Goal: Information Seeking & Learning: Learn about a topic

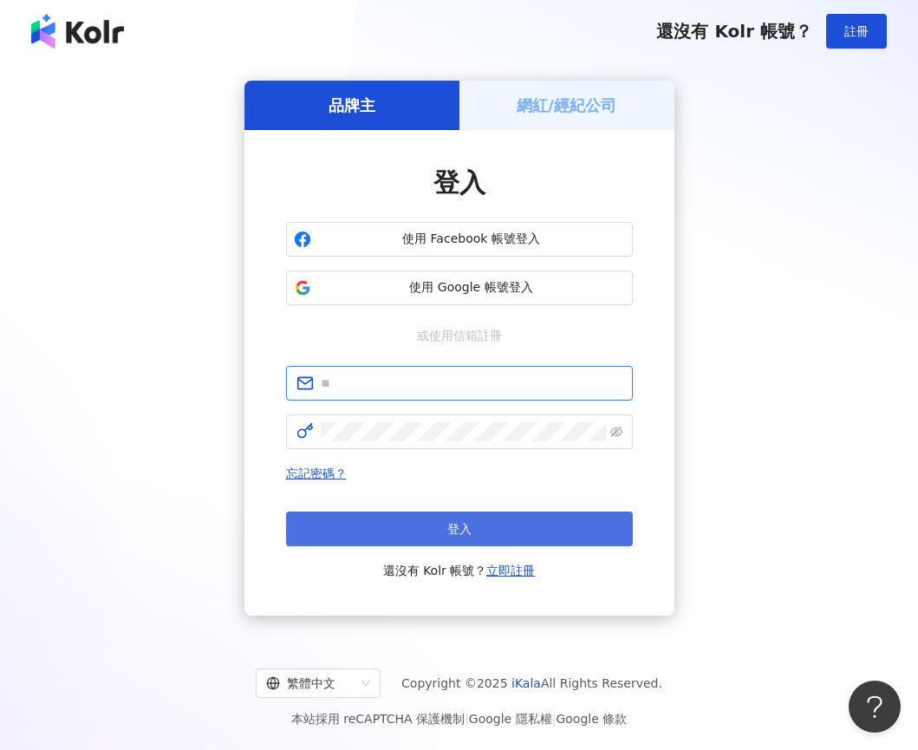
type input "**********"
click at [456, 518] on button "登入" at bounding box center [459, 528] width 347 height 35
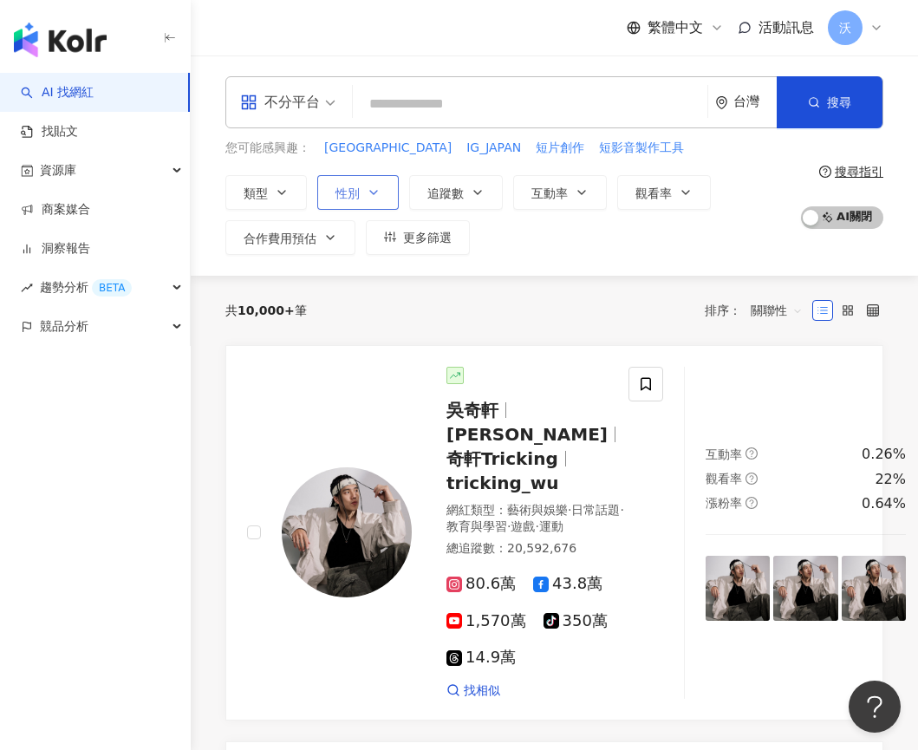
click at [350, 186] on span "性別" at bounding box center [347, 193] width 24 height 14
click at [355, 299] on span "女" at bounding box center [361, 295] width 26 height 19
click at [265, 197] on span "類型" at bounding box center [256, 193] width 24 height 14
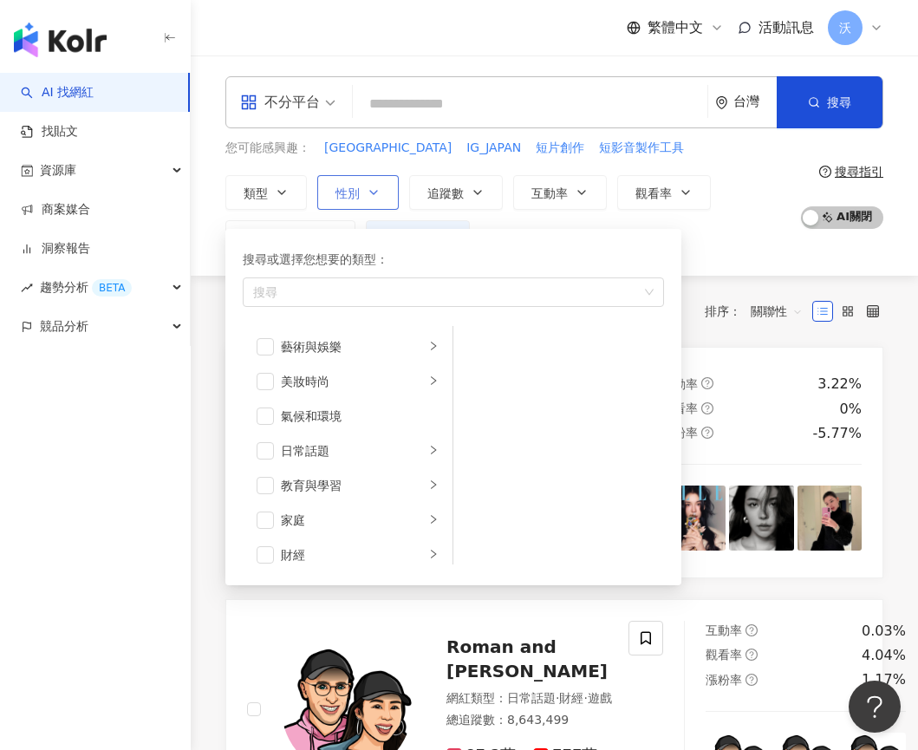
click at [360, 193] on button "性別" at bounding box center [357, 192] width 81 height 35
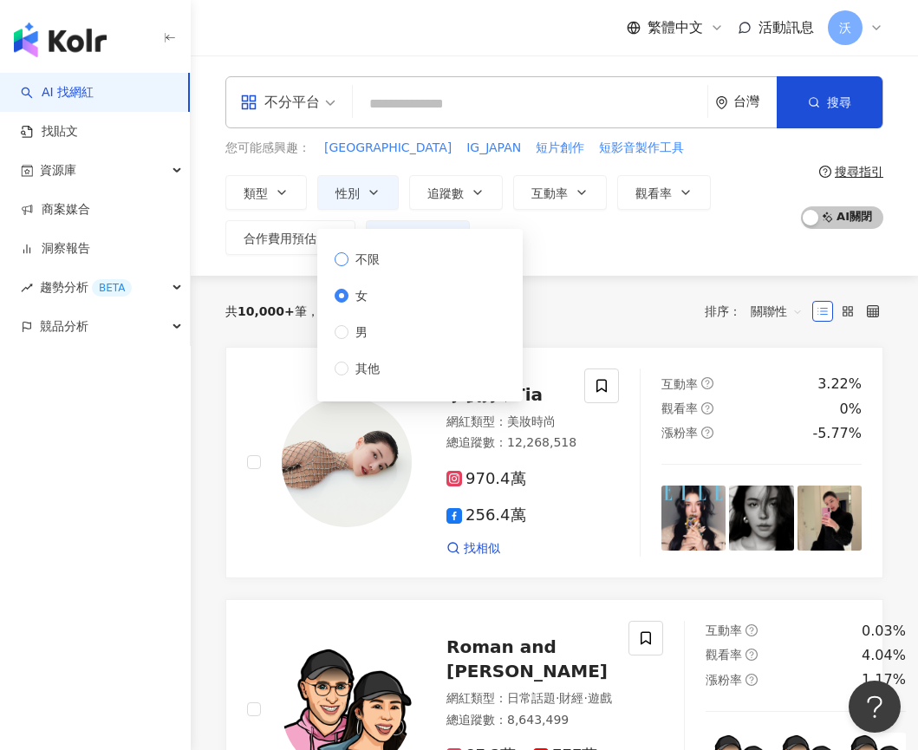
click at [362, 257] on span "不限" at bounding box center [367, 259] width 38 height 19
click at [266, 181] on button "類型" at bounding box center [265, 192] width 81 height 35
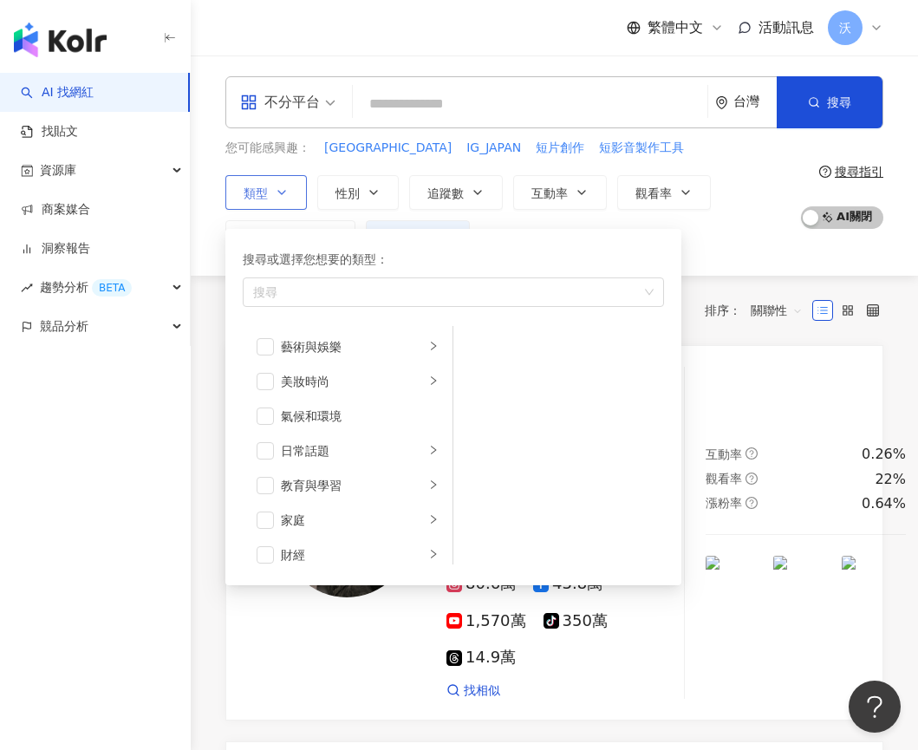
click at [273, 187] on button "類型 搜尋或選擇您想要的類型： 搜尋 藝術與娛樂 美妝時尚 氣候和環境 日常話題 教育與學習 家庭 財經 美食 命理占卜 遊戲 法政社會 生活風格 影視娛樂 …" at bounding box center [265, 192] width 81 height 35
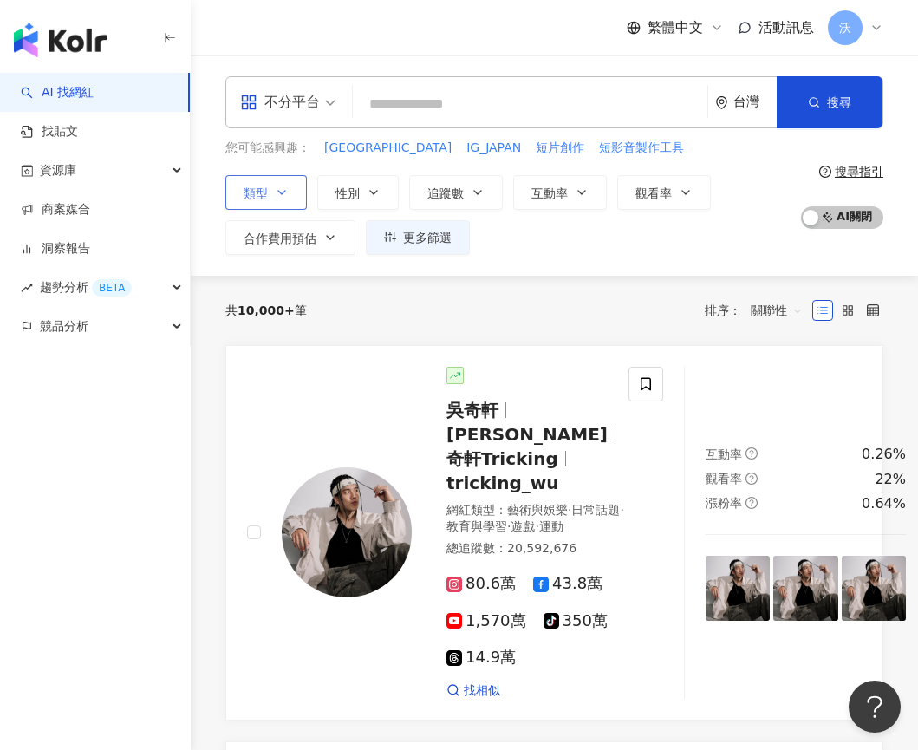
click at [273, 187] on button "類型" at bounding box center [265, 192] width 81 height 35
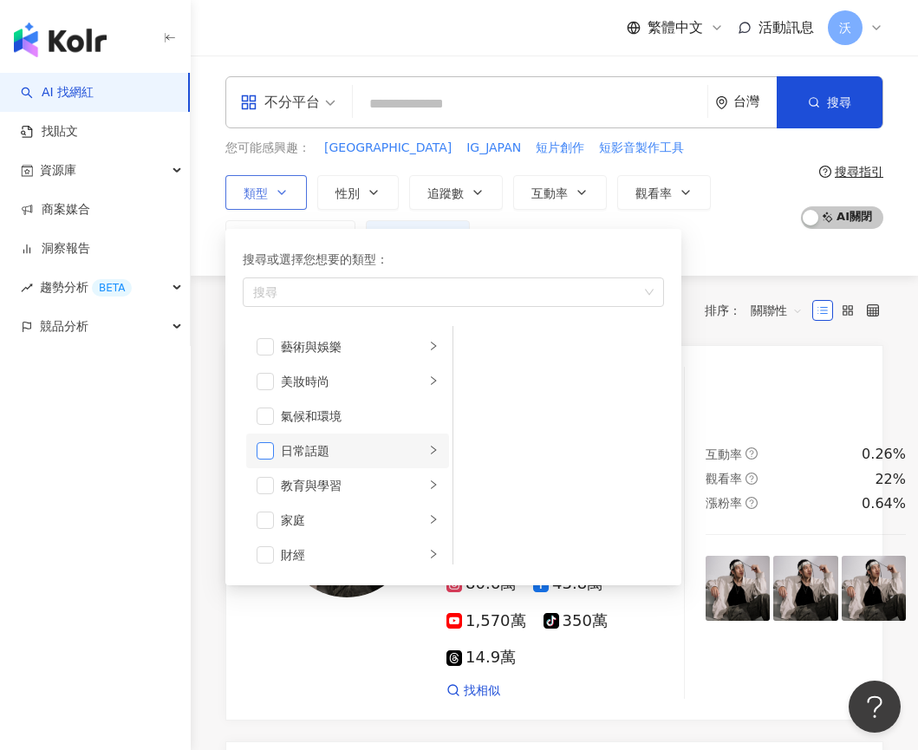
click at [270, 452] on span "button" at bounding box center [265, 450] width 17 height 17
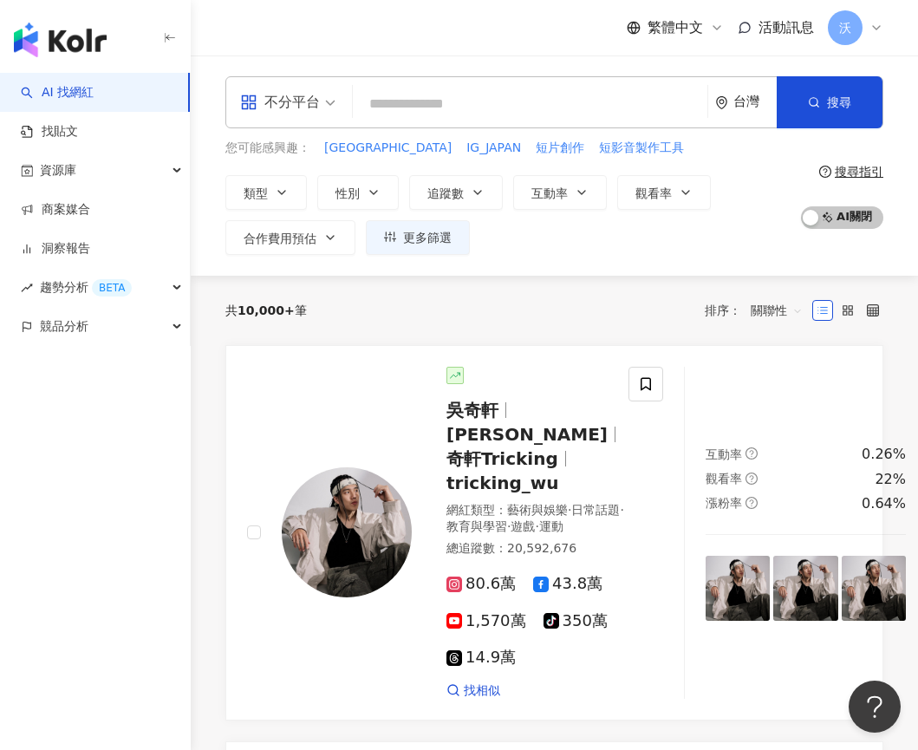
click at [398, 212] on div "類型 搜尋或選擇您想要的類型： 日常話題 藝術與娛樂 美妝時尚 氣候和環境 日常話題 教育與學習 家庭 財經 美食 命理占卜 遊戲 法政社會 生活風格 影視娛…" at bounding box center [508, 215] width 566 height 80
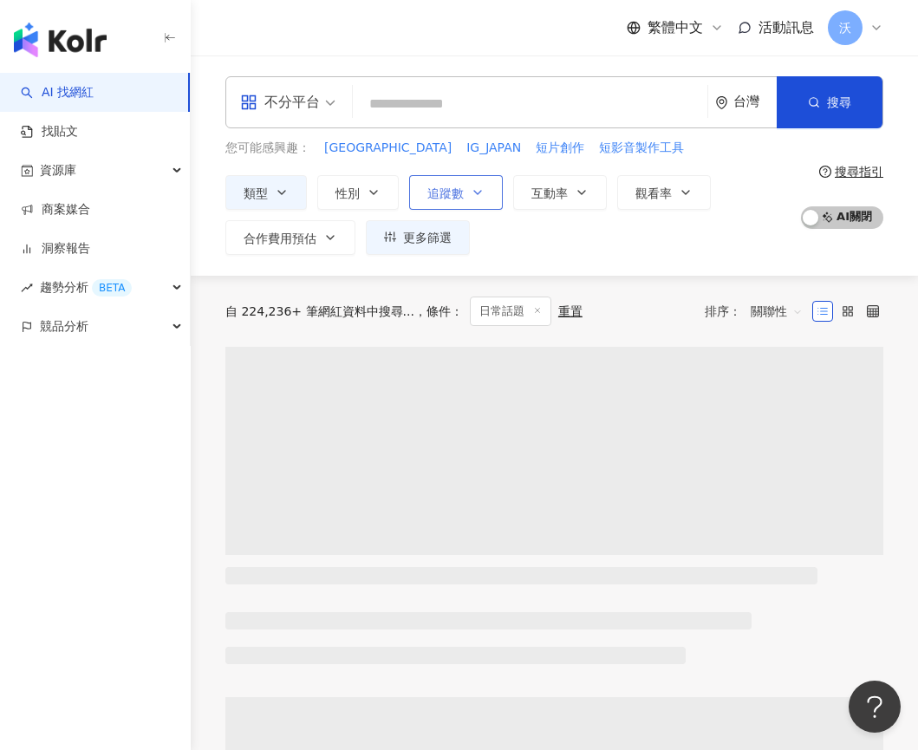
click at [458, 193] on span "追蹤數" at bounding box center [445, 193] width 36 height 14
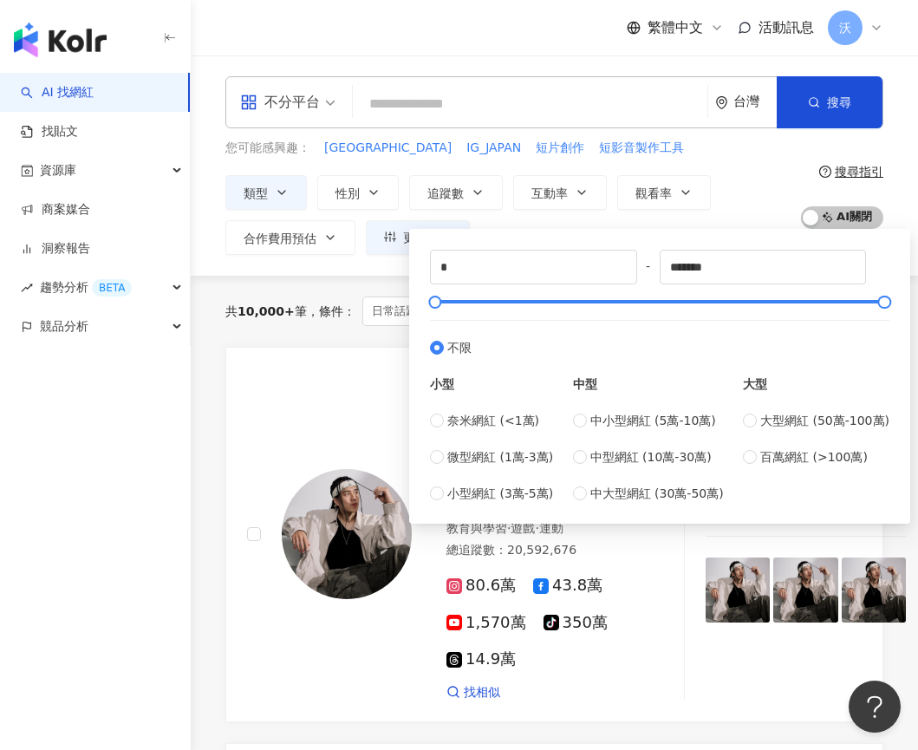
click at [599, 224] on div "* - ******* 不限 小型 奈米網紅 (<1萬) 微型網紅 (1萬-3萬) 小型網紅 (3萬-5萬) 中型 中小型網紅 (5萬-10萬) 中型網紅 (…" at bounding box center [659, 371] width 501 height 303
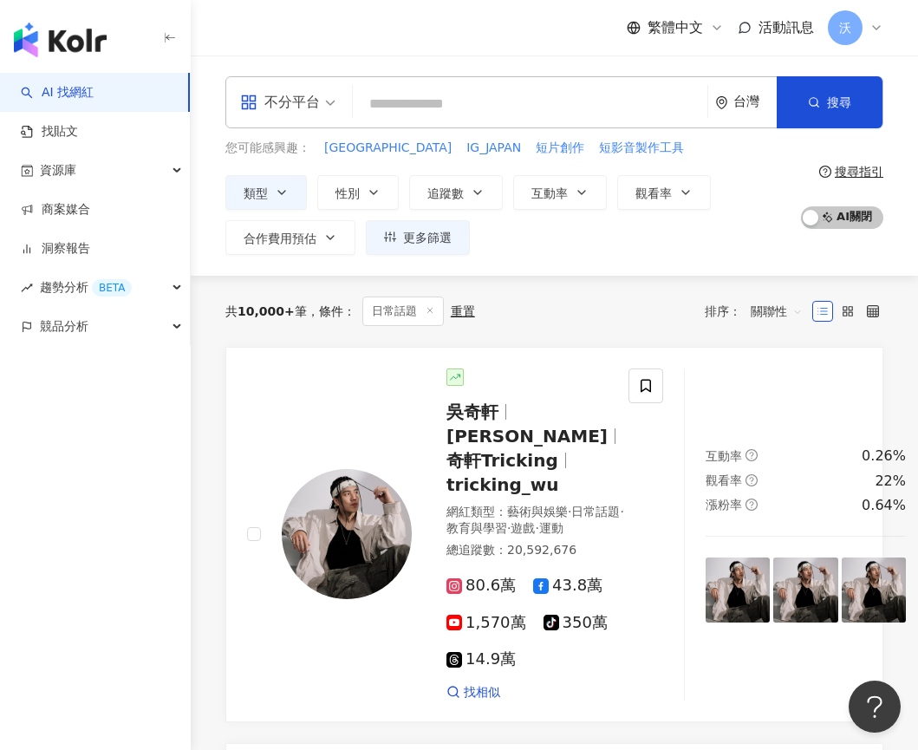
click at [670, 159] on div "您可能感興趣： JAPAN IG_JAPAN 短片創作 短影音製作工具 類型 性別 追蹤數 互動率 觀看率 合作費用預估 更多篩選 不限 女 男 其他 * -…" at bounding box center [508, 197] width 566 height 116
click at [574, 202] on button "互動率" at bounding box center [560, 192] width 94 height 35
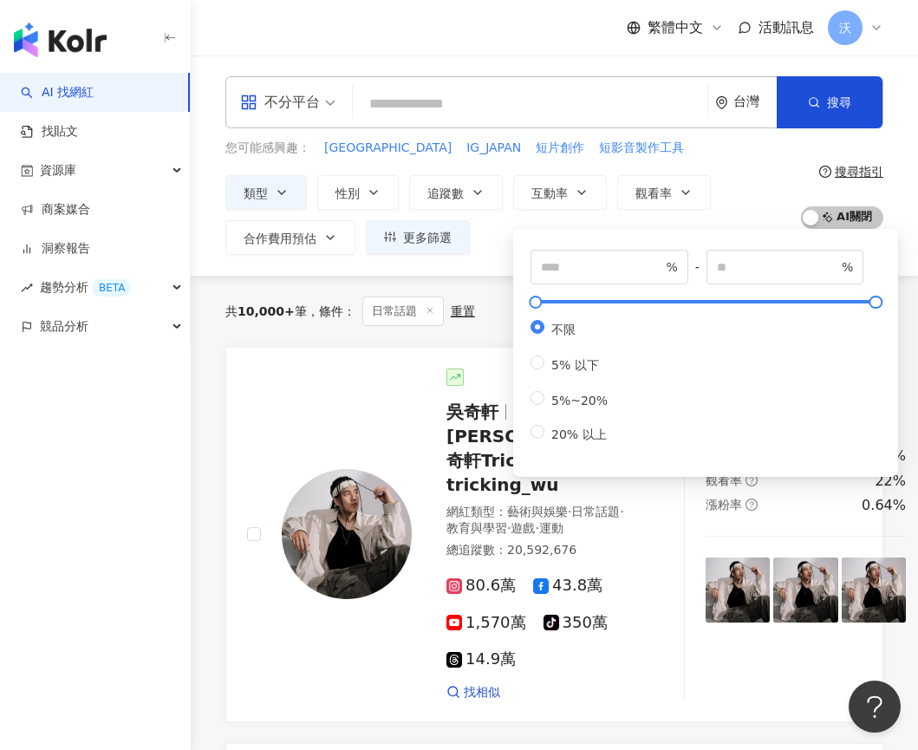
click at [647, 140] on div "您可能感興趣： JAPAN IG_JAPAN 短片創作 短影音製作工具" at bounding box center [508, 148] width 566 height 19
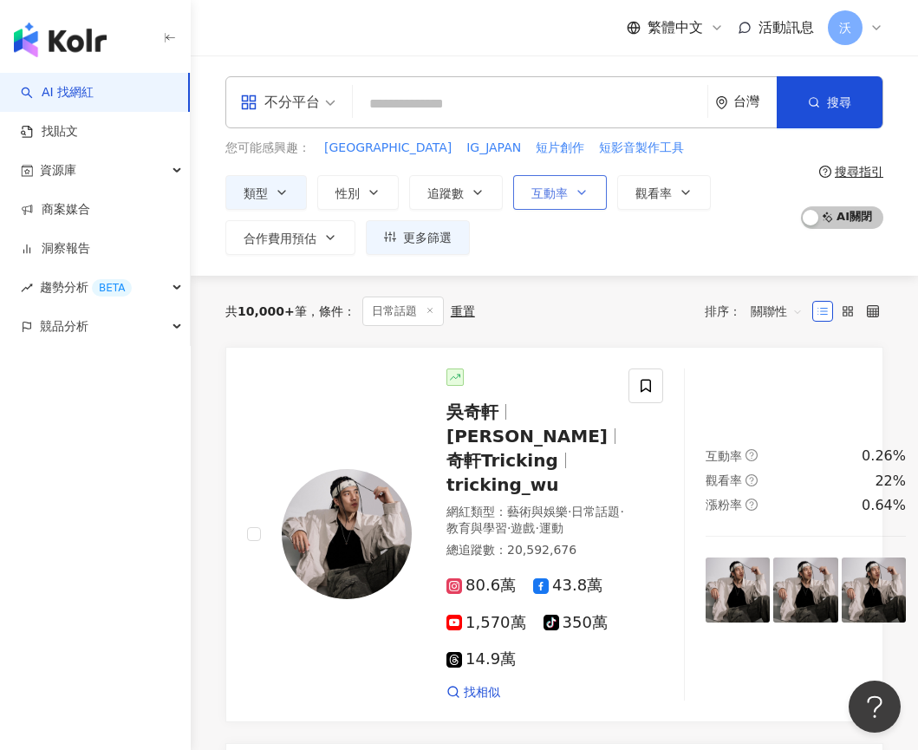
click at [562, 198] on span "互動率" at bounding box center [549, 193] width 36 height 14
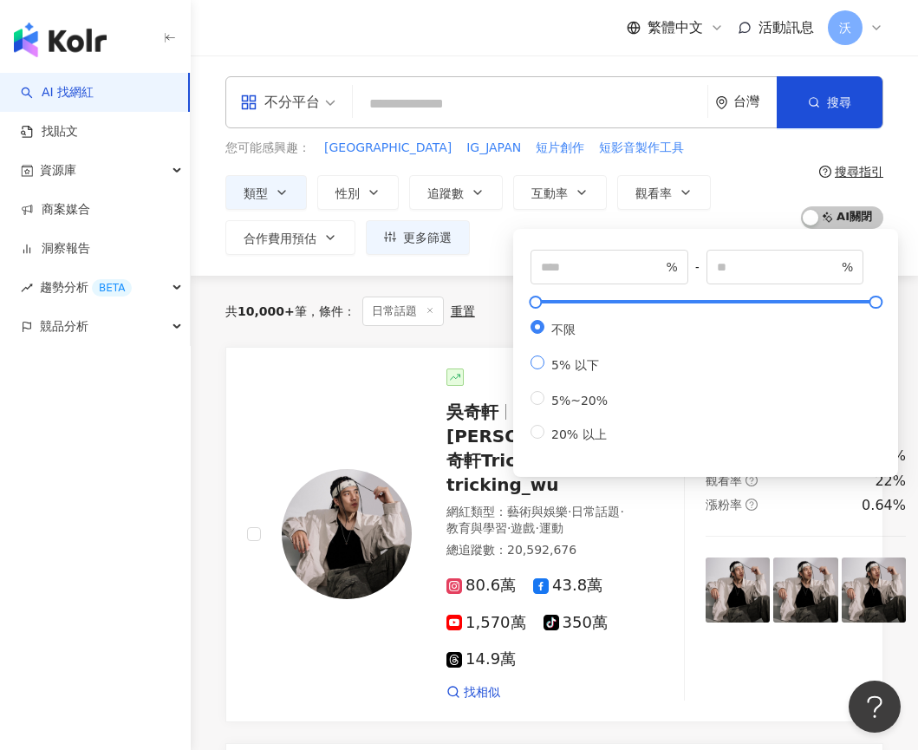
click at [547, 372] on span "5% 以下" at bounding box center [575, 365] width 62 height 14
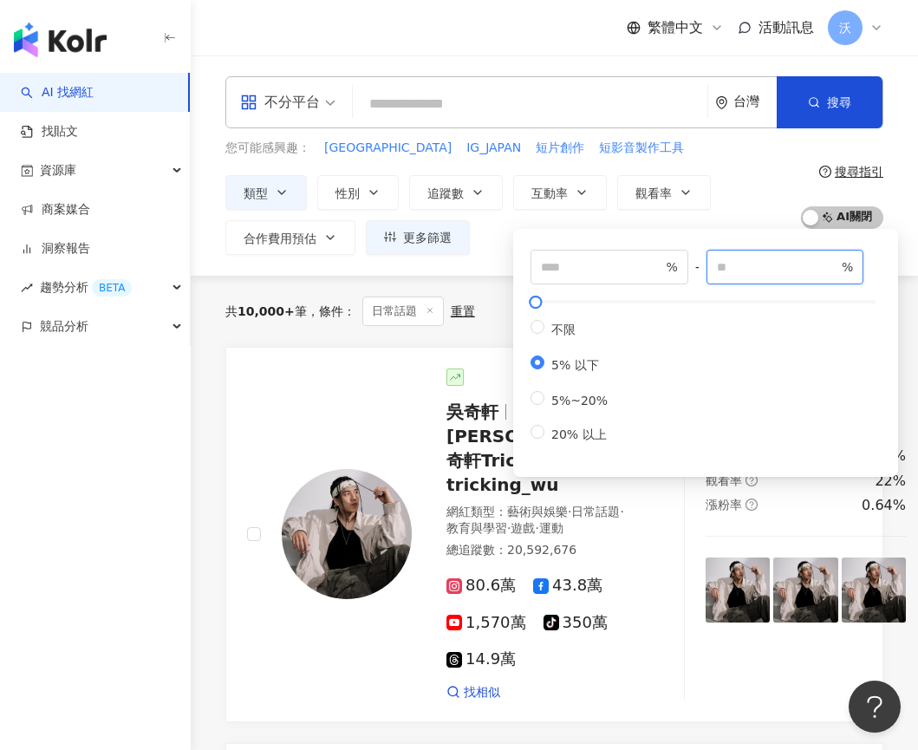
drag, startPoint x: 740, startPoint y: 263, endPoint x: 688, endPoint y: 263, distance: 52.0
click at [689, 263] on div "% - * % 不限 5% 以下 5%~20% 20% 以上" at bounding box center [705, 347] width 350 height 194
type input "*"
click at [637, 271] on input "number" at bounding box center [601, 266] width 121 height 19
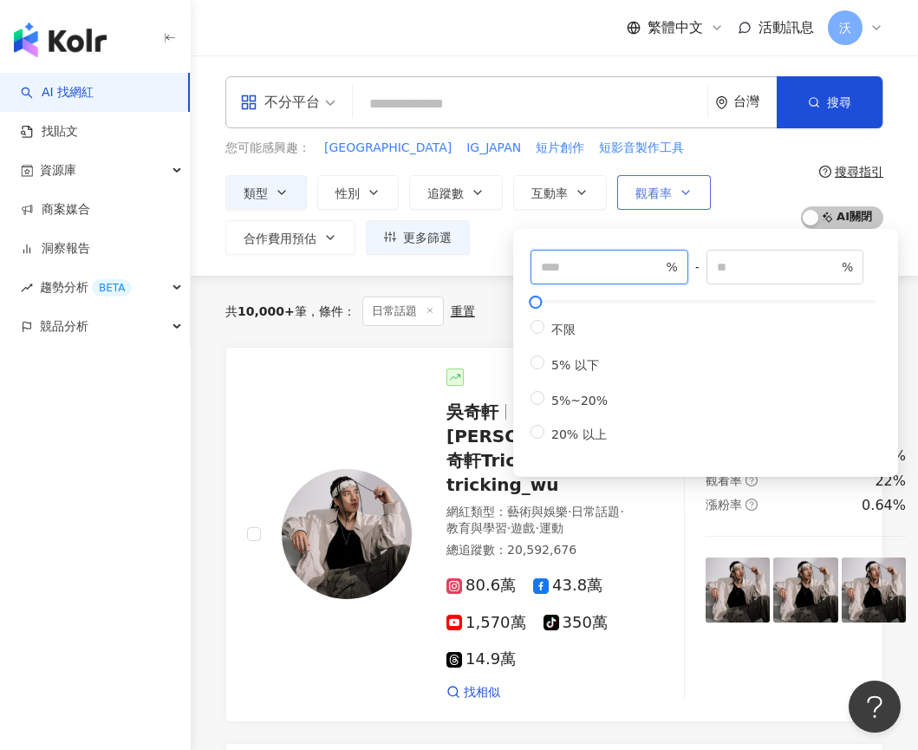
type input "*"
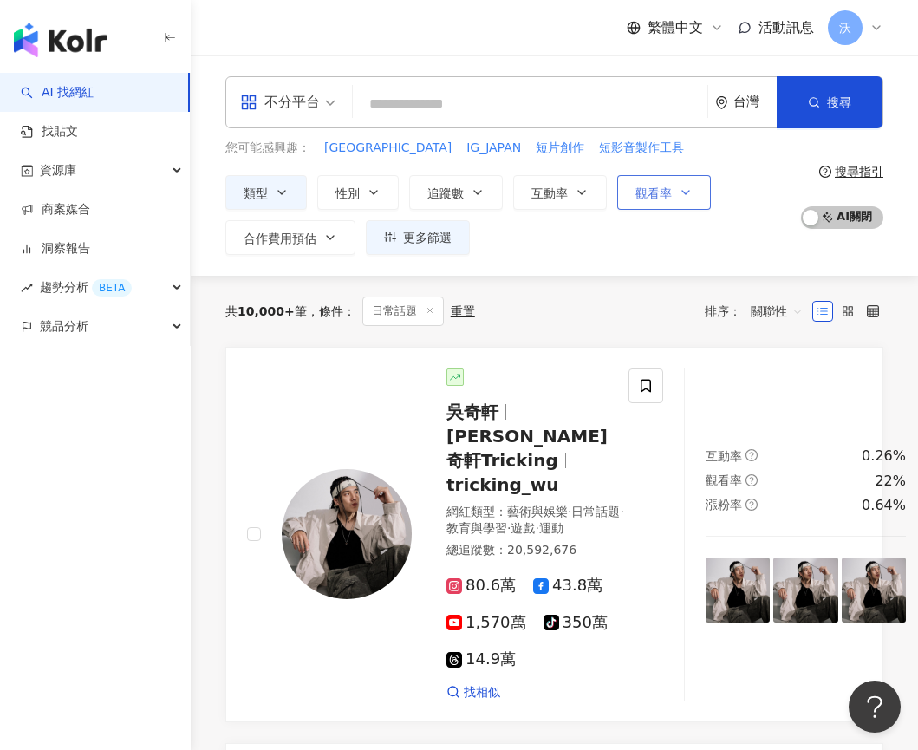
click at [679, 195] on icon "button" at bounding box center [686, 192] width 14 height 14
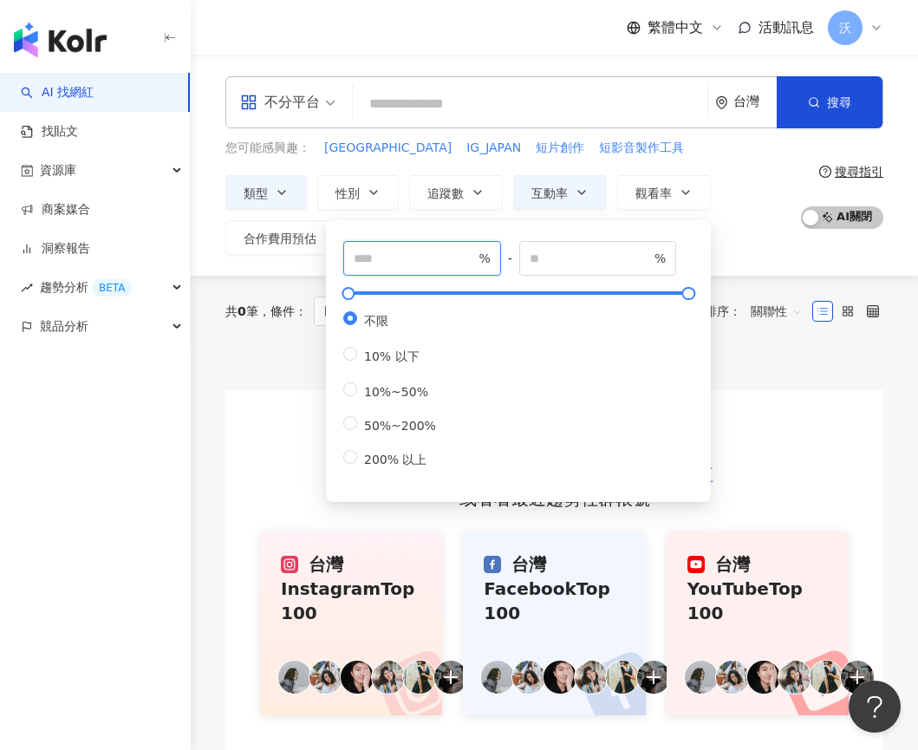
click at [382, 253] on input "number" at bounding box center [414, 258] width 121 height 19
type input "**"
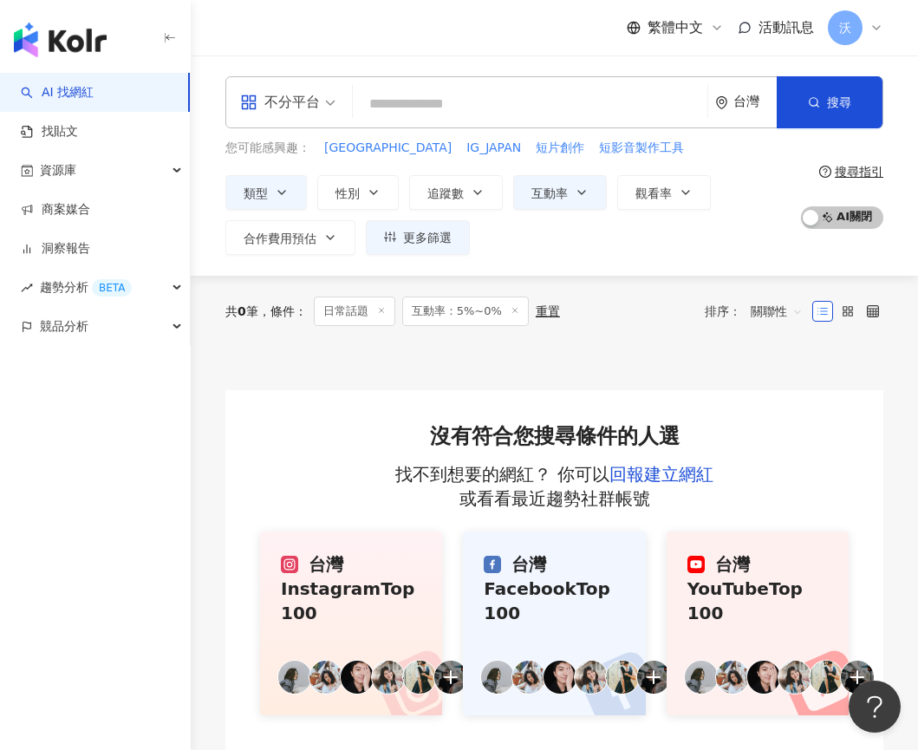
click at [736, 217] on div "類型 性別 追蹤數 互動率 觀看率 合作費用預估 更多篩選 不限 女 男 其他 * - ******* 不限 小型 奈米網紅 (<1萬) 微型網紅 (1萬-3…" at bounding box center [508, 215] width 566 height 80
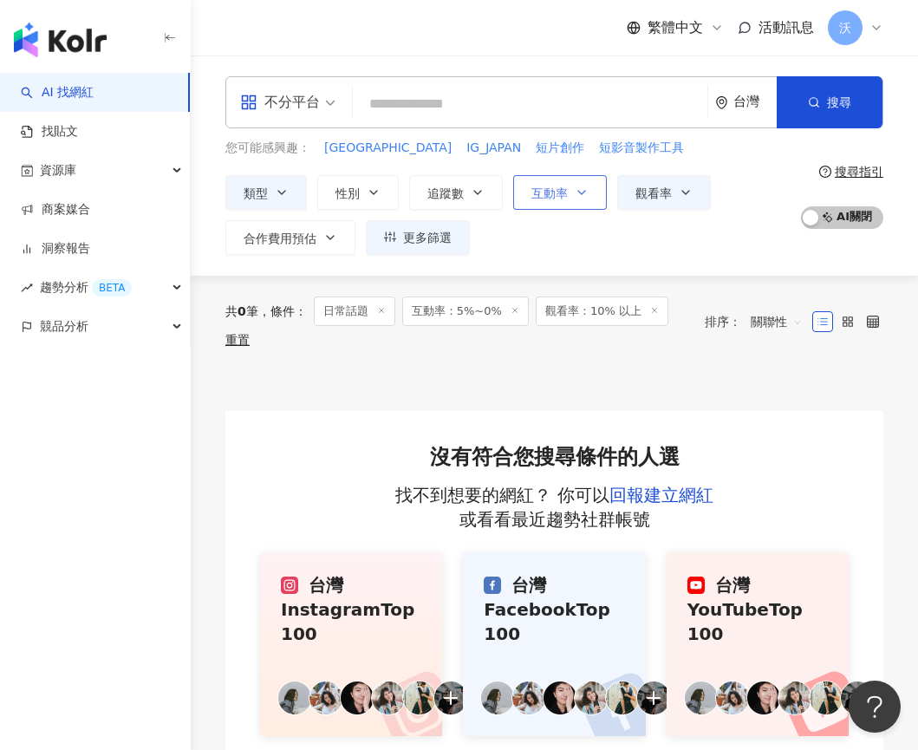
click at [558, 192] on span "互動率" at bounding box center [549, 193] width 36 height 14
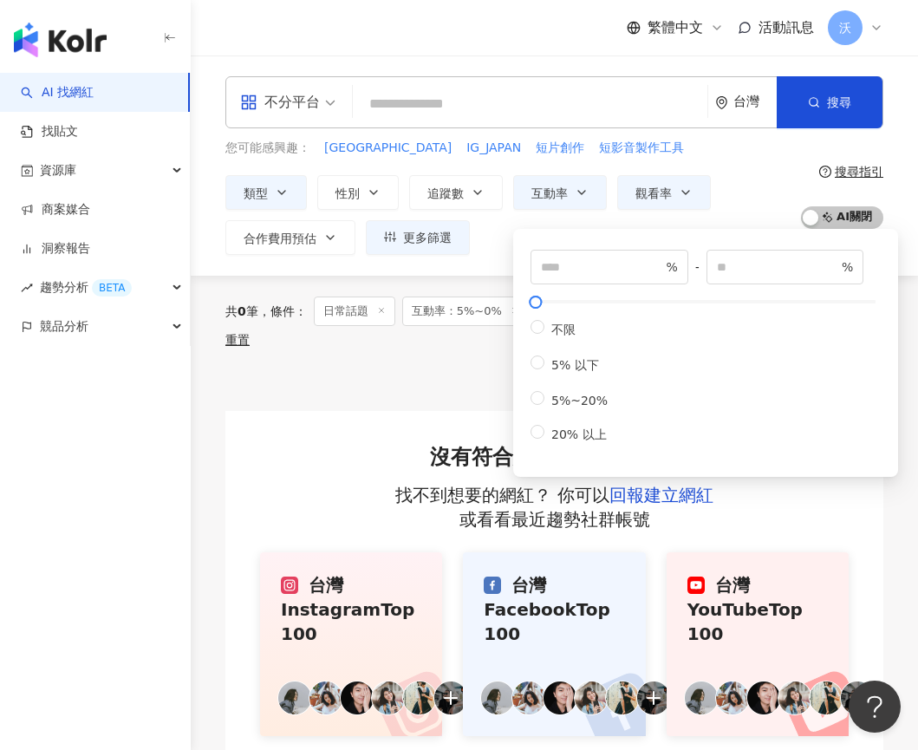
click at [362, 297] on span "日常話題" at bounding box center [354, 310] width 81 height 29
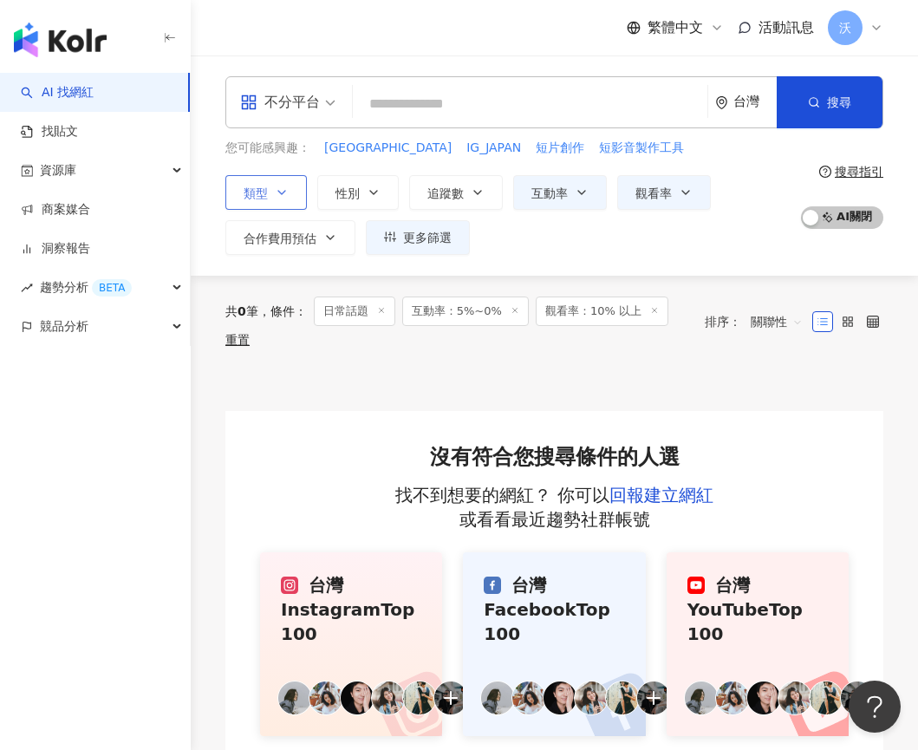
click at [263, 192] on span "類型" at bounding box center [256, 193] width 24 height 14
click at [716, 233] on div "類型 搜尋或選擇您想要的類型： 日常話題 藝術與娛樂 美妝時尚 氣候和環境 日常話題 教育與學習 家庭 財經 美食 命理占卜 遊戲 法政社會 生活風格 影視娛…" at bounding box center [508, 215] width 566 height 80
click at [330, 101] on span "不分平台" at bounding box center [287, 102] width 95 height 28
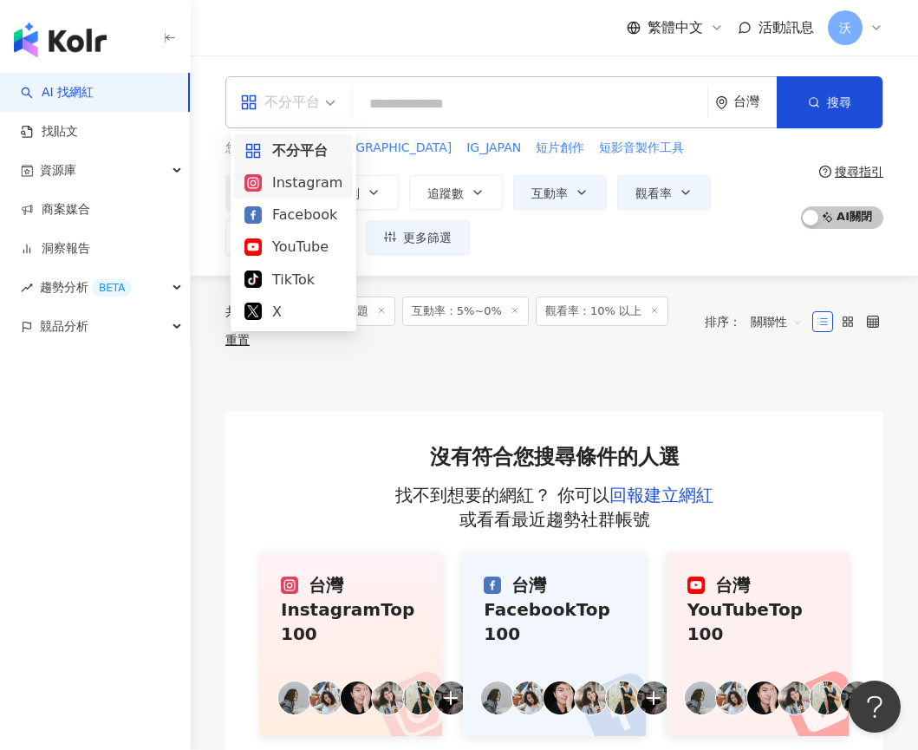
click at [290, 190] on div "Instagram" at bounding box center [293, 183] width 98 height 22
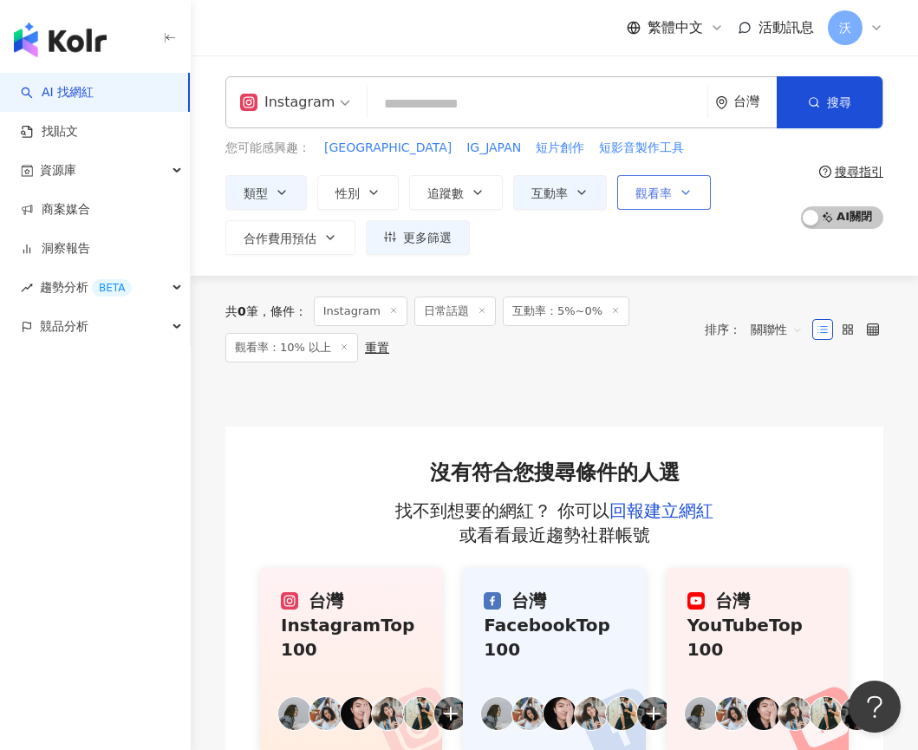
click at [643, 201] on button "觀看率" at bounding box center [664, 192] width 94 height 35
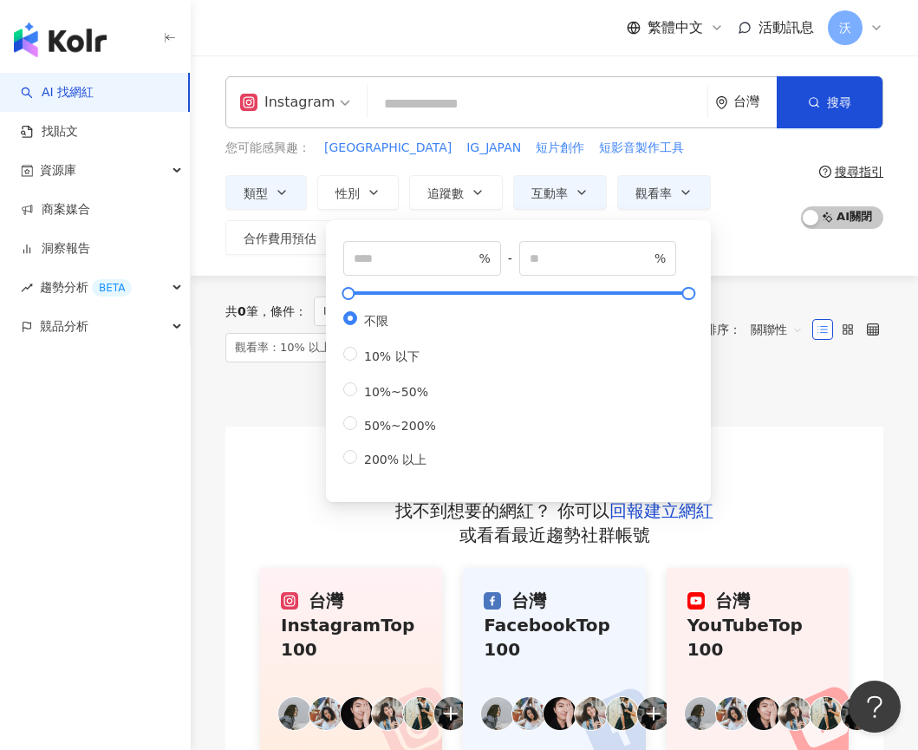
click at [719, 241] on div "類型 性別 追蹤數 互動率 觀看率 合作費用預估 更多篩選 不限 女 男 其他 * - ******* 不限 小型 奈米網紅 (<1萬) 微型網紅 (1萬-3…" at bounding box center [508, 215] width 566 height 80
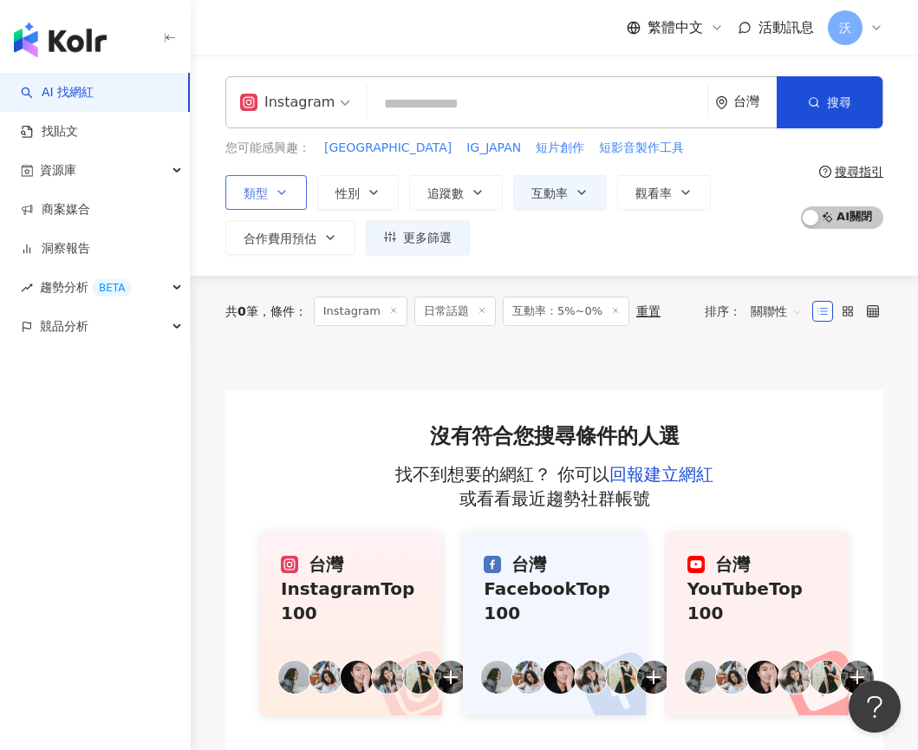
click at [285, 202] on button "類型" at bounding box center [265, 192] width 81 height 35
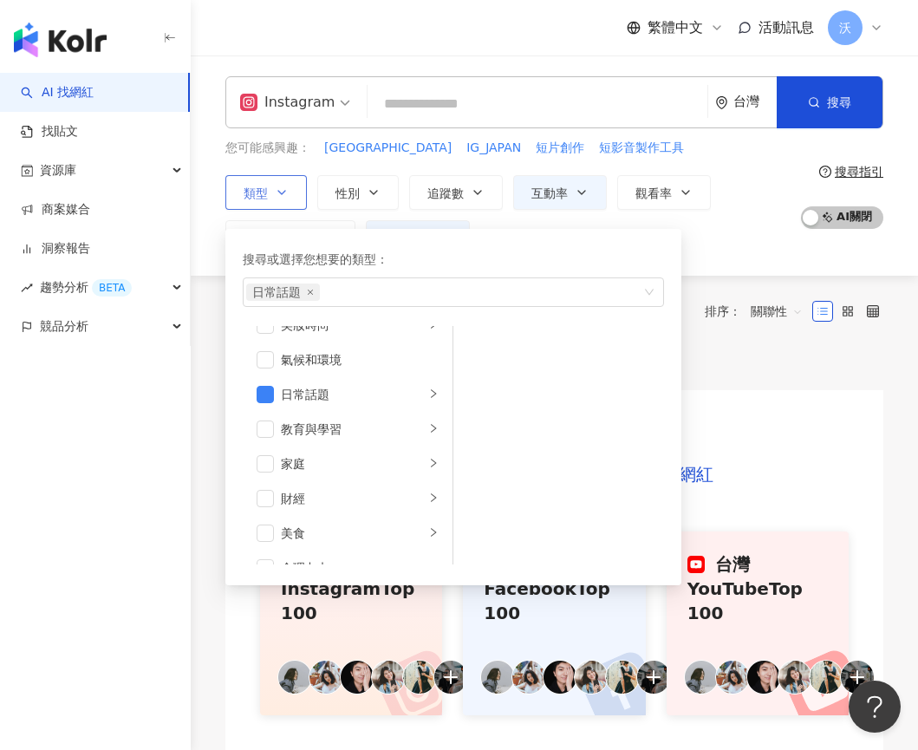
scroll to position [87, 0]
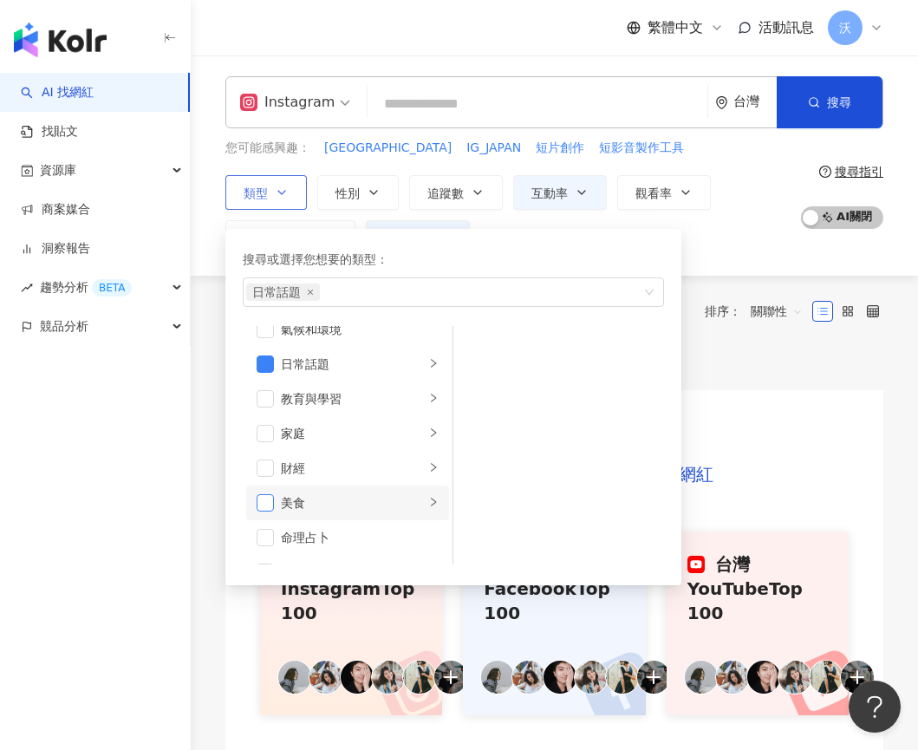
click at [264, 505] on span "button" at bounding box center [265, 502] width 17 height 17
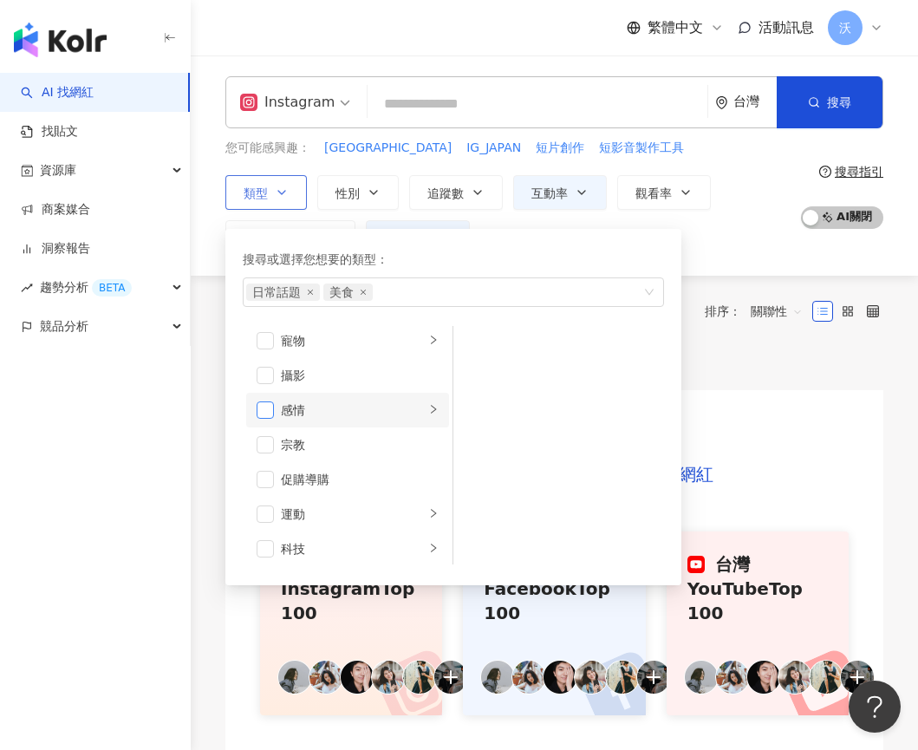
scroll to position [520, 0]
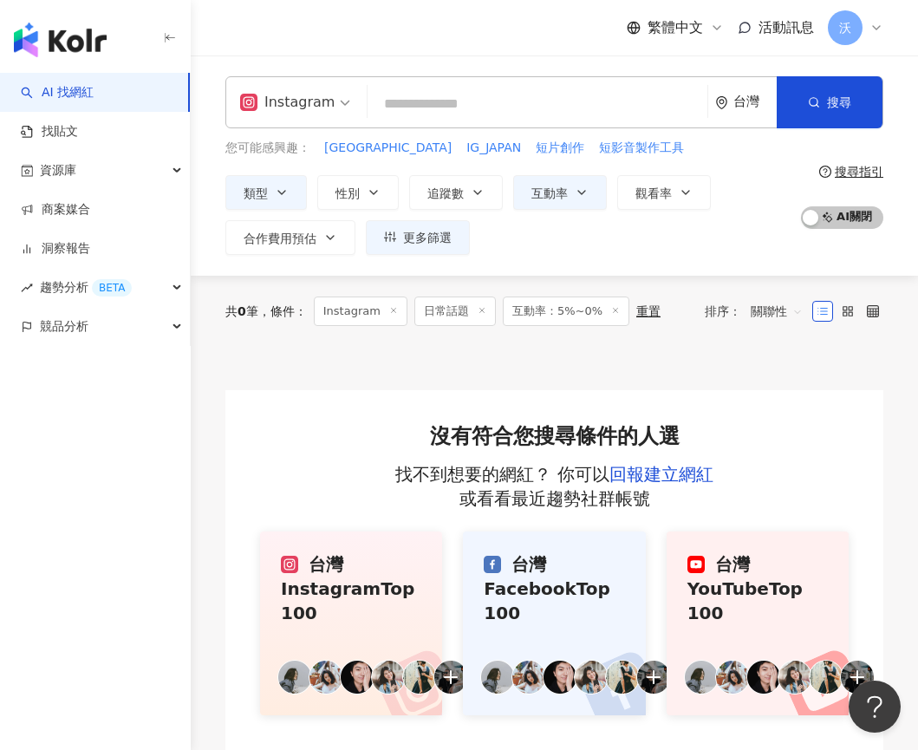
click at [714, 242] on div "類型 搜尋或選擇您想要的類型： 日常話題 美食 藝術與娛樂 美妝時尚 氣候和環境 日常話題 教育與學習 家庭 財經 美食 命理占卜 遊戲 法政社會 生活風格 …" at bounding box center [508, 215] width 566 height 80
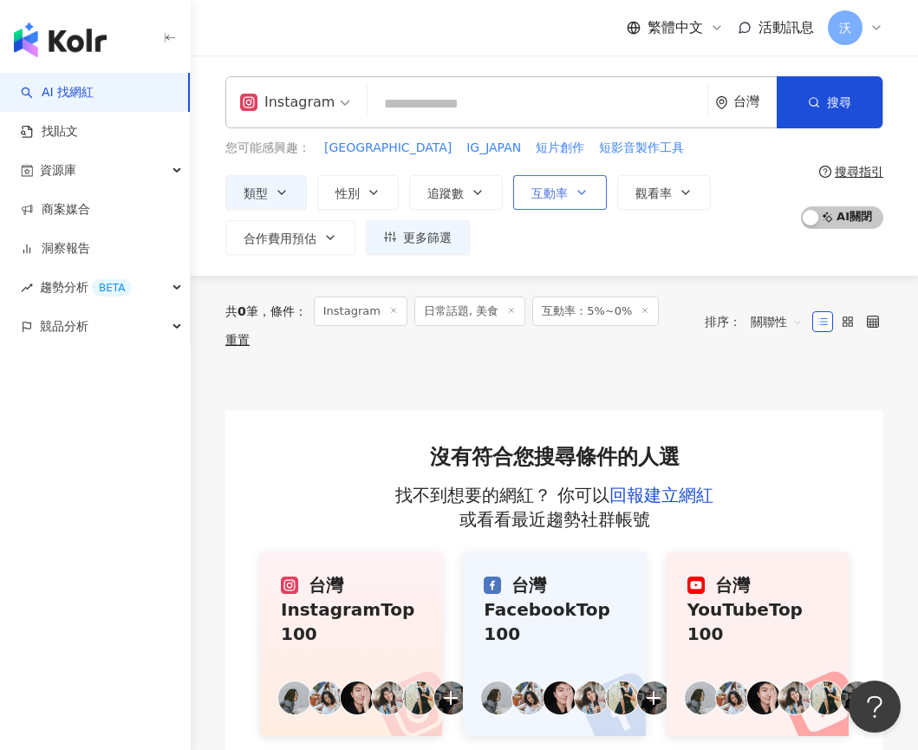
click at [554, 196] on span "互動率" at bounding box center [549, 193] width 36 height 14
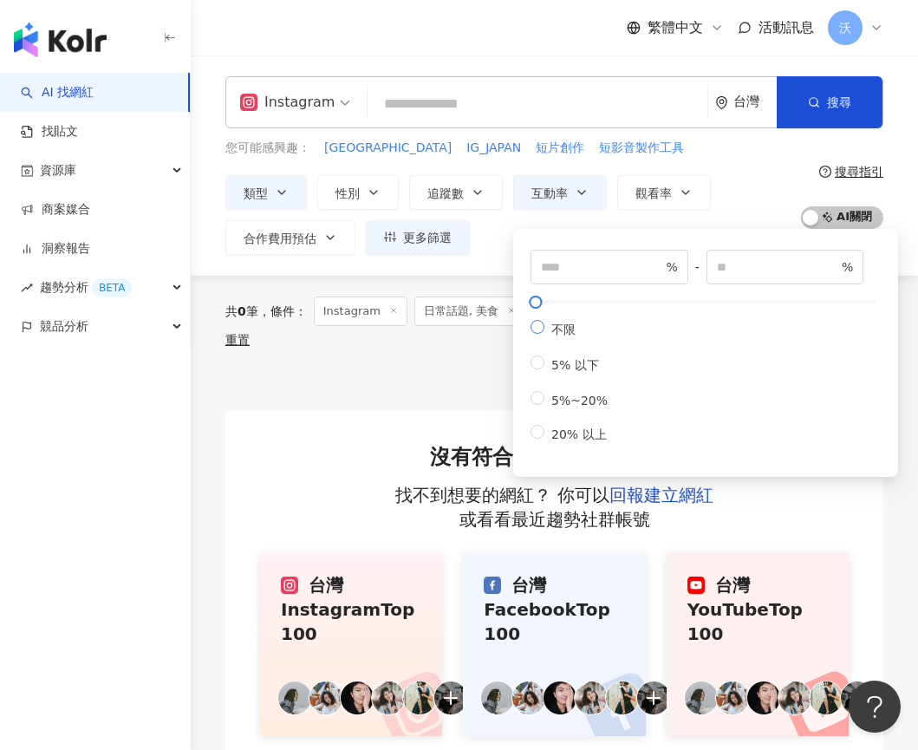
click at [559, 332] on span "不限" at bounding box center [563, 329] width 38 height 14
click at [702, 205] on button "觀看率" at bounding box center [664, 192] width 94 height 35
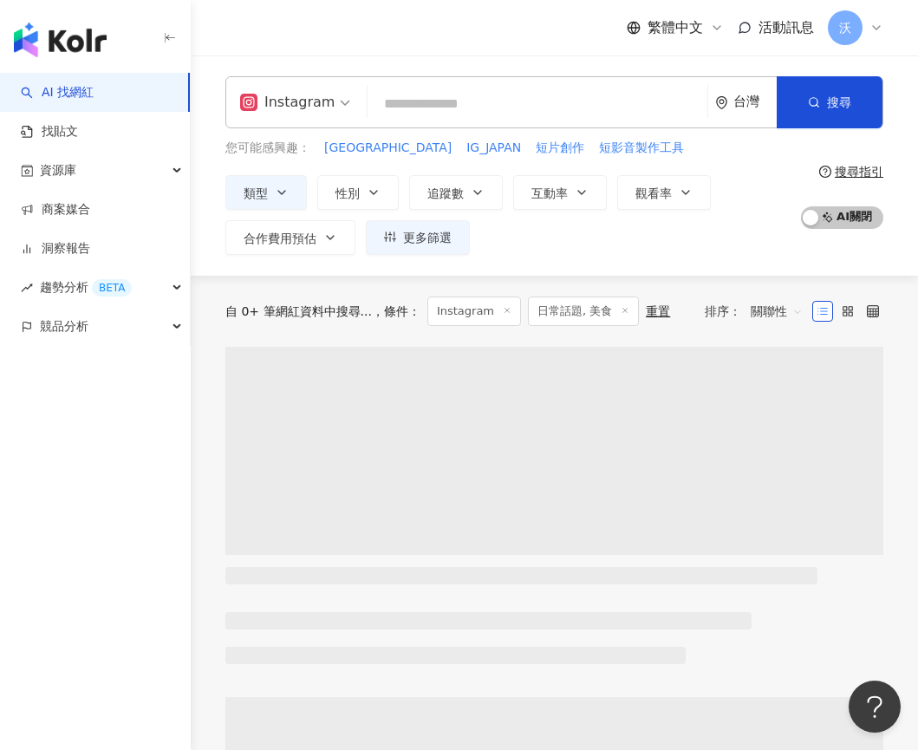
click at [762, 230] on div "類型 性別 追蹤數 互動率 觀看率 合作費用預估 更多篩選 不限 女 男 其他 * - ******* 不限 小型 奈米網紅 (<1萬) 微型網紅 (1萬-3…" at bounding box center [508, 215] width 566 height 80
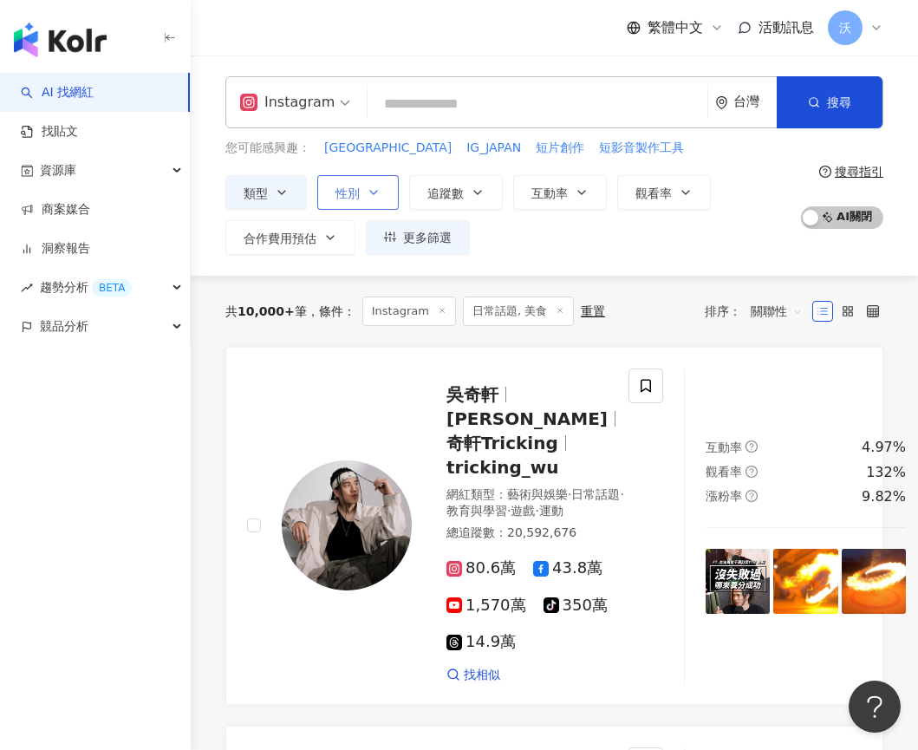
click at [350, 193] on span "性別" at bounding box center [347, 193] width 24 height 14
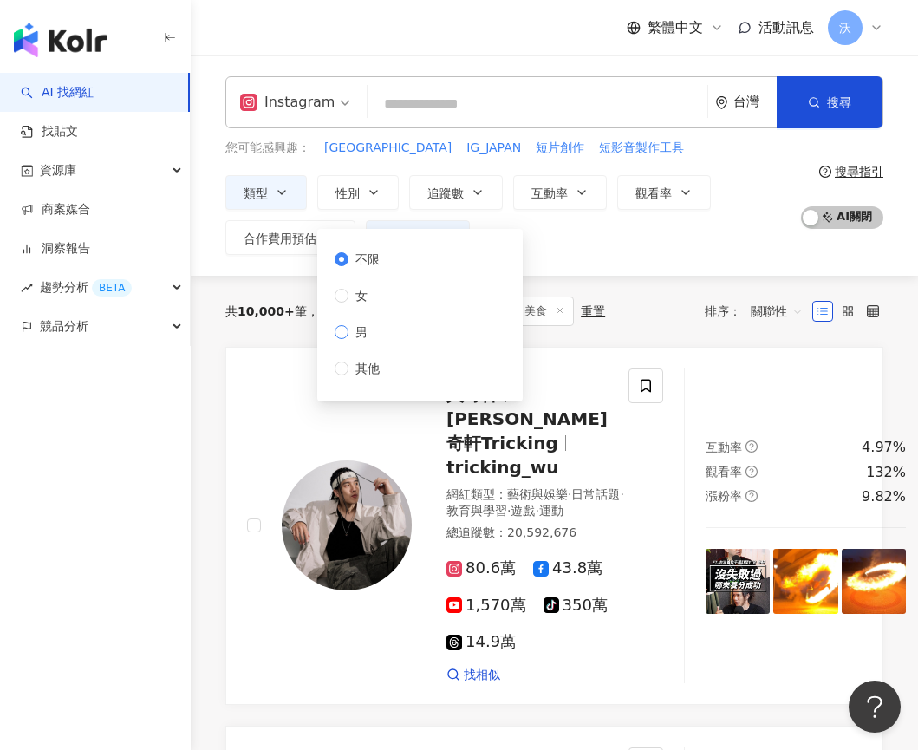
click at [354, 339] on span "男" at bounding box center [361, 331] width 26 height 19
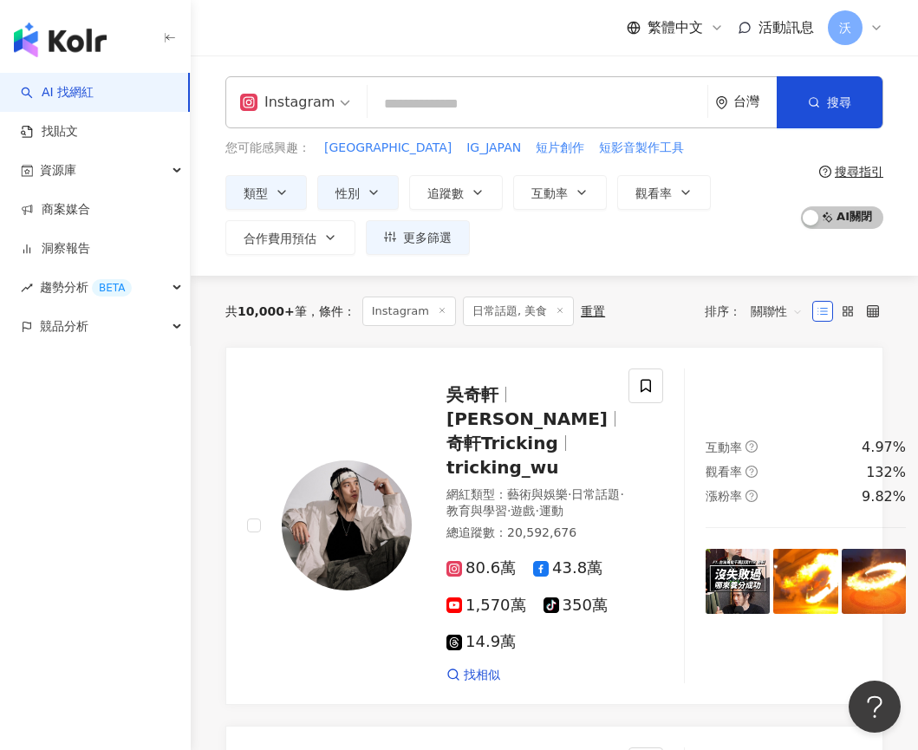
click at [647, 224] on div "類型 性別 追蹤數 互動率 觀看率 合作費用預估 更多篩選 不限 女 男 其他 * - ******* 不限 小型 奈米網紅 (<1萬) 微型網紅 (1萬-3…" at bounding box center [508, 215] width 566 height 80
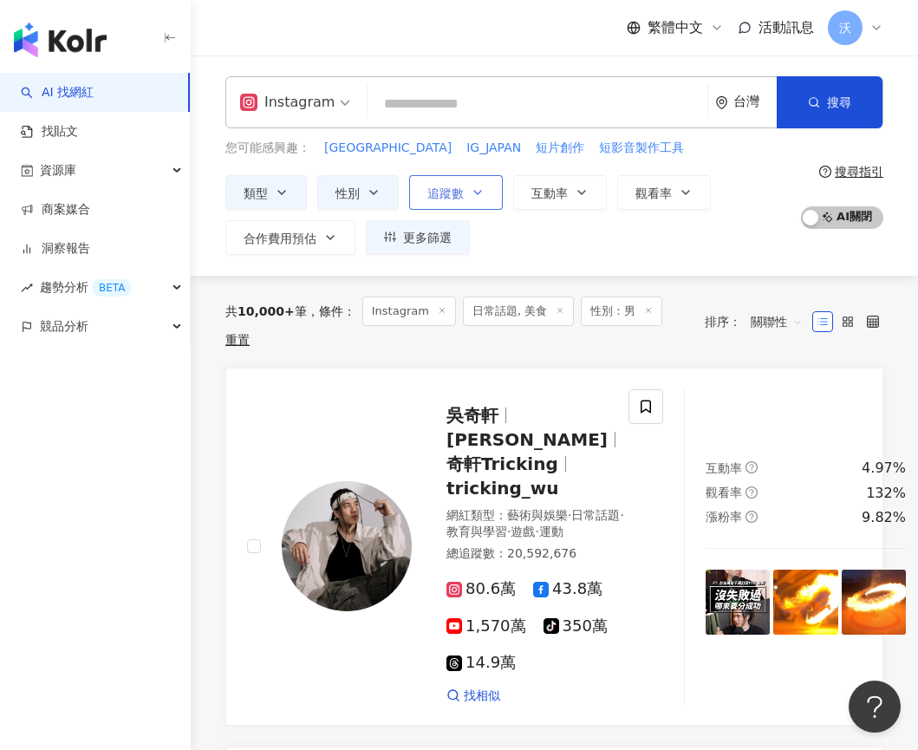
click at [466, 193] on button "追蹤數" at bounding box center [456, 192] width 94 height 35
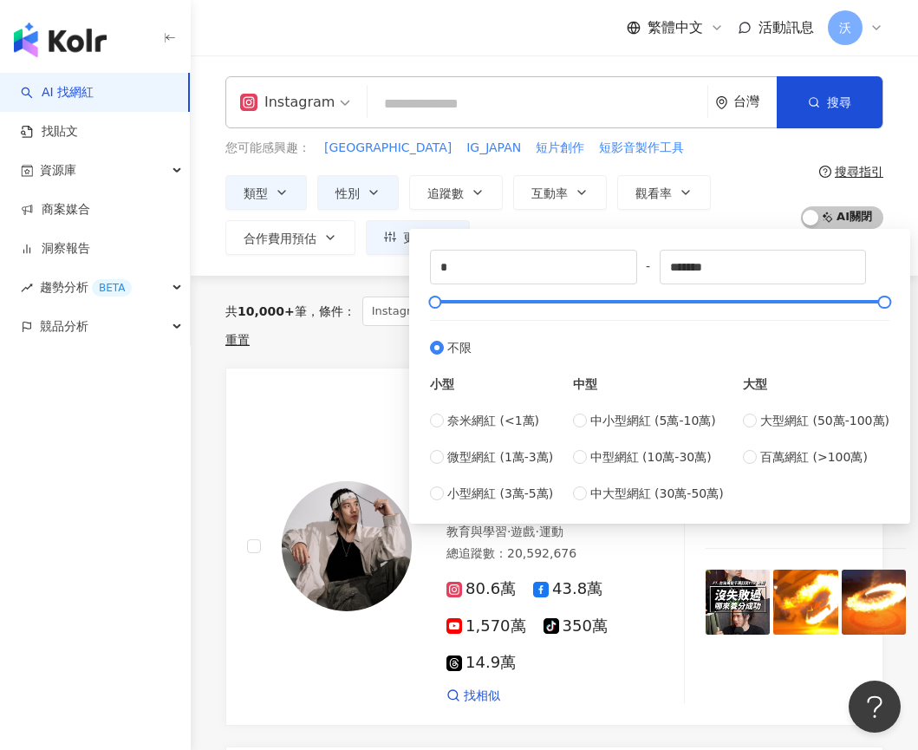
type input "*****"
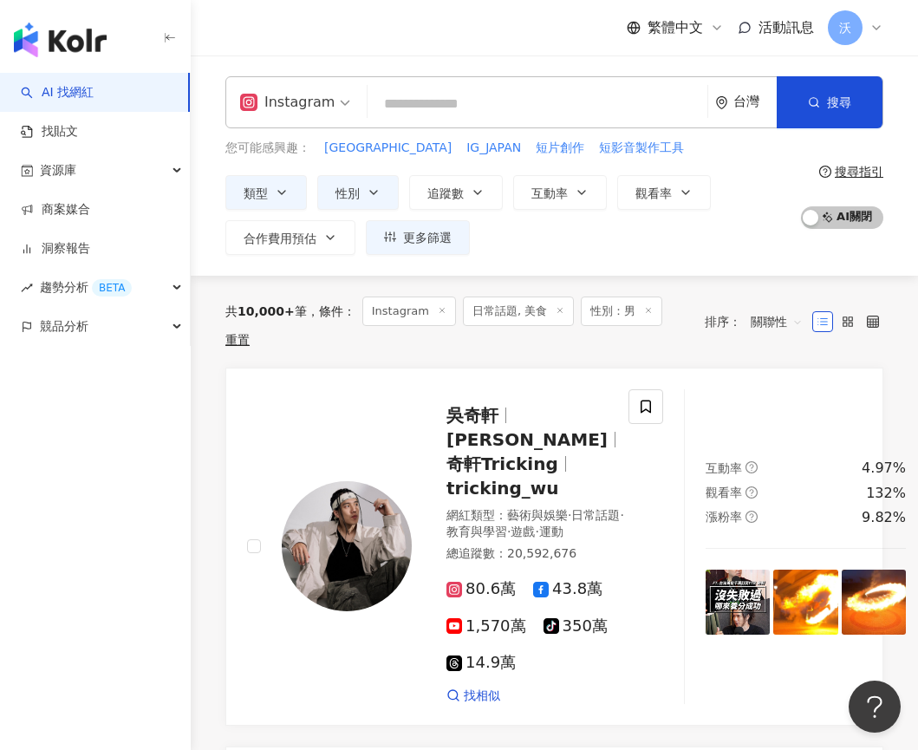
click at [719, 215] on div "類型 性別 追蹤數 互動率 觀看率 合作費用預估 更多篩選 不限 女 男 其他 ***** - ***** 不限 小型 奈米網紅 (<1萬) 微型網紅 (1萬…" at bounding box center [508, 215] width 566 height 80
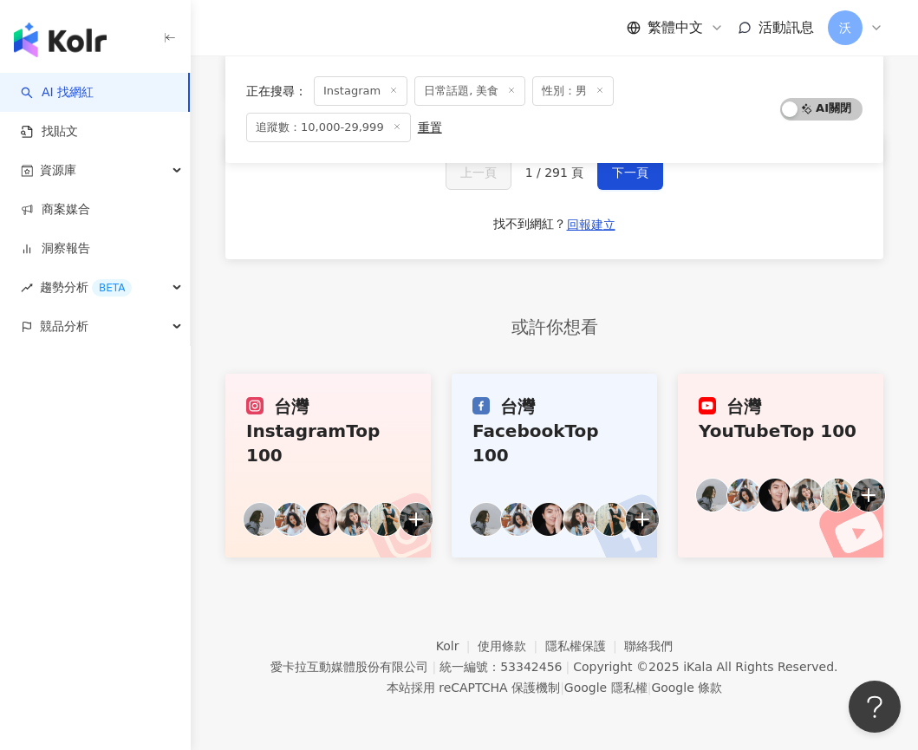
scroll to position [4680, 0]
click at [613, 179] on span "下一頁" at bounding box center [630, 173] width 36 height 14
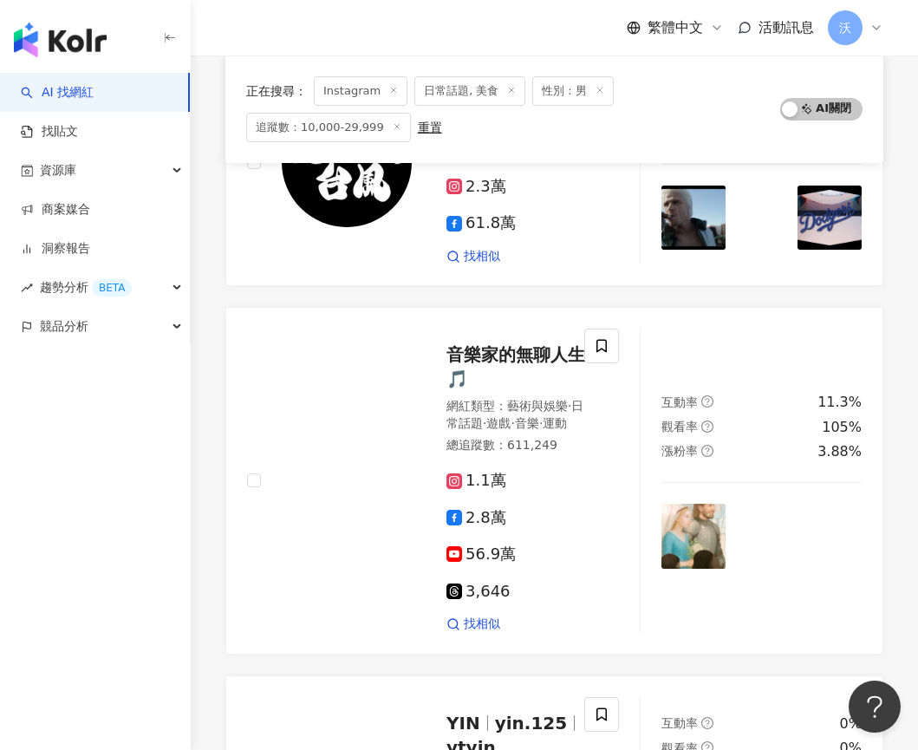
scroll to position [4625, 0]
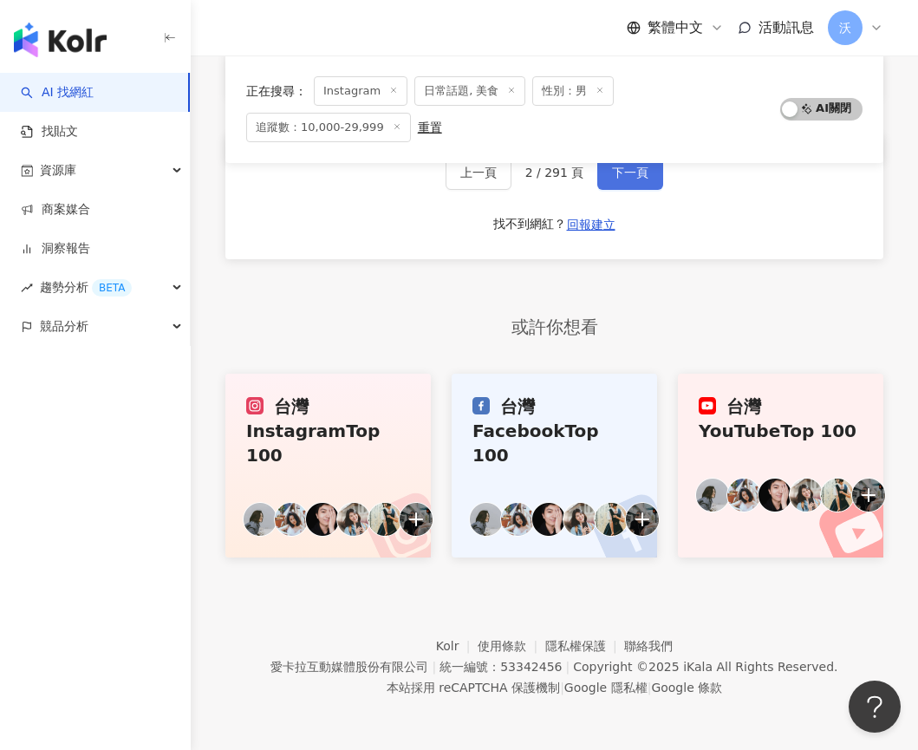
click at [612, 179] on span "下一頁" at bounding box center [630, 173] width 36 height 14
click at [595, 191] on div "上一頁 3 / 291 頁 下一頁" at bounding box center [554, 173] width 218 height 35
click at [608, 191] on button "下一頁" at bounding box center [630, 173] width 66 height 35
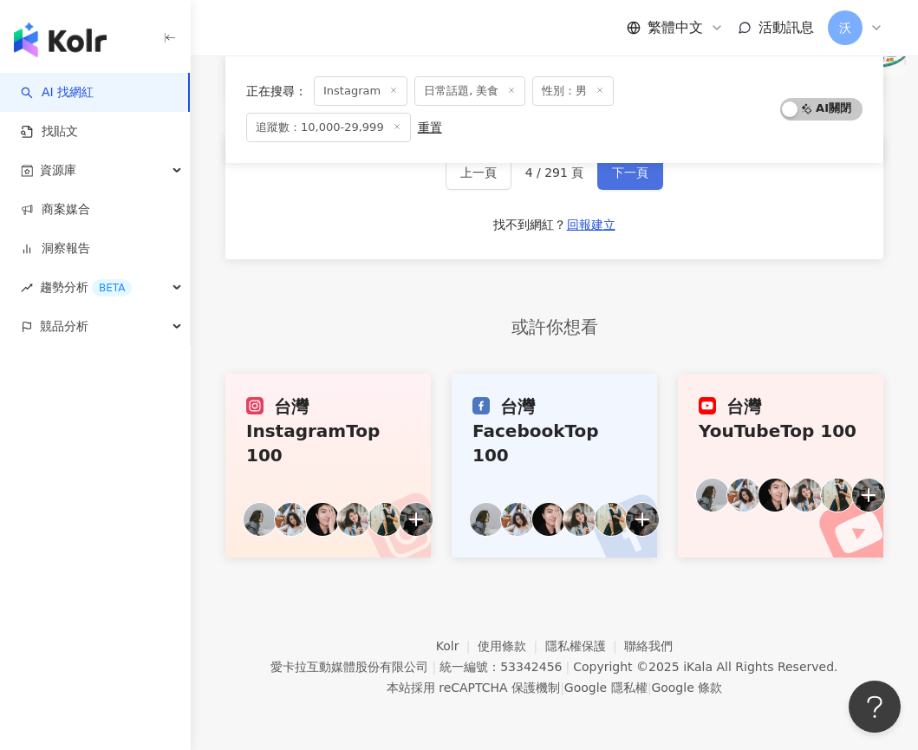
click at [609, 190] on button "下一頁" at bounding box center [630, 172] width 66 height 35
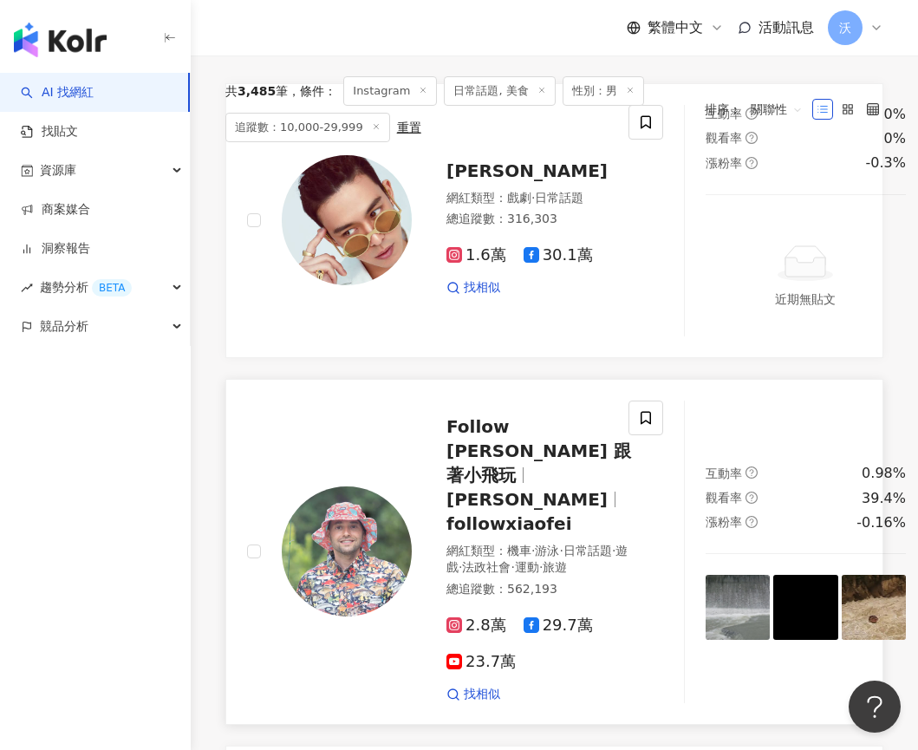
scroll to position [0, 0]
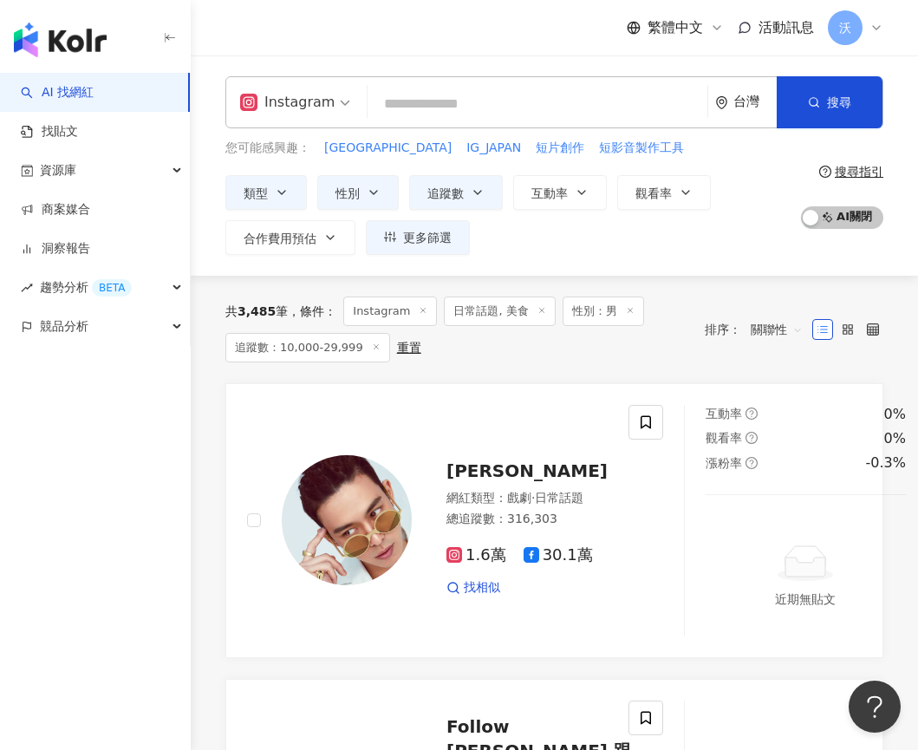
click at [744, 291] on div "共 3,485 筆 條件 ： Instagram 日常話題, 美食 性別：男 追蹤數：10,000-29,999 重置 排序： 關聯性" at bounding box center [554, 329] width 658 height 107
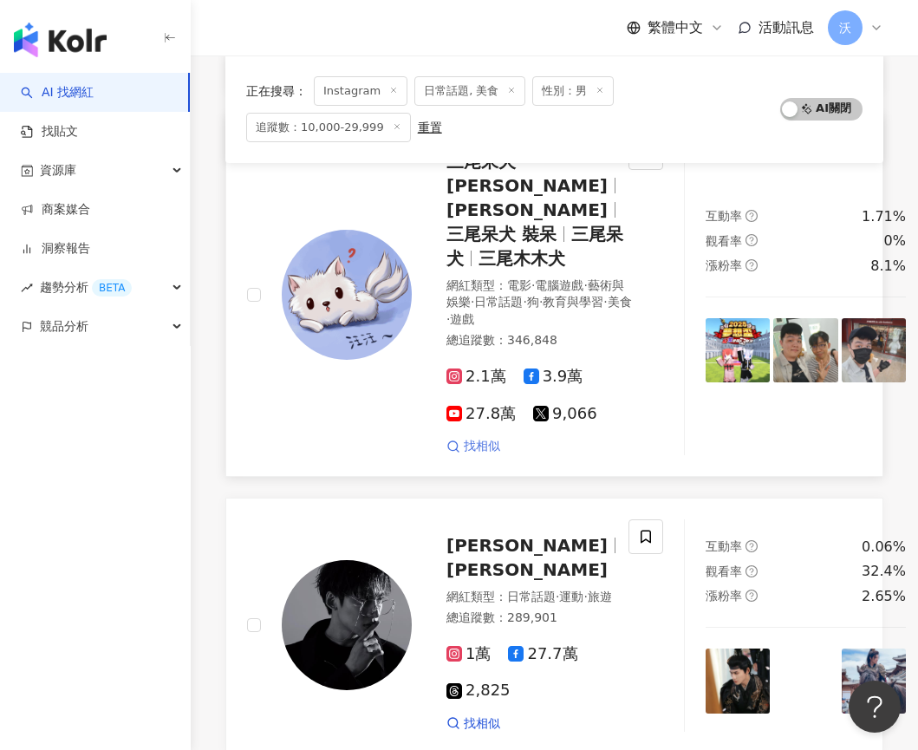
scroll to position [1907, 0]
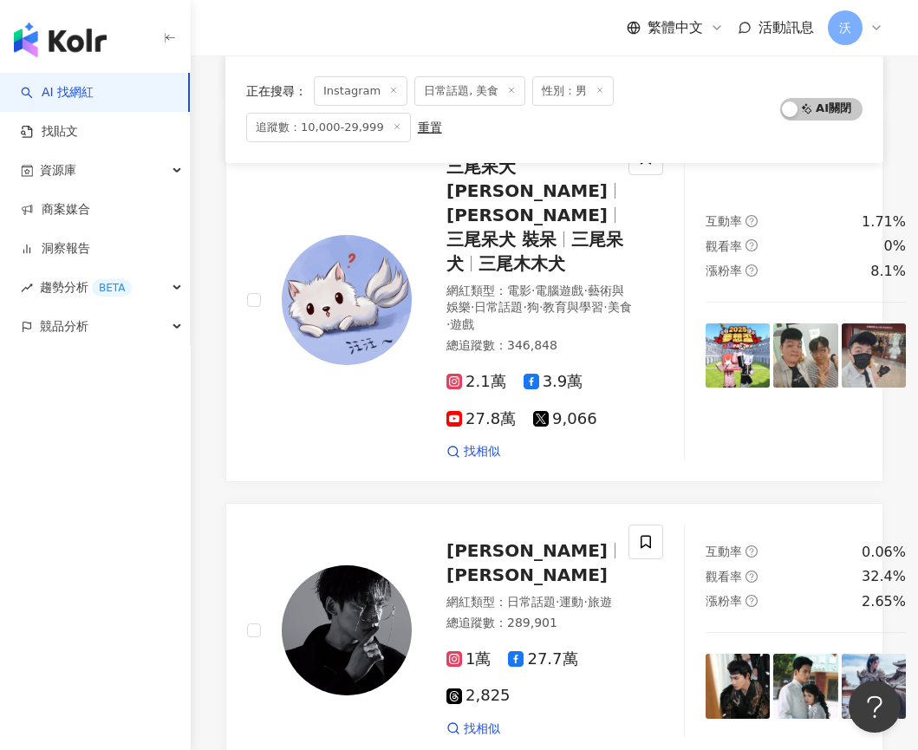
click at [617, 128] on div "正在搜尋 ： Instagram 日常話題, 美食 性別：男 追蹤數：10,000-29,999 重置" at bounding box center [504, 109] width 517 height 66
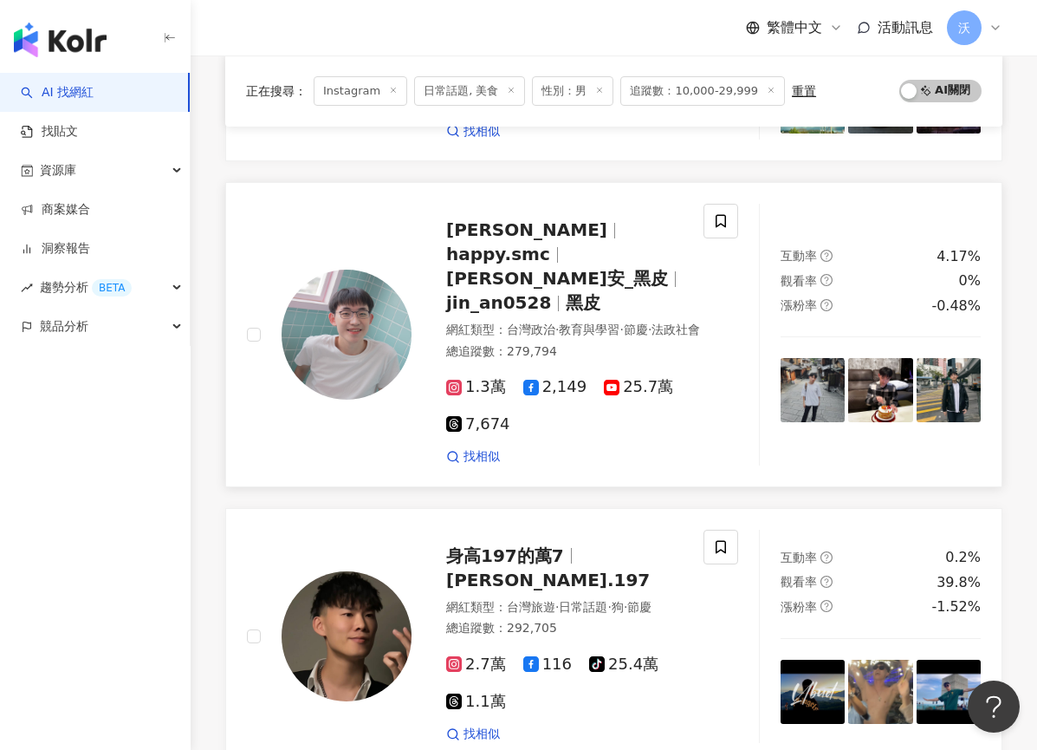
scroll to position [3159, 0]
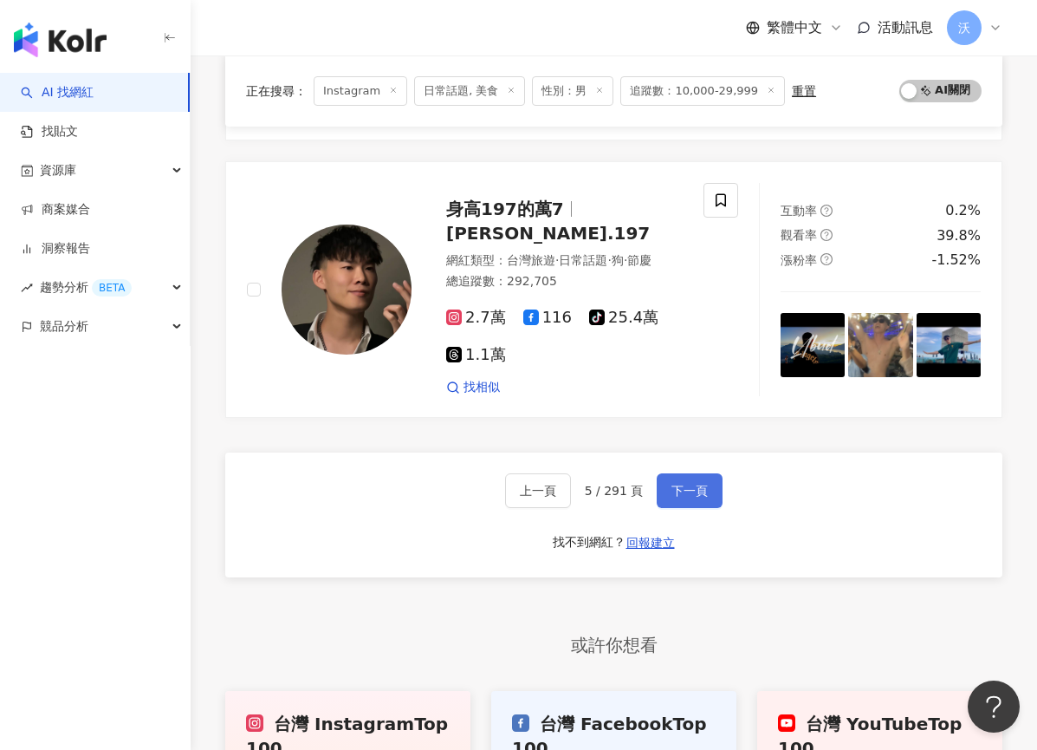
click at [672, 497] on span "下一頁" at bounding box center [690, 491] width 36 height 14
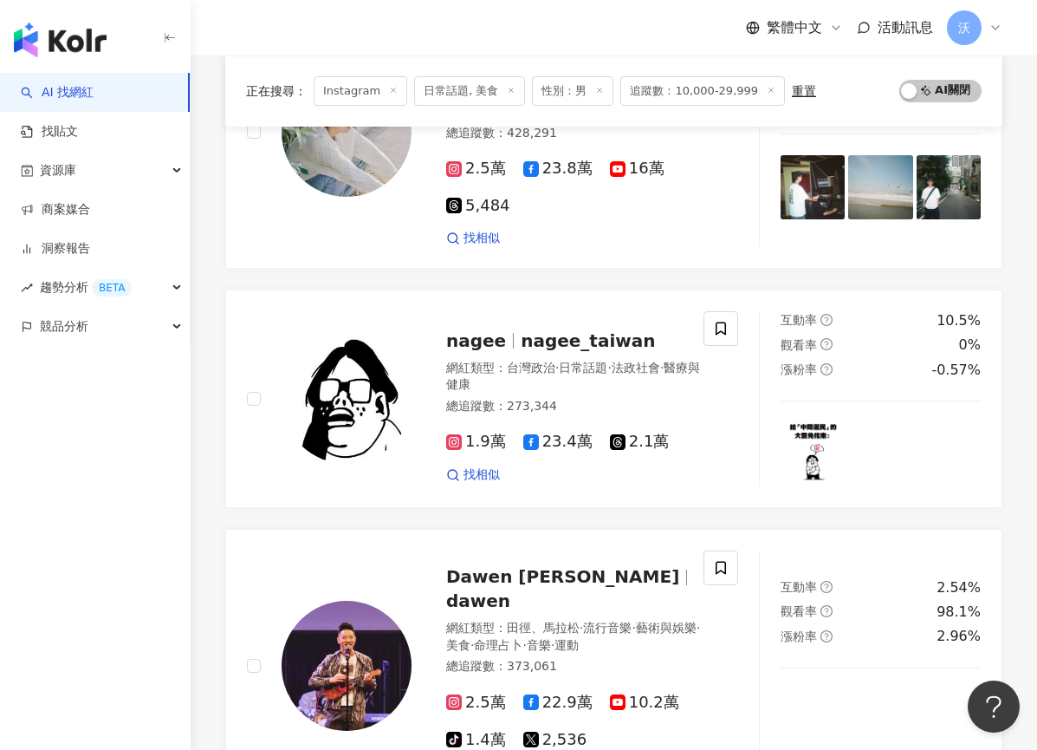
scroll to position [3267, 0]
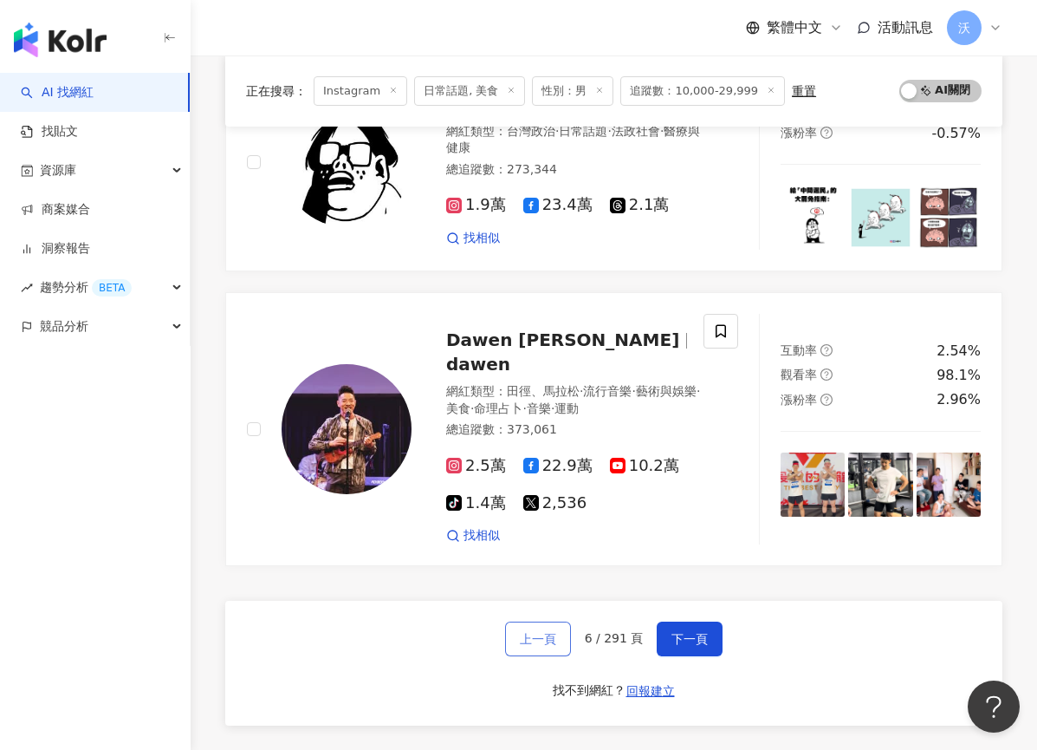
click at [537, 632] on span "上一頁" at bounding box center [538, 639] width 36 height 14
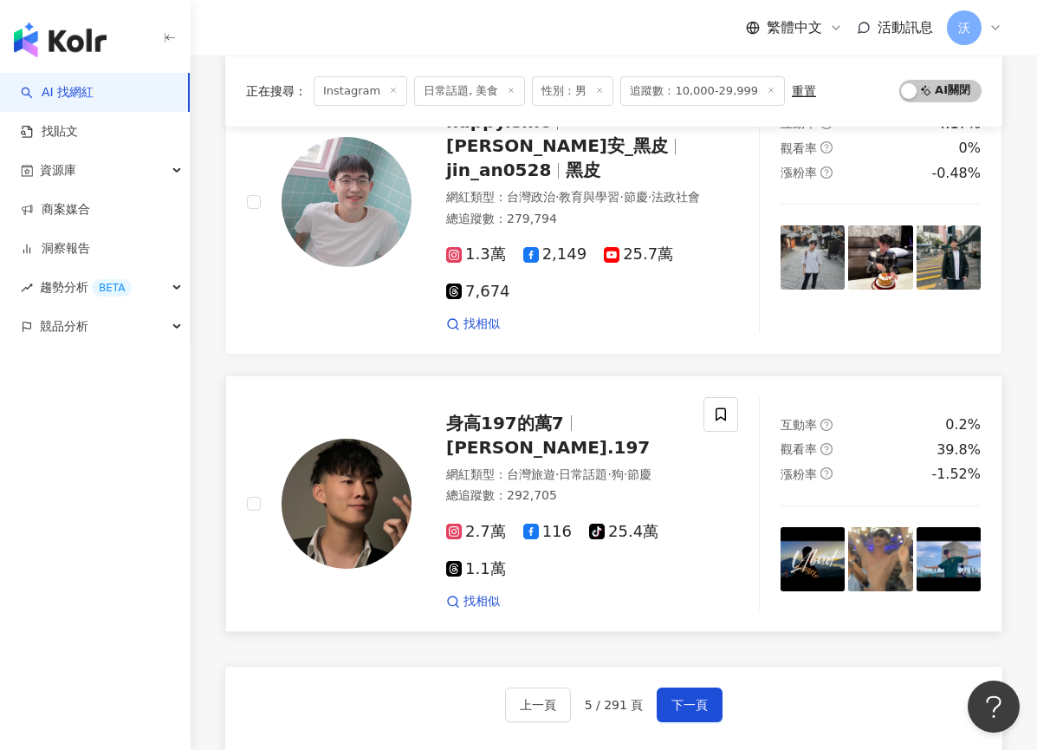
scroll to position [2967, 0]
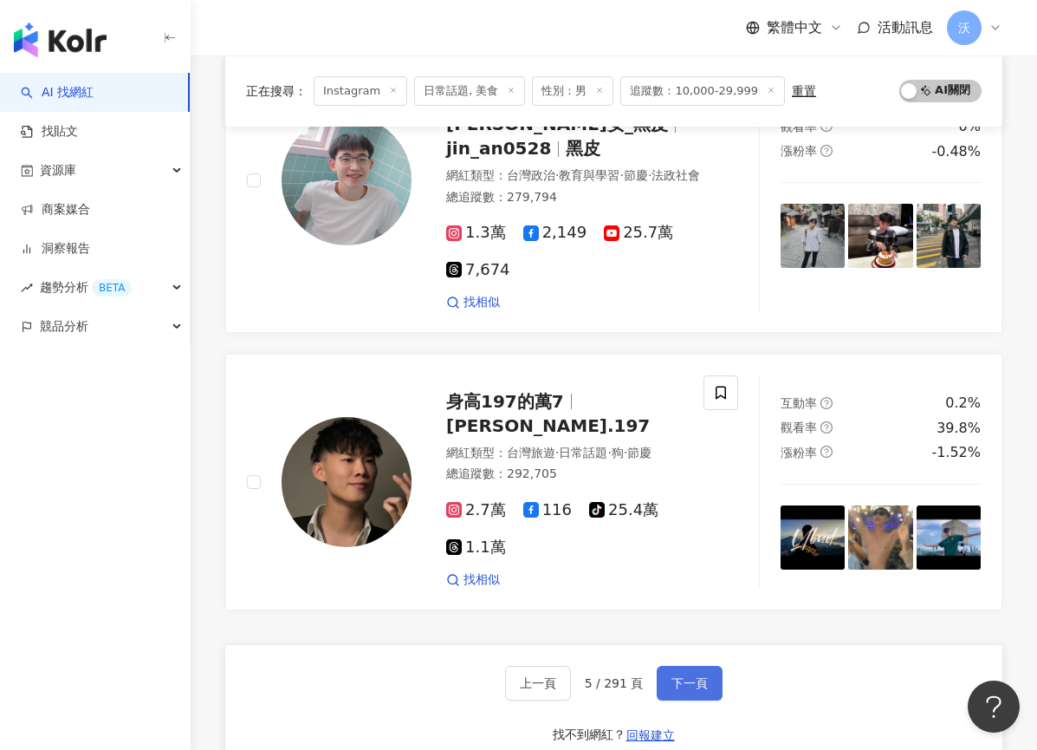
click at [686, 700] on button "下一頁" at bounding box center [690, 683] width 66 height 35
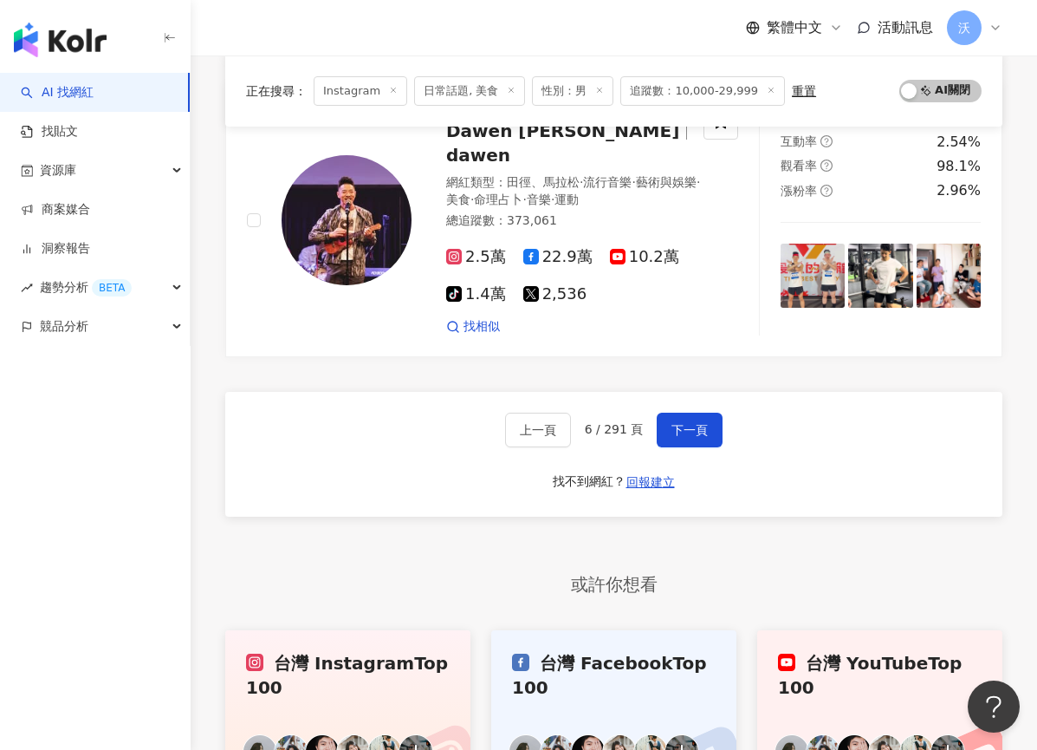
scroll to position [3487, 0]
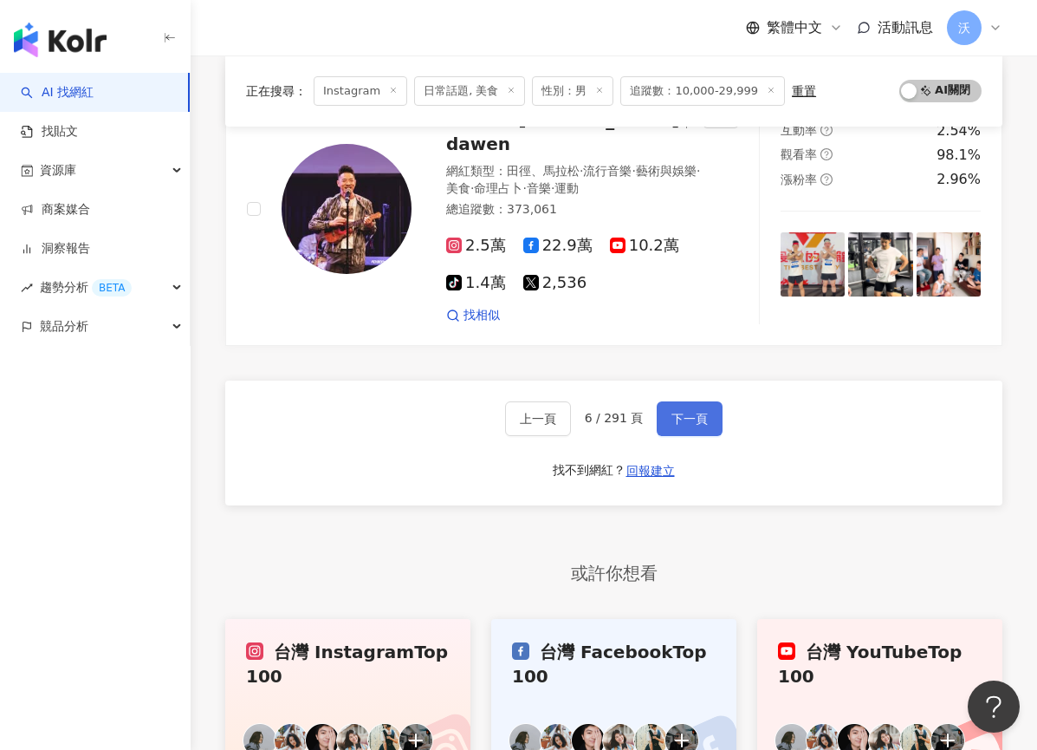
click at [690, 401] on button "下一頁" at bounding box center [690, 418] width 66 height 35
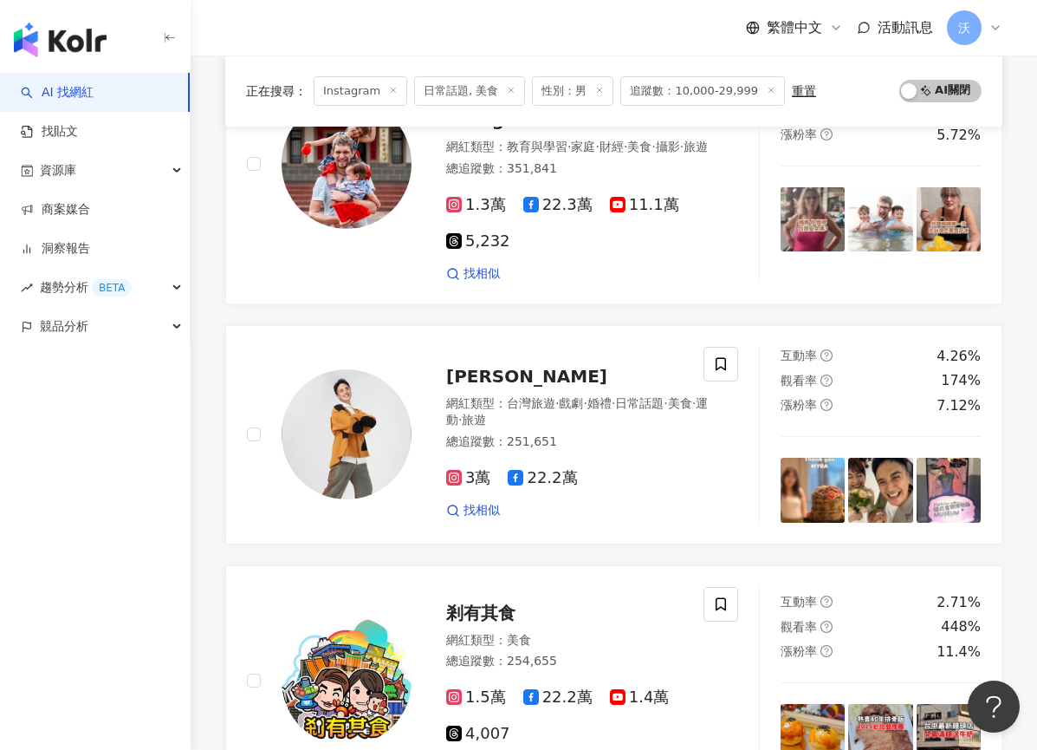
scroll to position [3423, 0]
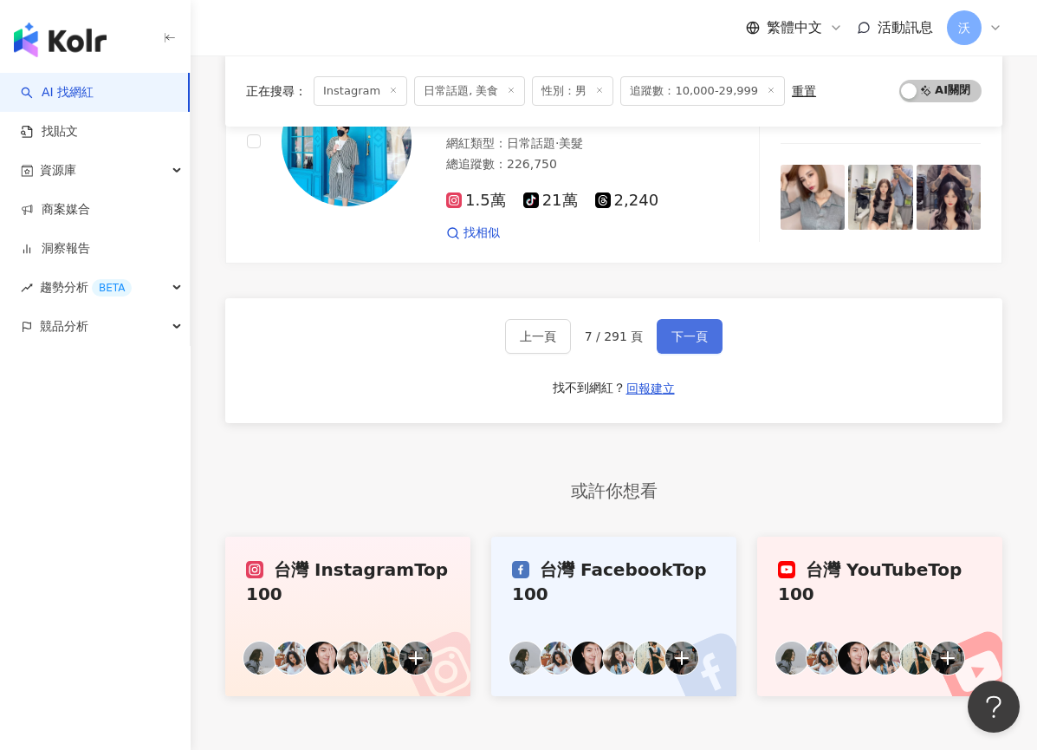
click at [686, 329] on span "下一頁" at bounding box center [690, 336] width 36 height 14
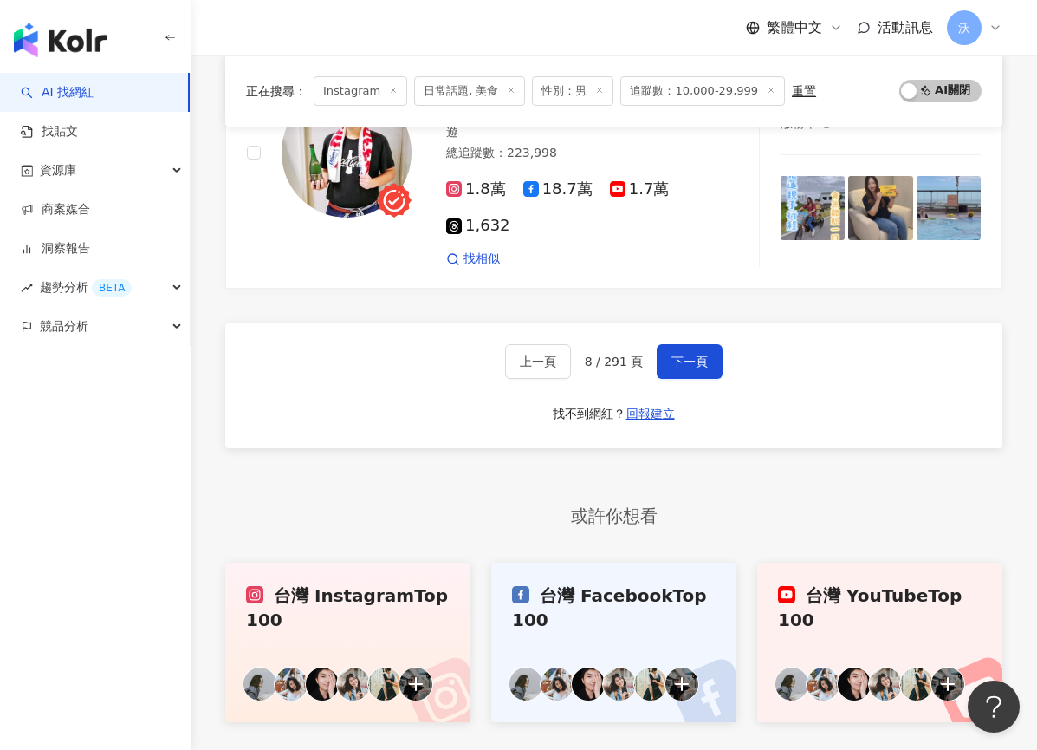
scroll to position [3392, 0]
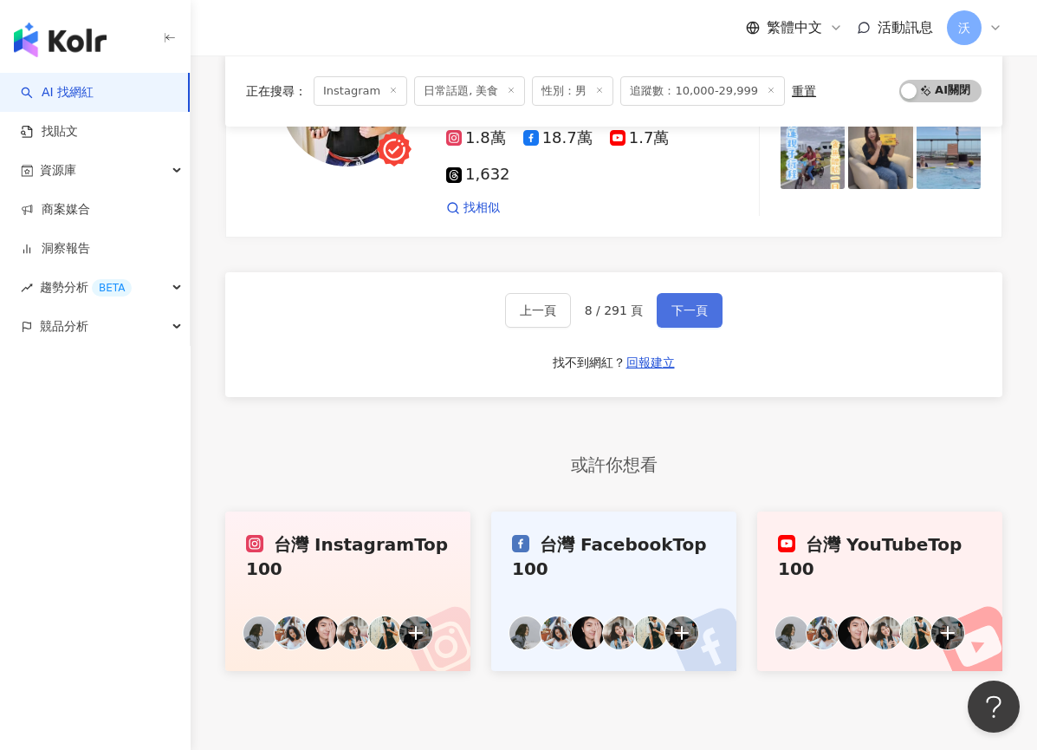
click at [675, 303] on span "下一頁" at bounding box center [690, 310] width 36 height 14
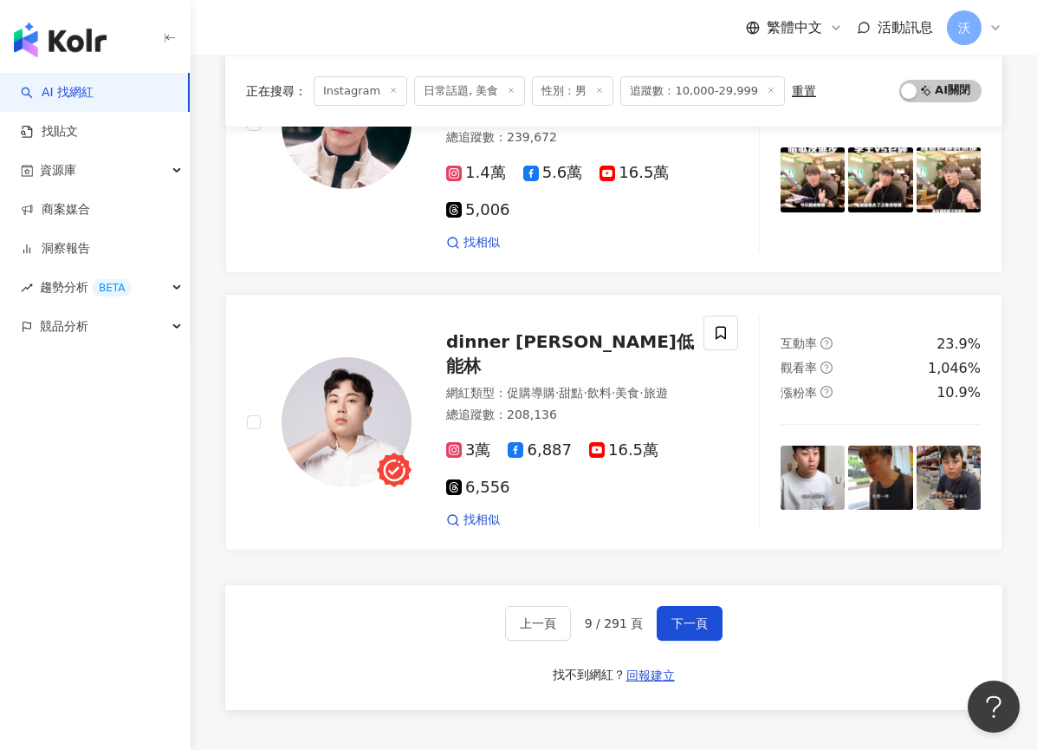
scroll to position [3535, 0]
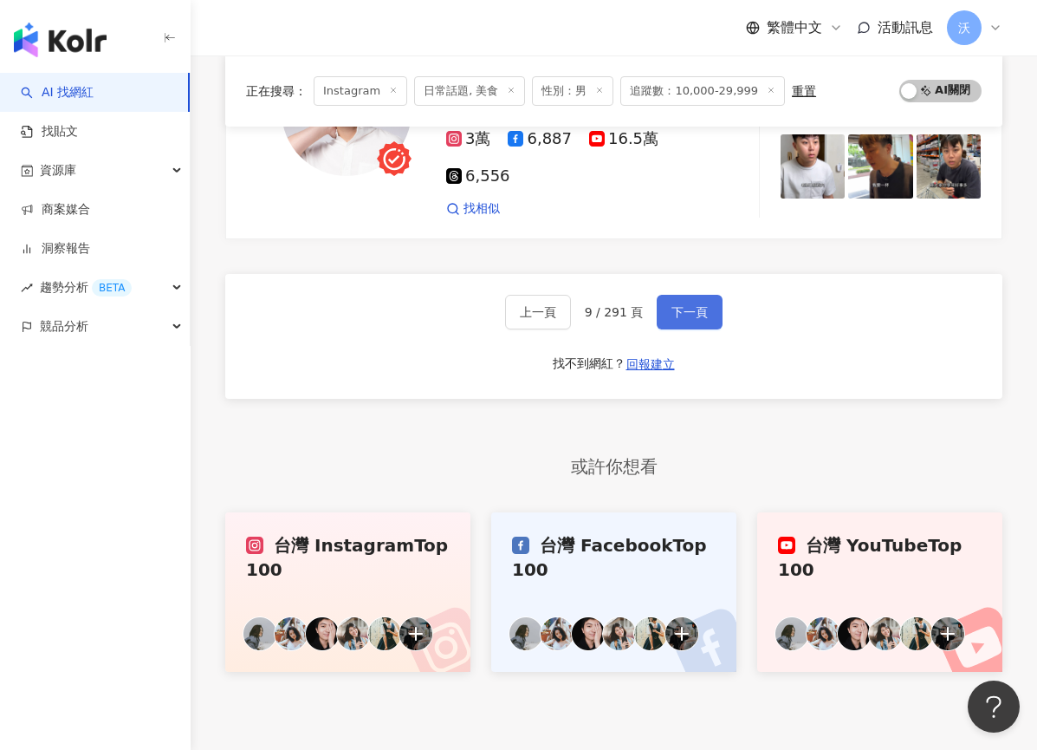
click at [677, 295] on button "下一頁" at bounding box center [690, 312] width 66 height 35
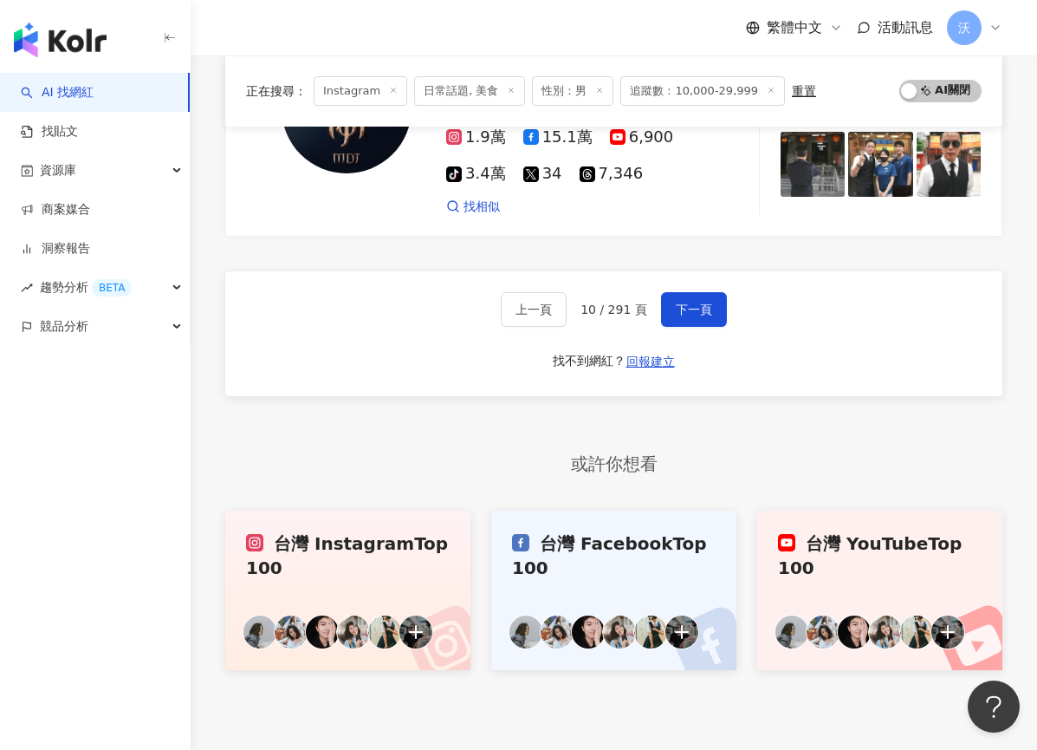
scroll to position [3425, 0]
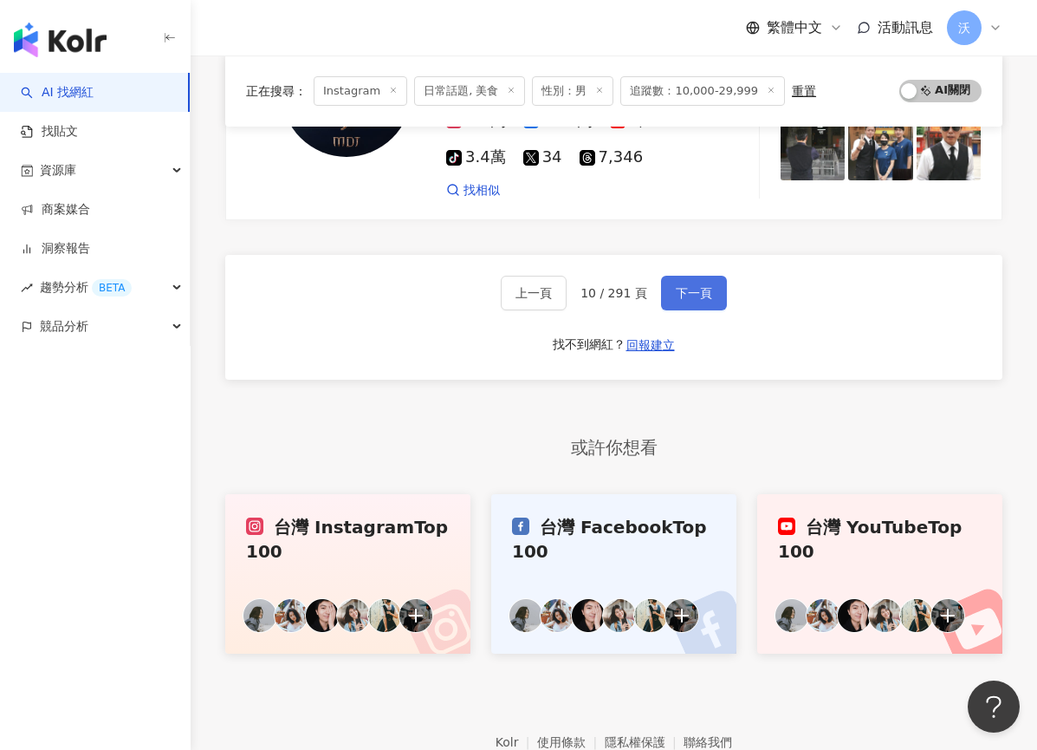
click at [666, 276] on button "下一頁" at bounding box center [694, 293] width 66 height 35
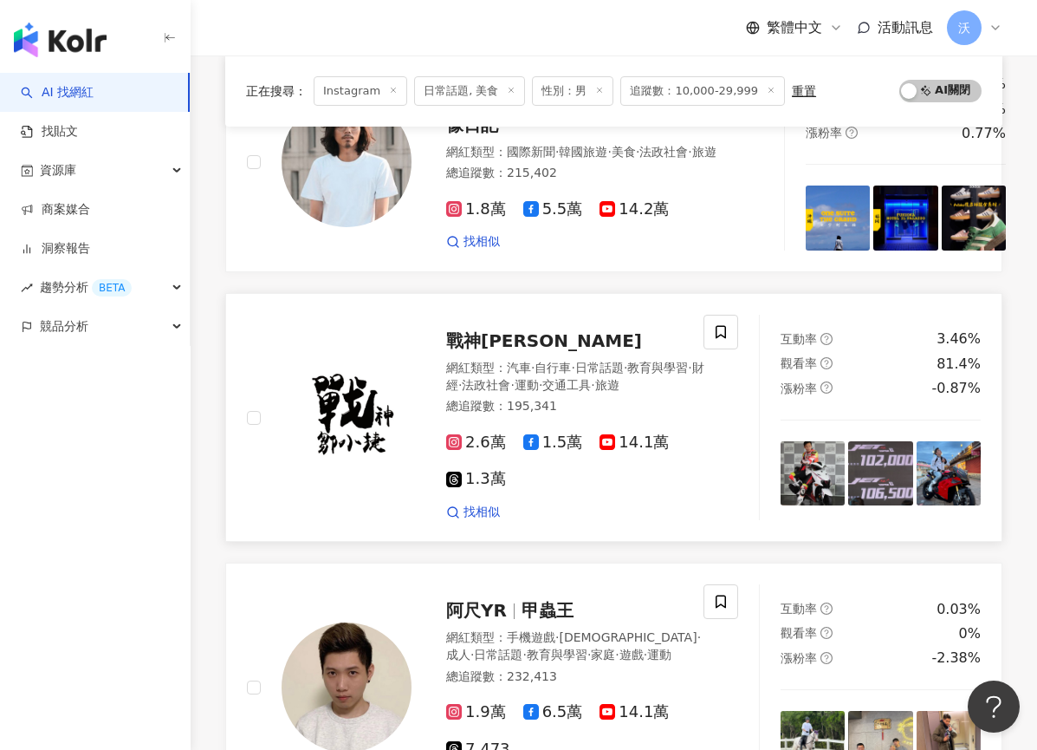
scroll to position [3207, 0]
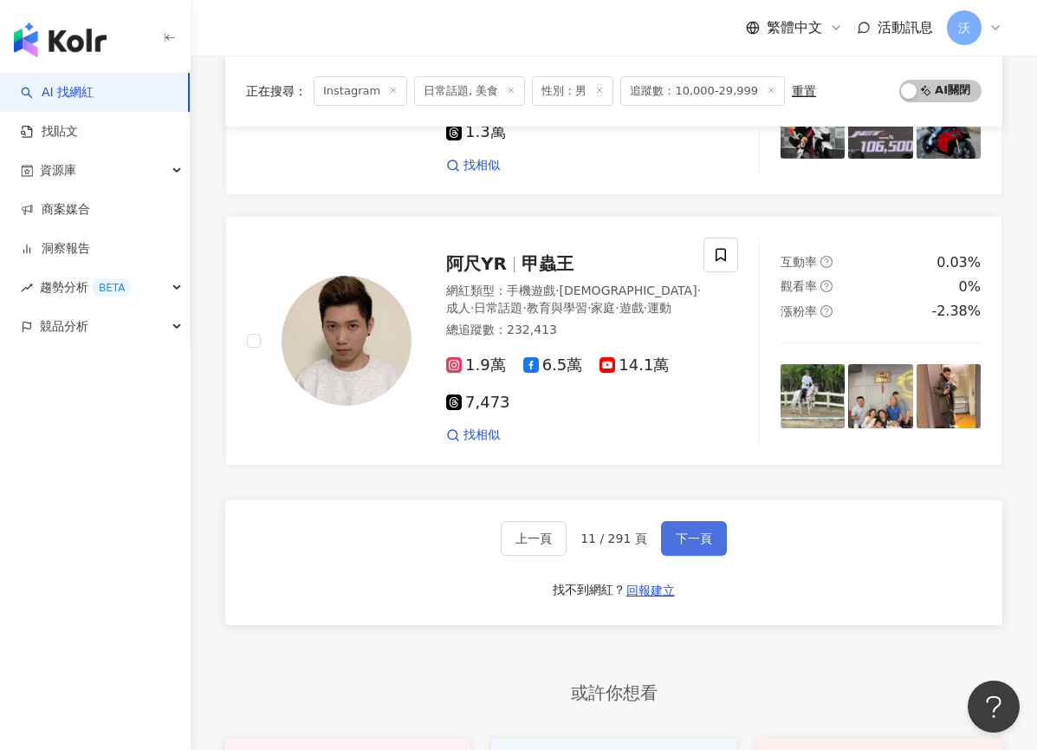
click at [701, 531] on span "下一頁" at bounding box center [694, 538] width 36 height 14
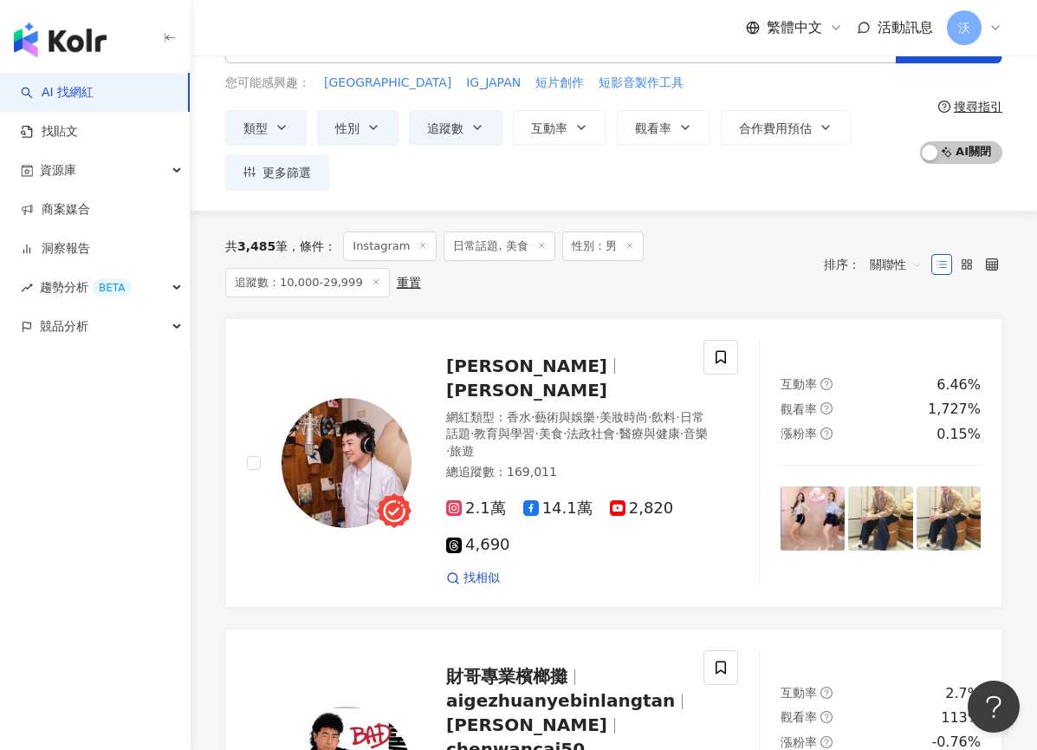
scroll to position [0, 0]
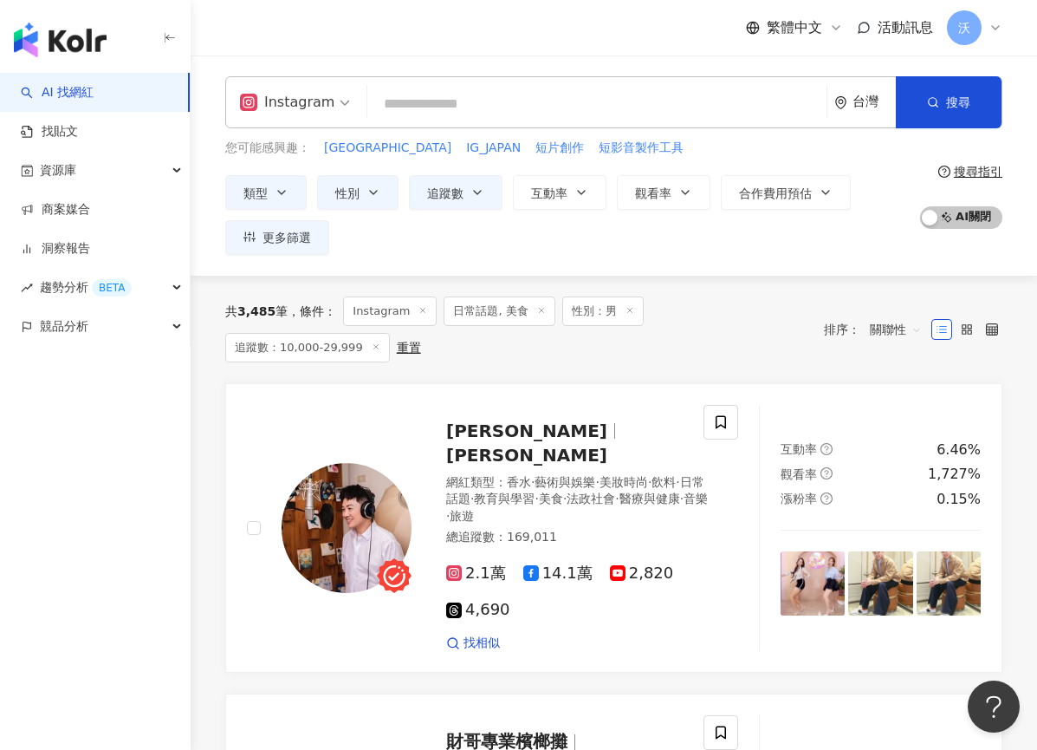
click at [410, 115] on input "search" at bounding box center [596, 104] width 445 height 33
paste input "**********"
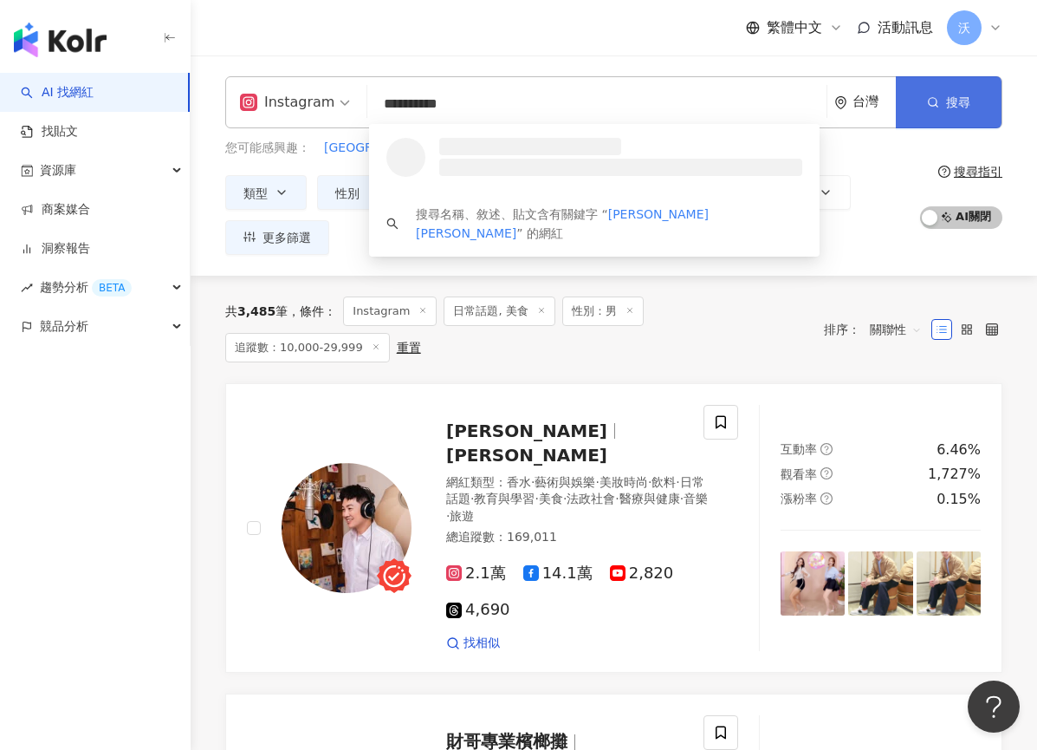
type input "**********"
click at [917, 95] on span "搜尋" at bounding box center [958, 102] width 24 height 14
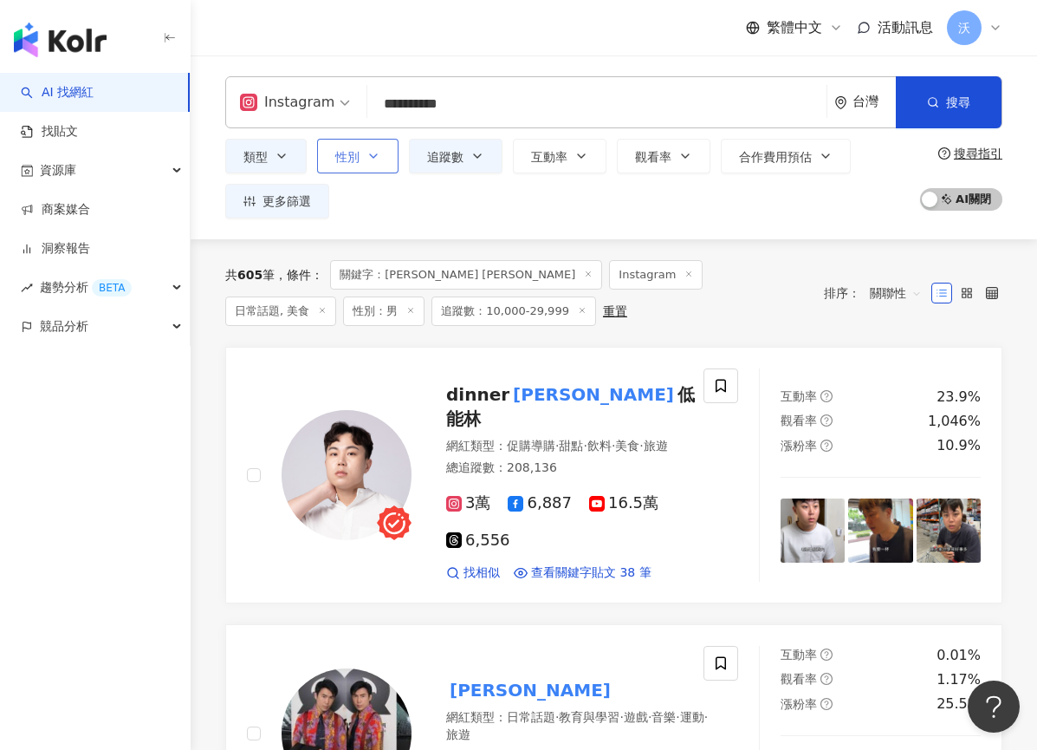
click at [374, 149] on icon "button" at bounding box center [374, 156] width 14 height 14
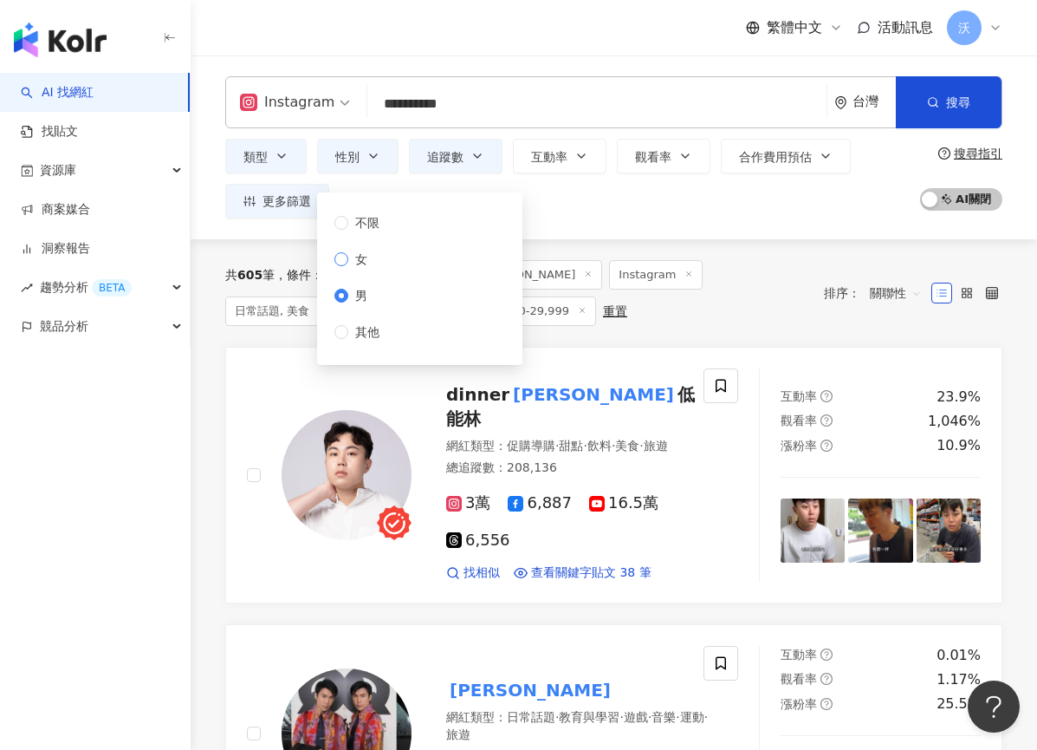
click at [364, 263] on span "女" at bounding box center [361, 259] width 26 height 19
click at [553, 205] on div "類型 性別 追蹤數 互動率 觀看率 合作費用預估 更多篩選 不限 女 男 其他 ***** - ***** 不限 小型 奈米網紅 (<1萬) 微型網紅 (1萬…" at bounding box center [568, 179] width 686 height 80
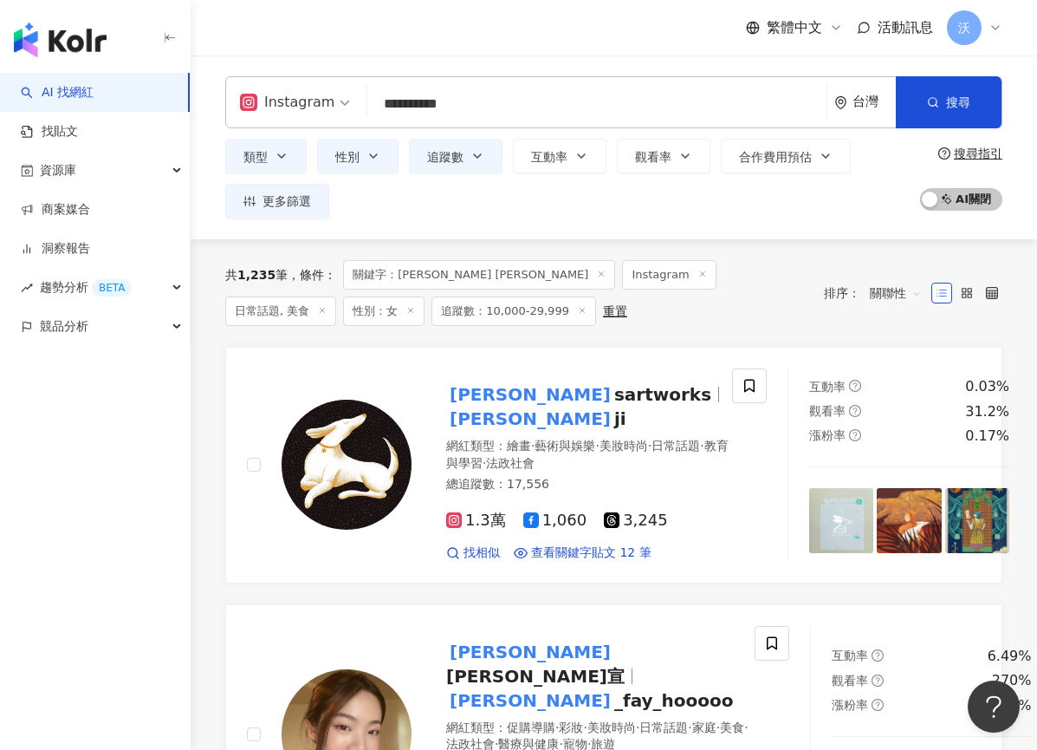
click at [493, 107] on input "**********" at bounding box center [596, 104] width 445 height 33
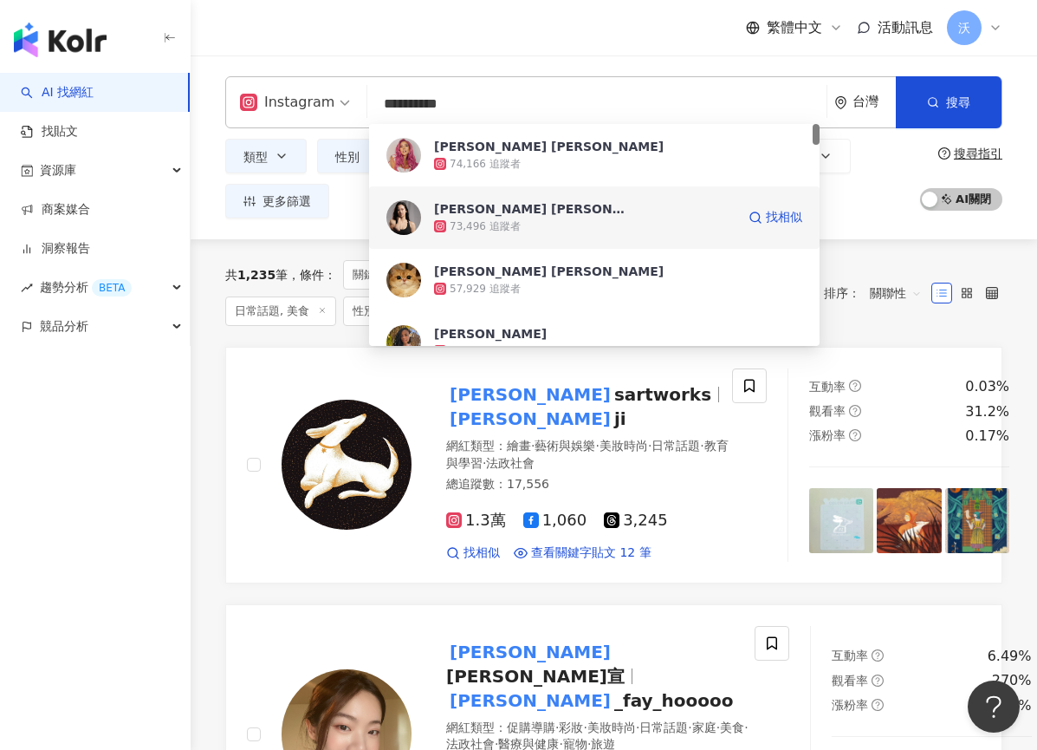
click at [467, 214] on div "Sophia Lin" at bounding box center [530, 208] width 192 height 17
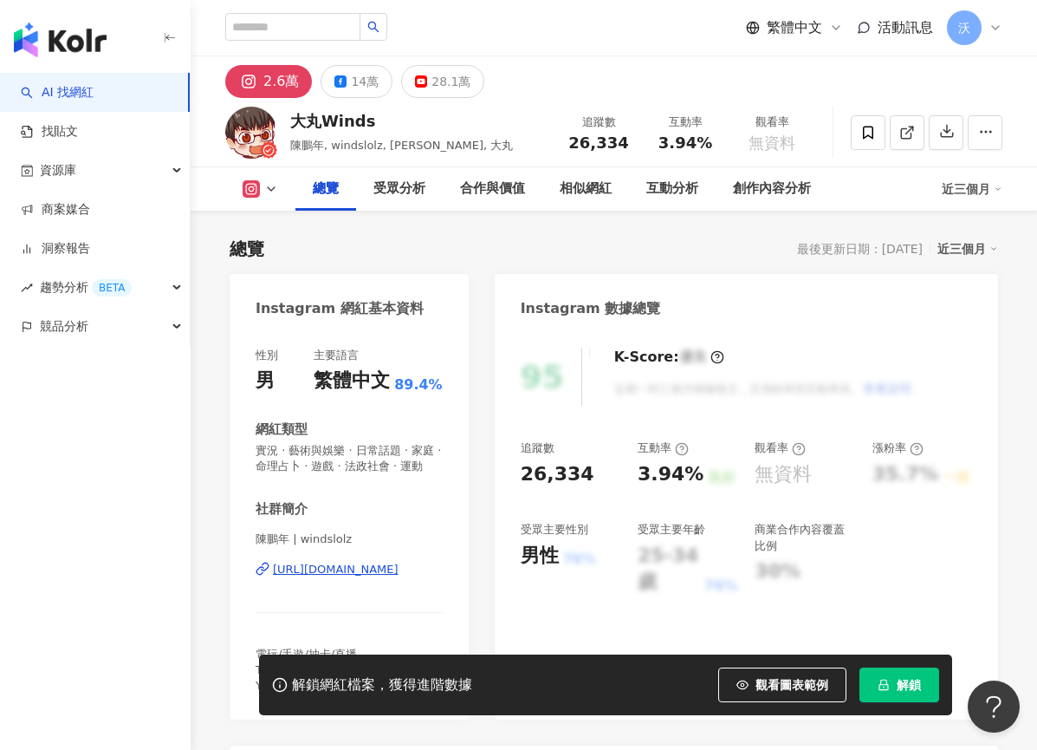
scroll to position [87, 0]
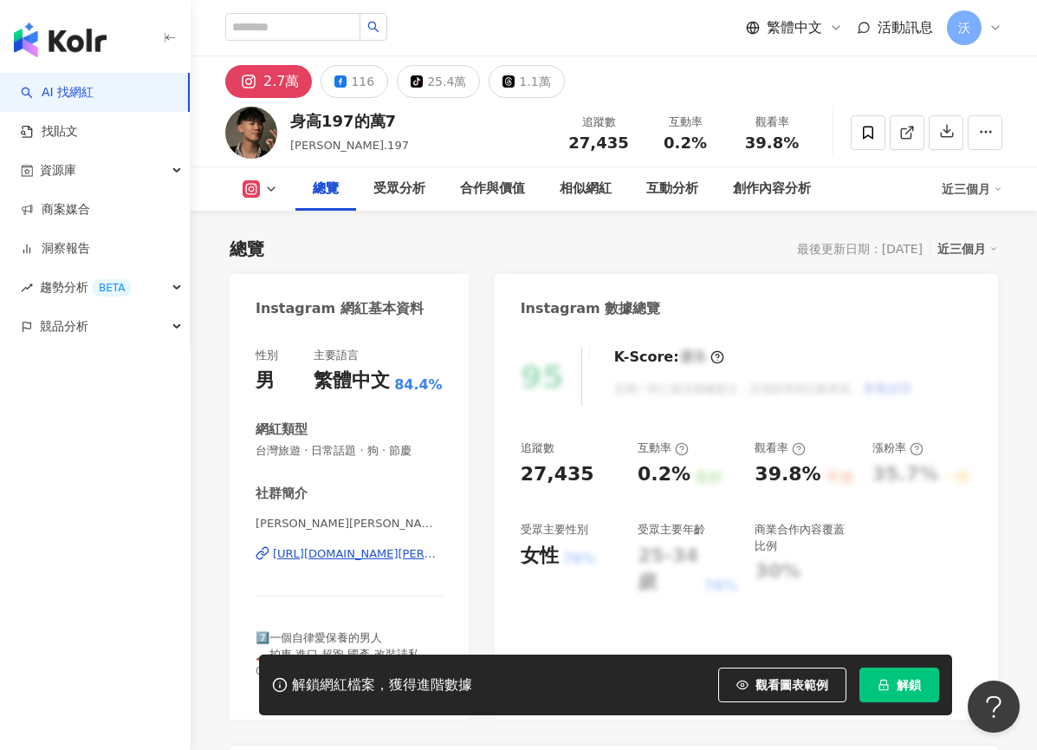
click at [369, 554] on div "[URL][DOMAIN_NAME][PERSON_NAME]" at bounding box center [358, 554] width 170 height 16
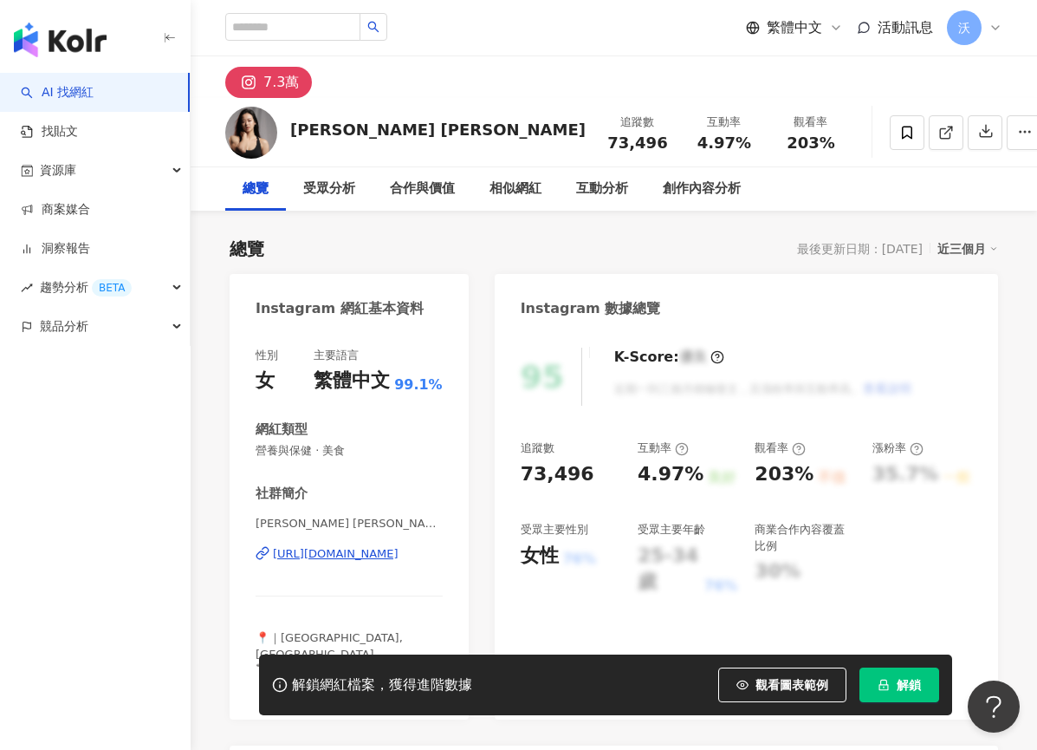
click at [399, 556] on div "[URL][DOMAIN_NAME]" at bounding box center [336, 554] width 126 height 16
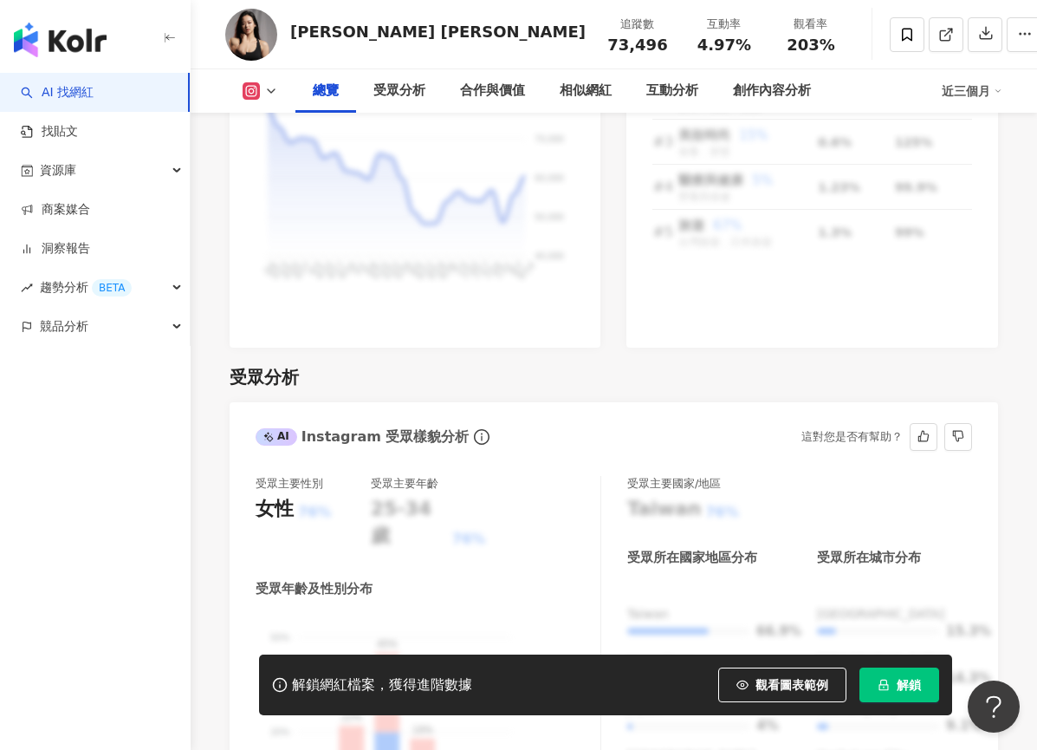
scroll to position [1387, 0]
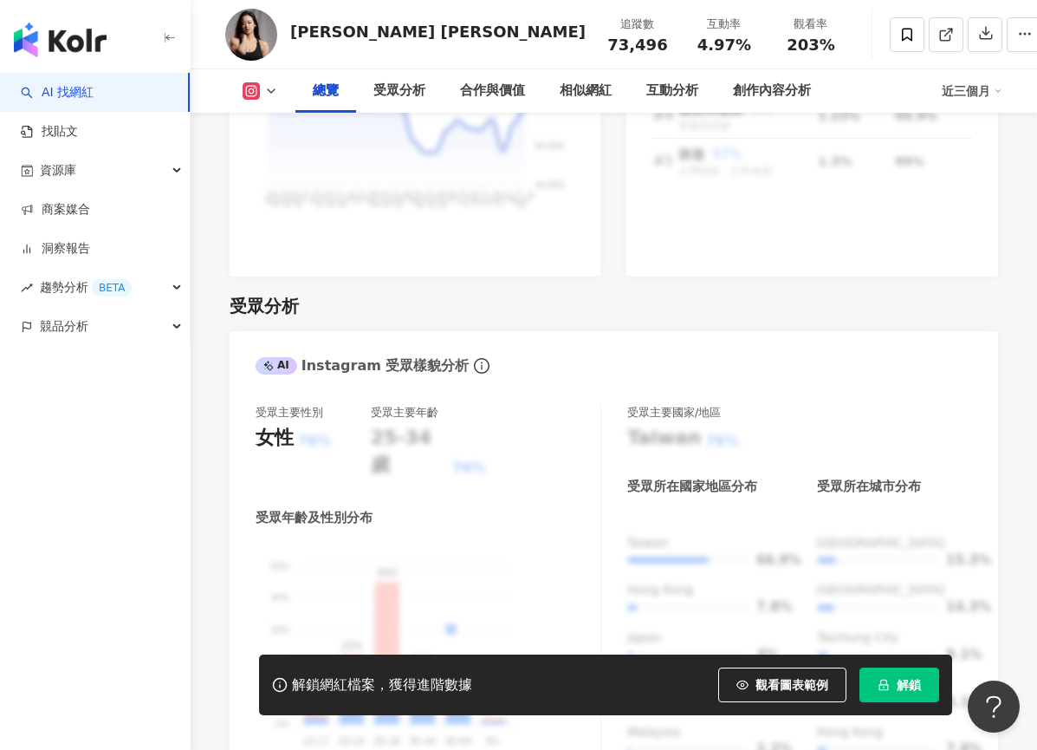
click at [895, 682] on button "解鎖" at bounding box center [900, 684] width 80 height 35
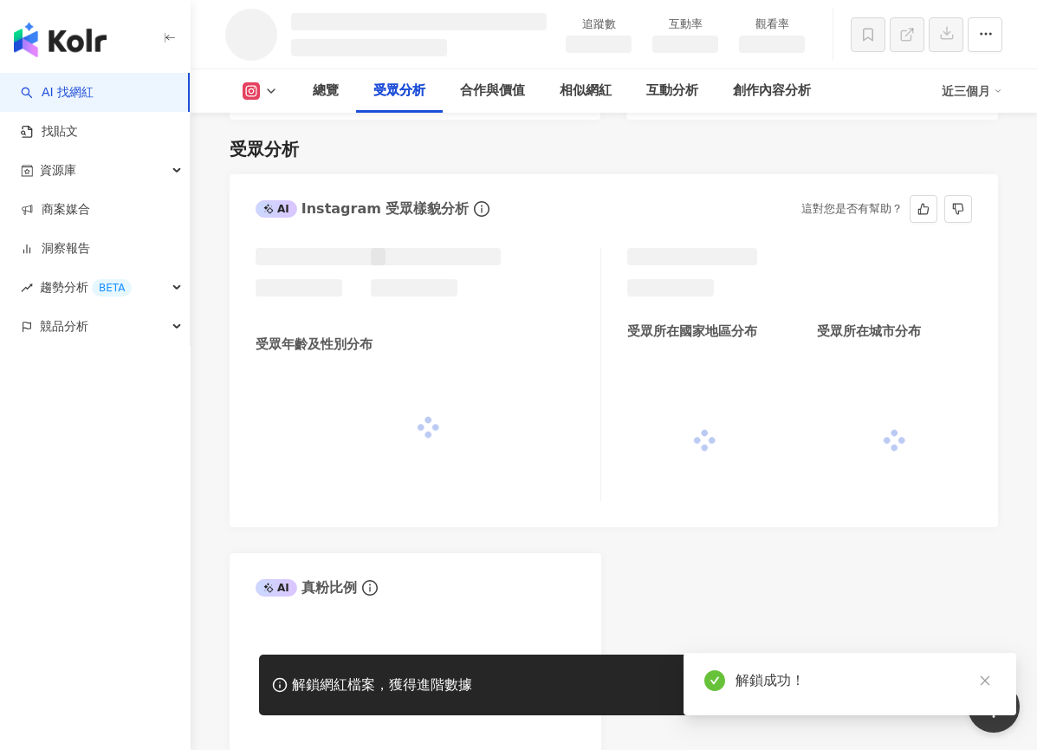
scroll to position [1277, 0]
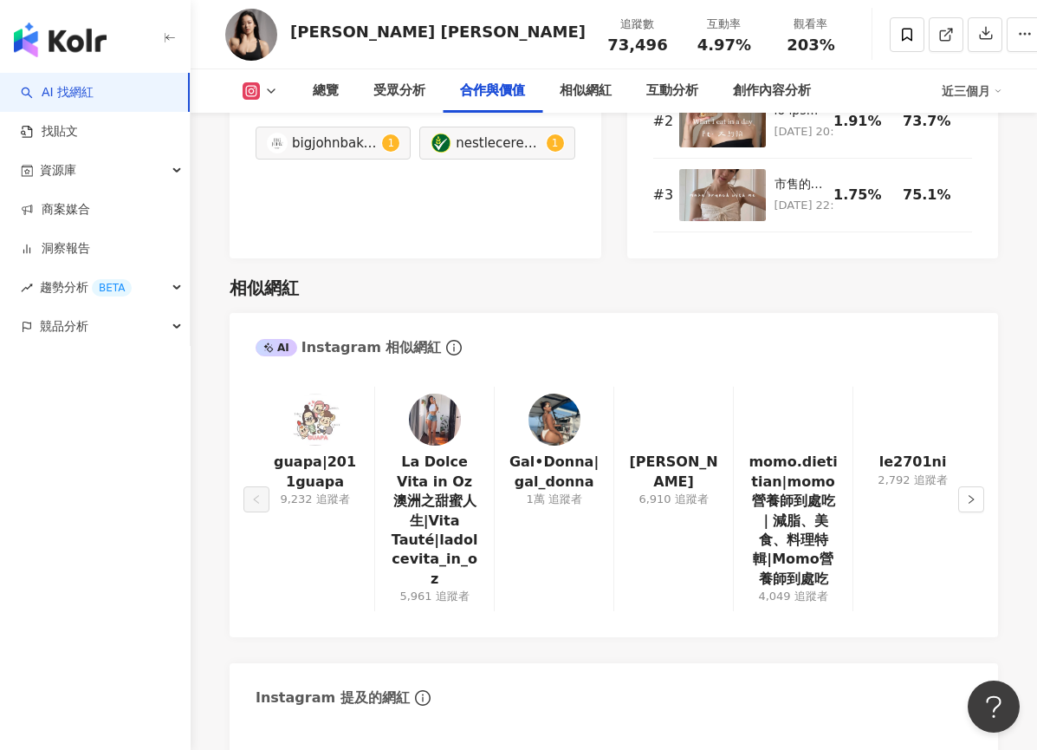
scroll to position [2876, 0]
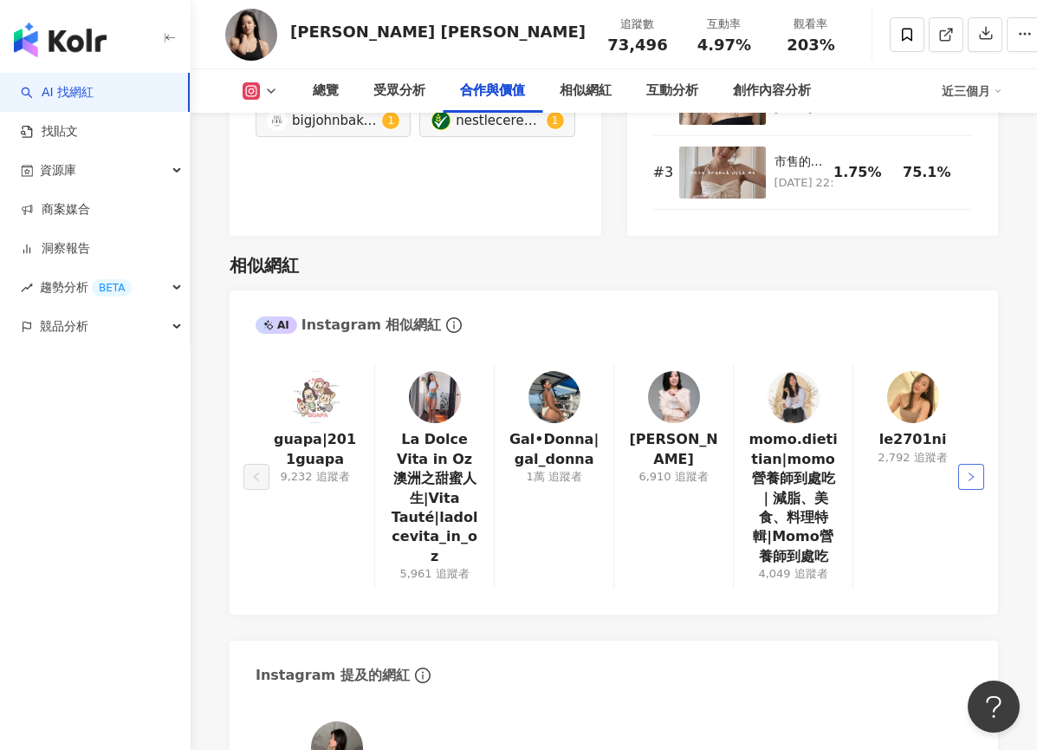
click at [982, 464] on button "button" at bounding box center [972, 477] width 26 height 26
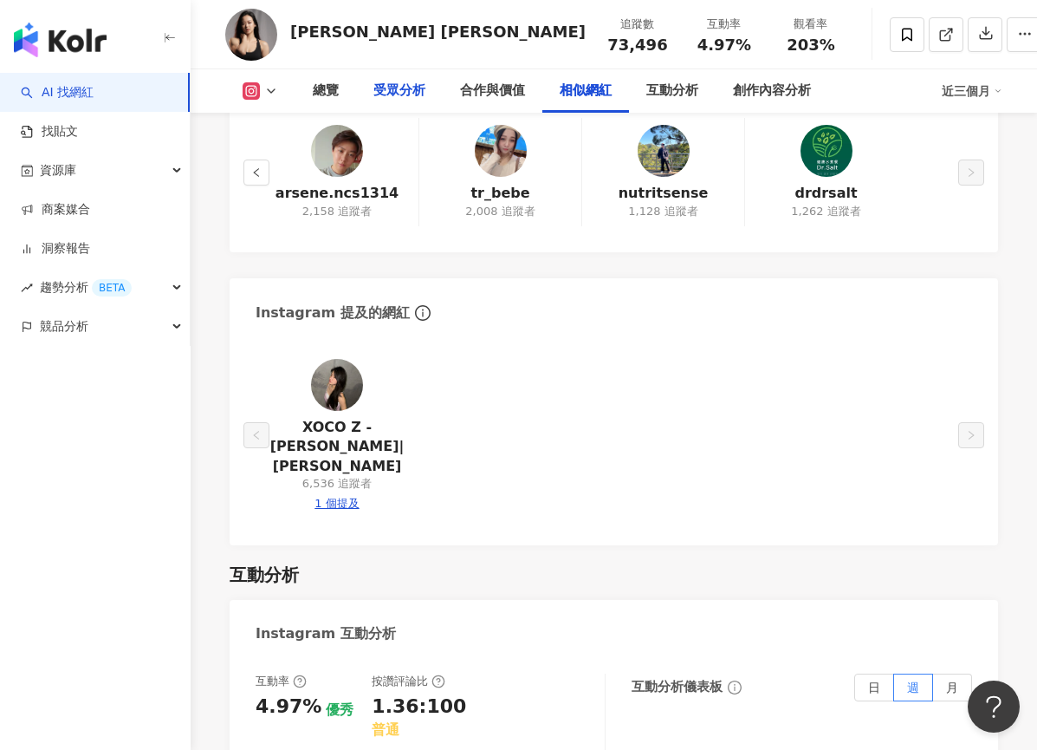
scroll to position [3222, 0]
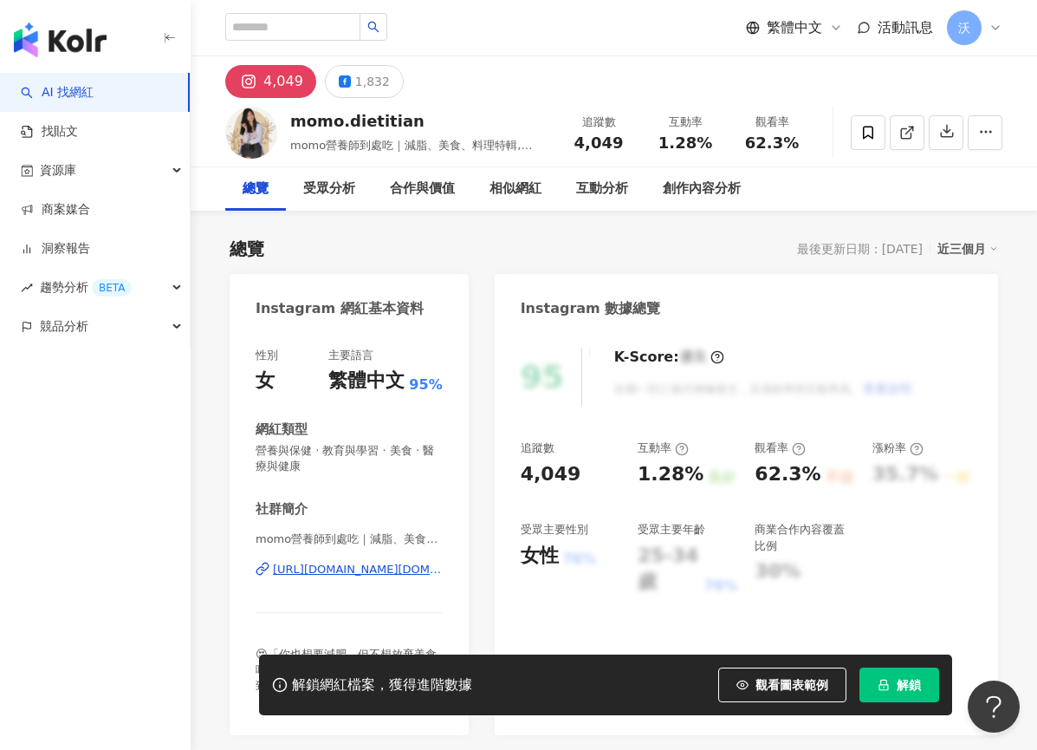
click at [317, 575] on div "https://www.instagram.com/momo.dietitian/" at bounding box center [358, 570] width 170 height 16
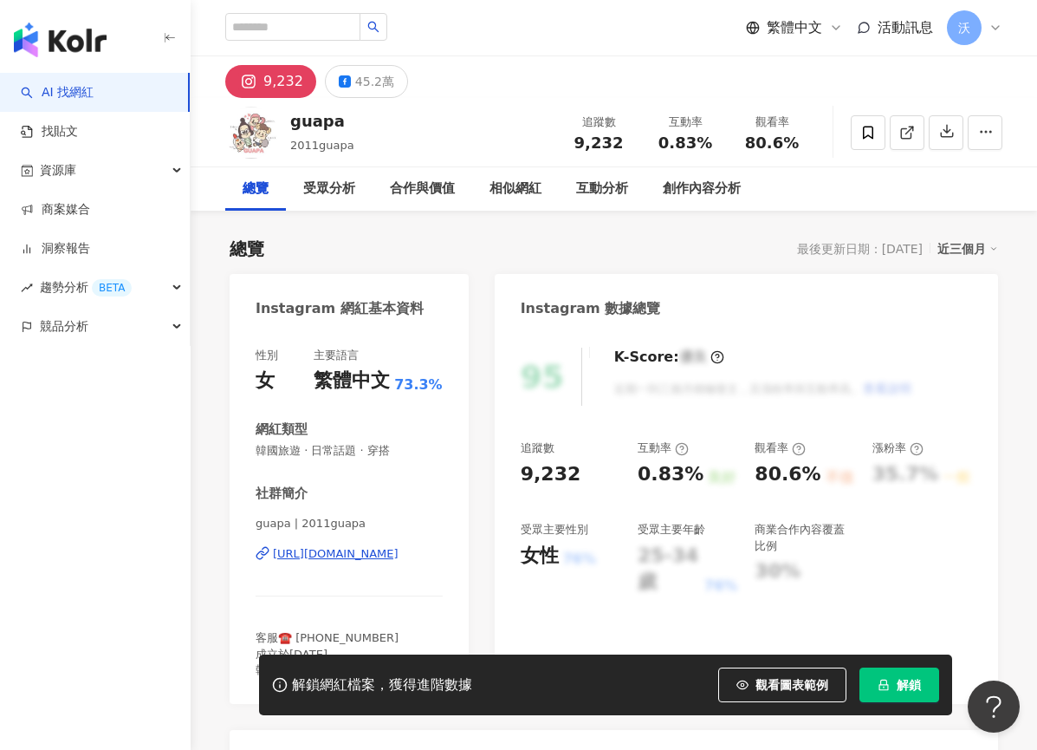
click at [341, 545] on div "guapa | 2011guapa [URL][DOMAIN_NAME]" at bounding box center [349, 566] width 187 height 101
click at [332, 557] on div "[URL][DOMAIN_NAME]" at bounding box center [336, 554] width 126 height 16
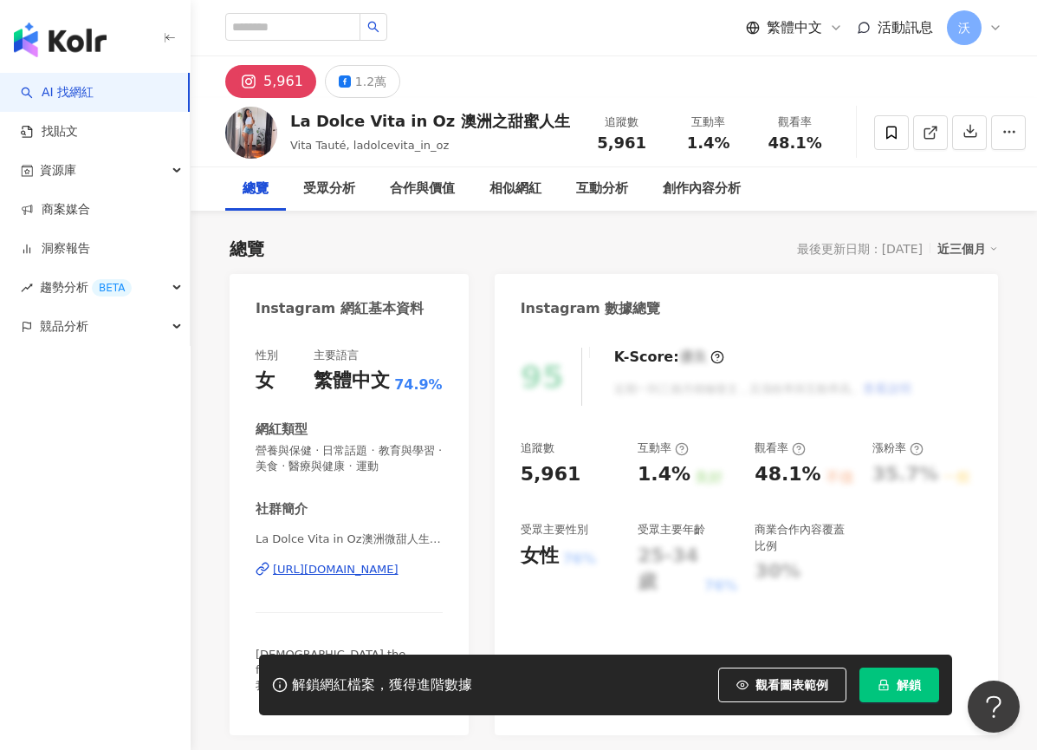
click at [341, 563] on div "[URL][DOMAIN_NAME]" at bounding box center [336, 570] width 126 height 16
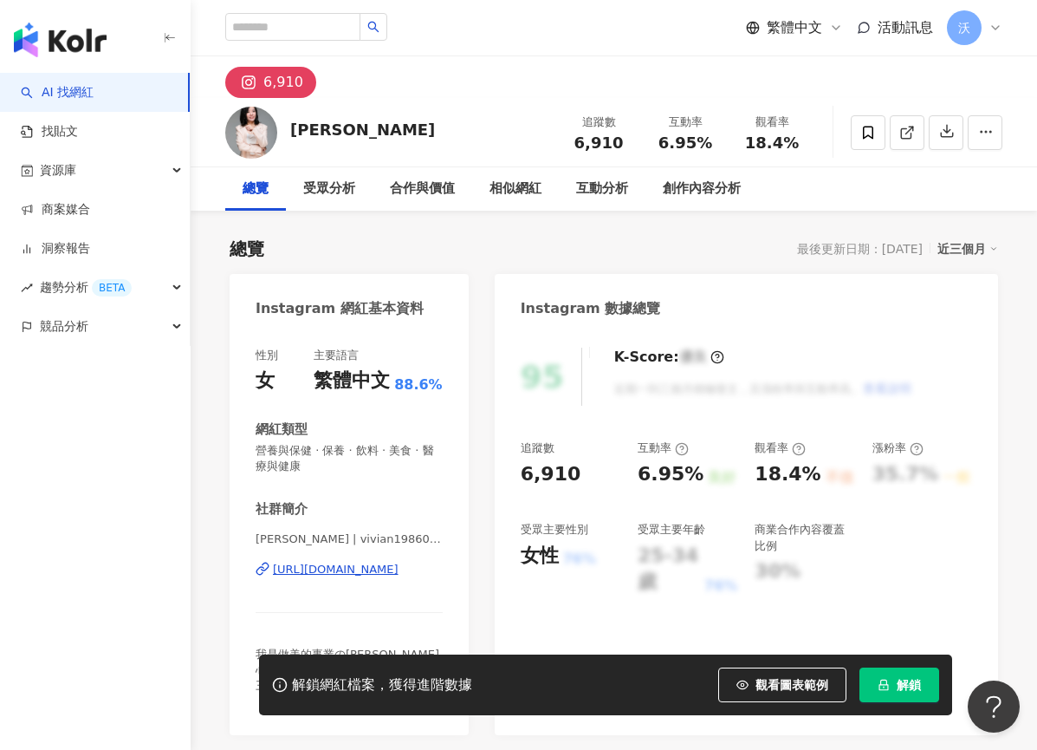
click at [348, 572] on div "https://www.instagram.com/vivian19860906/" at bounding box center [336, 570] width 126 height 16
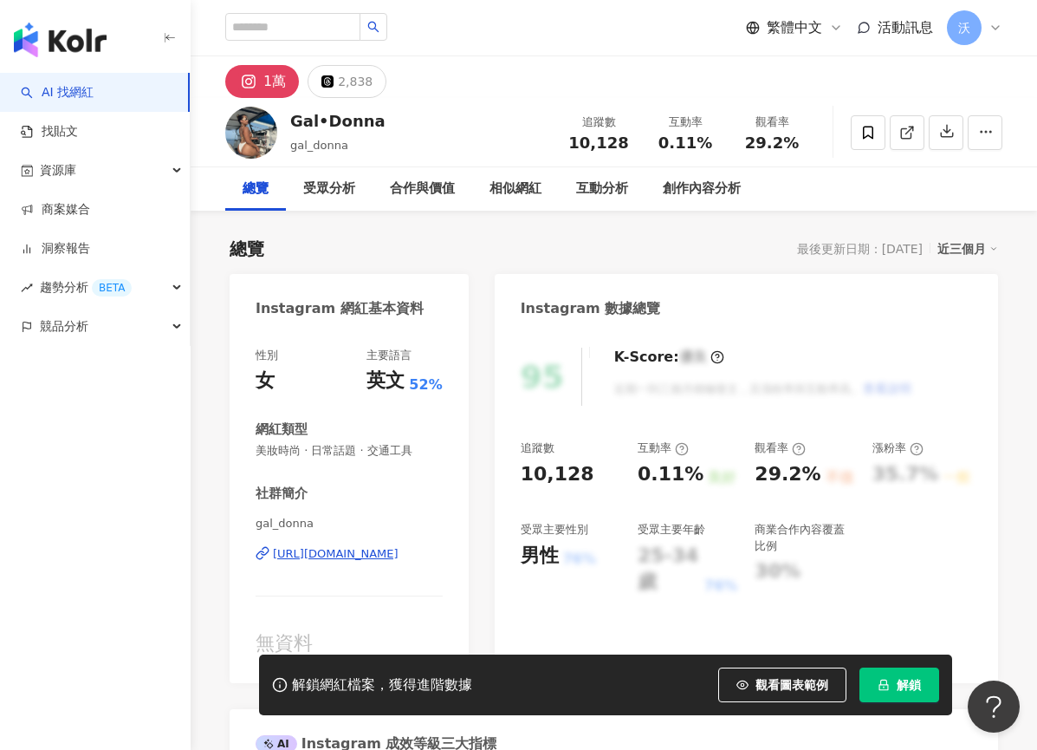
click at [356, 551] on div "https://www.instagram.com/gal_donna/" at bounding box center [336, 554] width 126 height 16
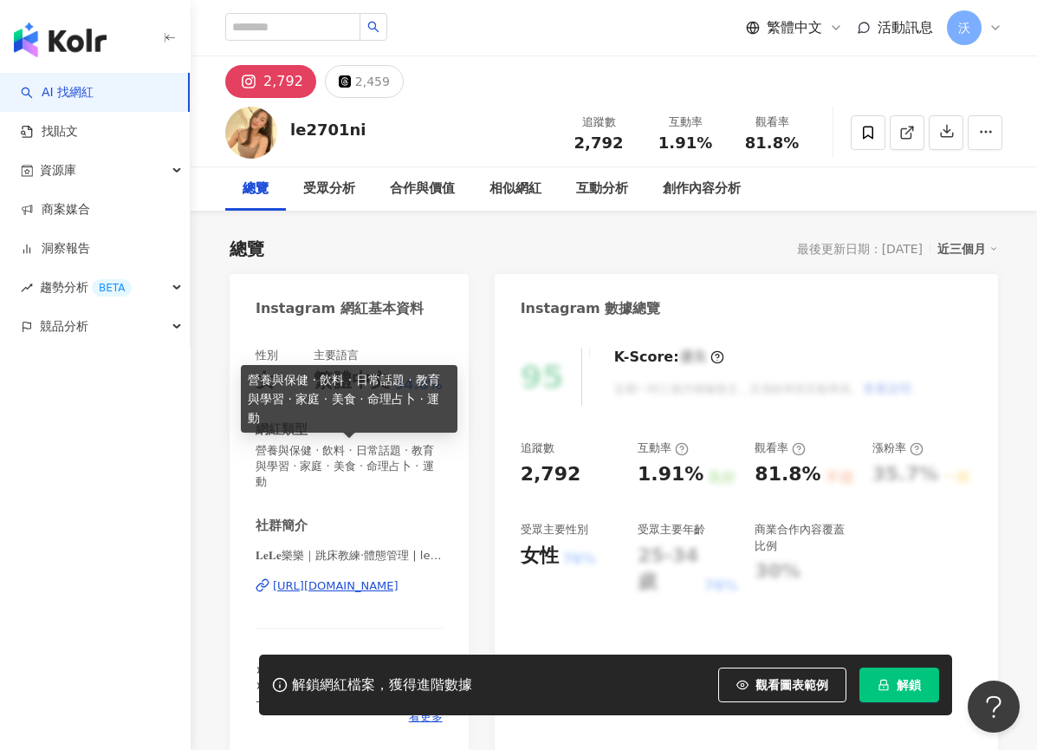
scroll to position [347, 0]
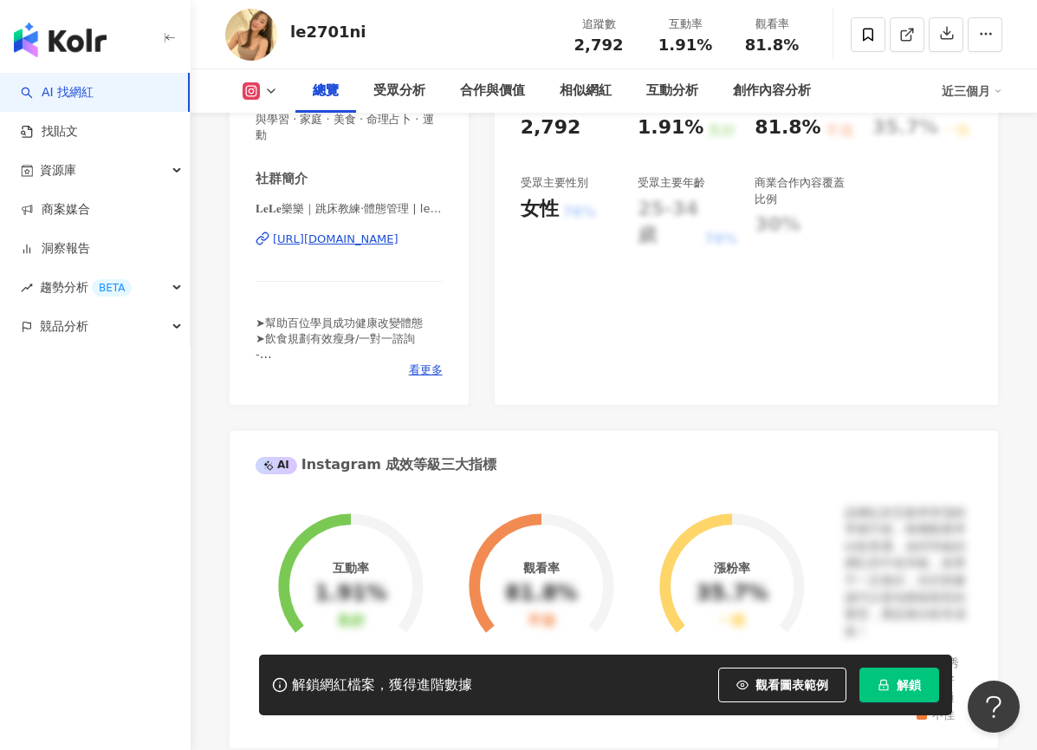
click at [371, 238] on div "https://www.instagram.com/le2701ni/" at bounding box center [336, 239] width 126 height 16
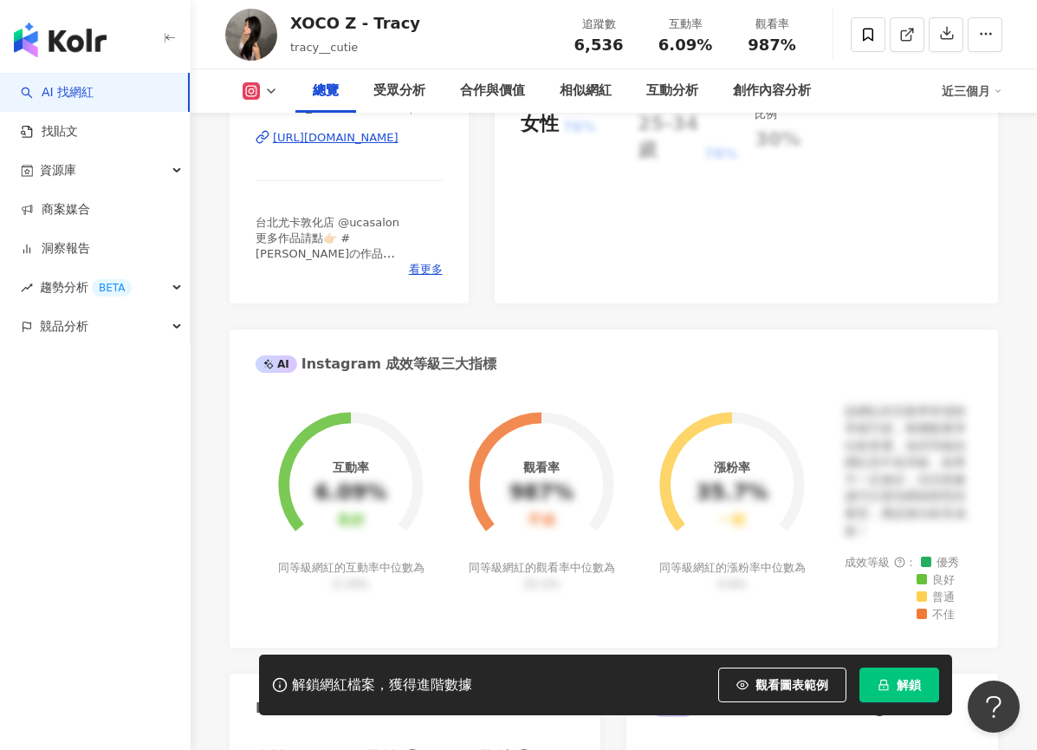
scroll to position [433, 0]
click at [349, 141] on div "https://www.instagram.com/tracy__cutie/" at bounding box center [336, 136] width 126 height 16
click at [88, 89] on link "AI 找網紅" at bounding box center [57, 92] width 73 height 17
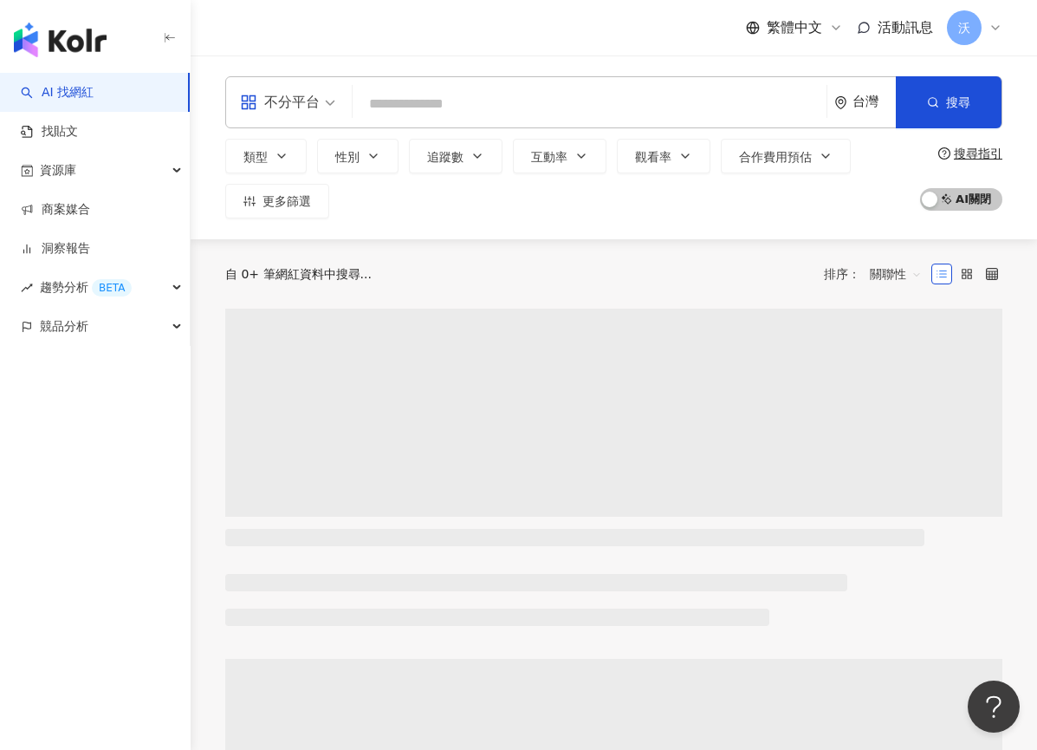
click at [408, 107] on input "search" at bounding box center [590, 104] width 460 height 33
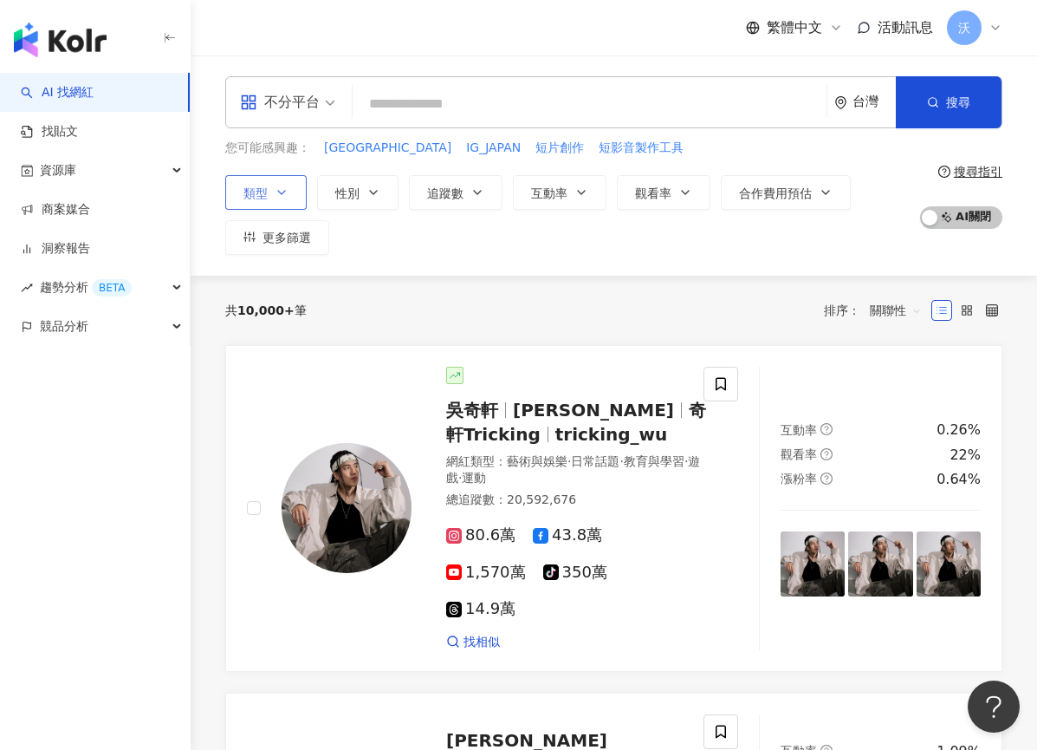
click at [286, 188] on icon "button" at bounding box center [282, 192] width 14 height 14
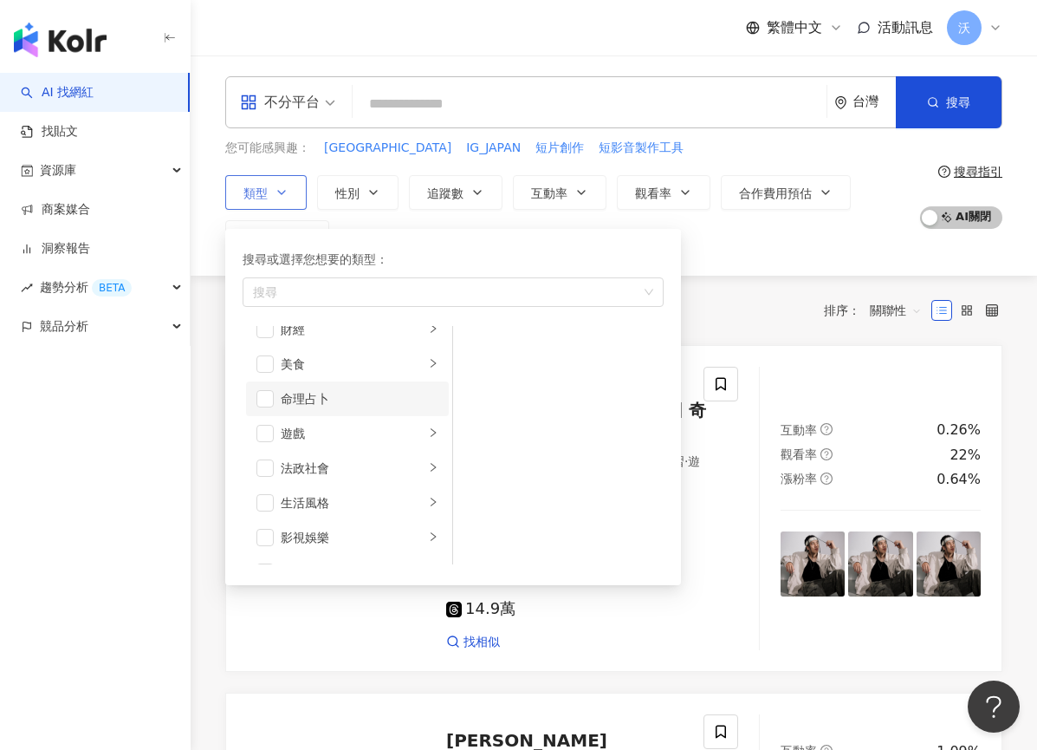
scroll to position [173, 0]
click at [267, 419] on span "button" at bounding box center [265, 415] width 17 height 17
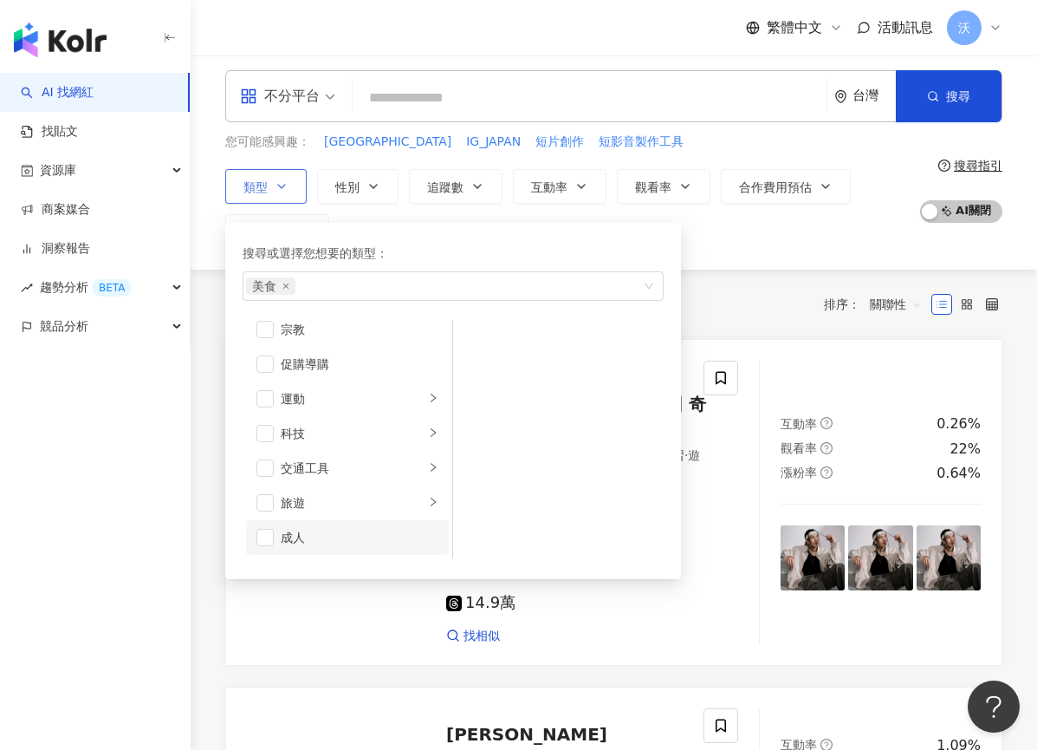
scroll to position [87, 0]
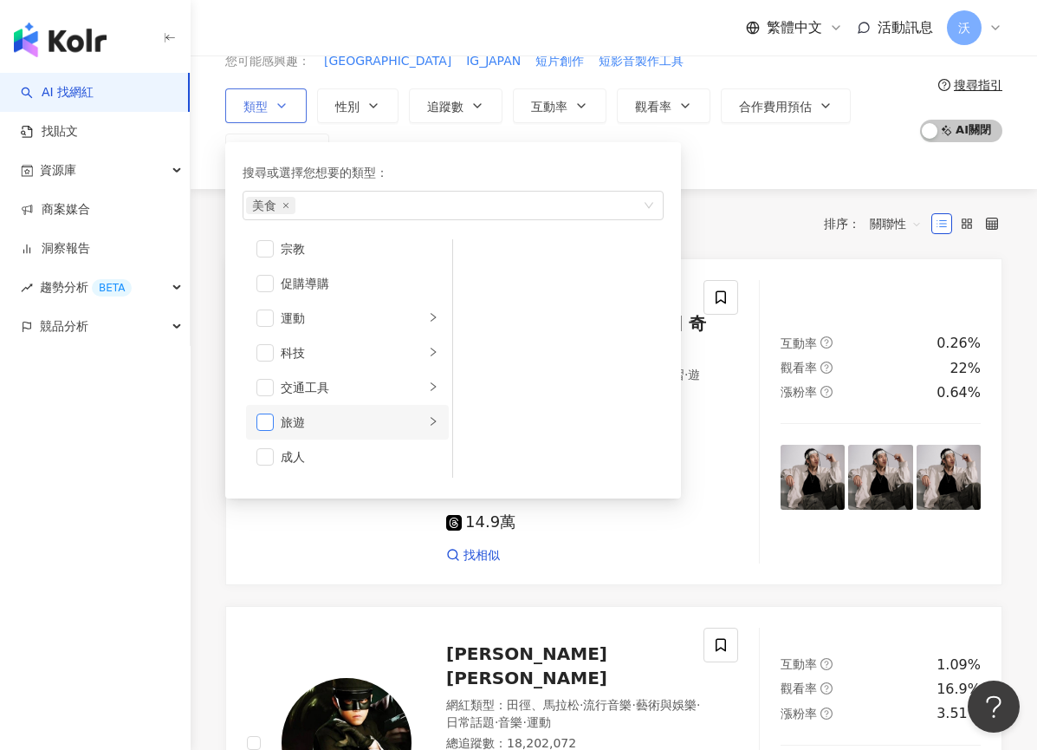
click at [260, 419] on span "button" at bounding box center [265, 421] width 17 height 17
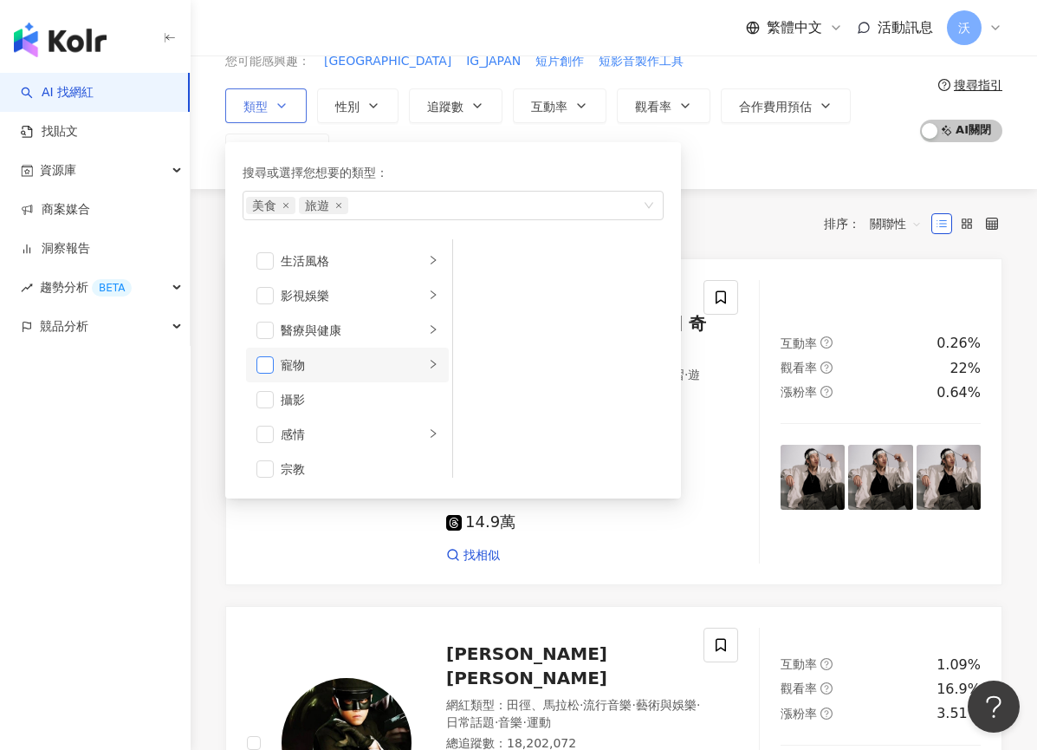
scroll to position [341, 0]
click at [260, 369] on span "button" at bounding box center [265, 369] width 17 height 17
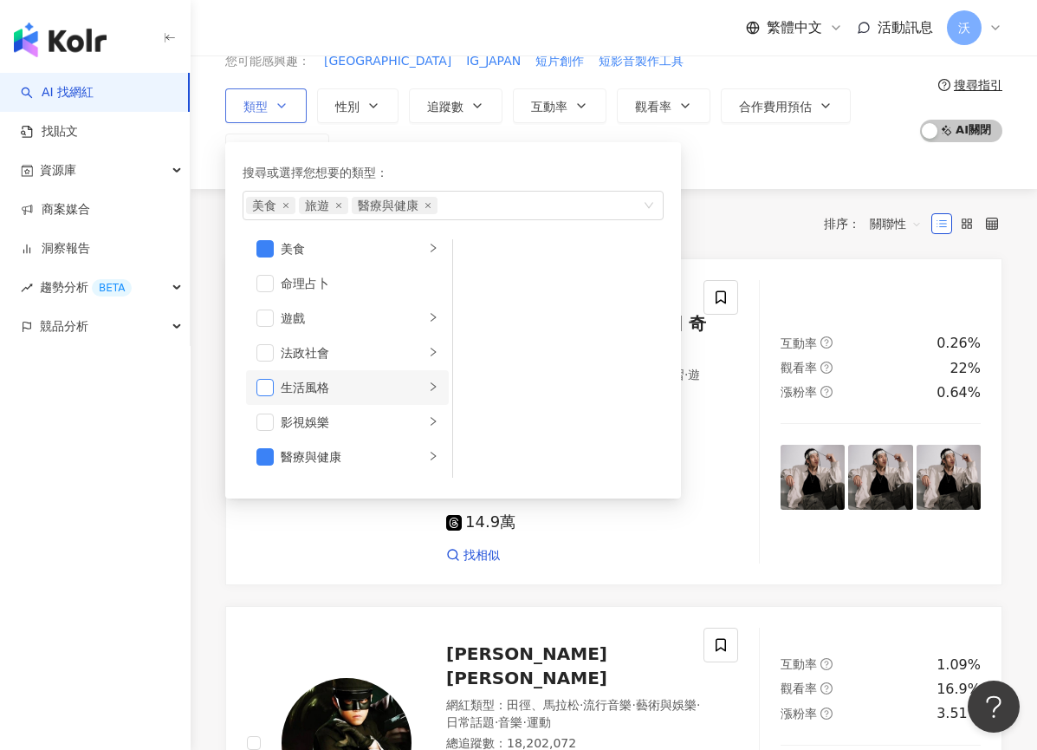
click at [268, 380] on span "button" at bounding box center [265, 387] width 17 height 17
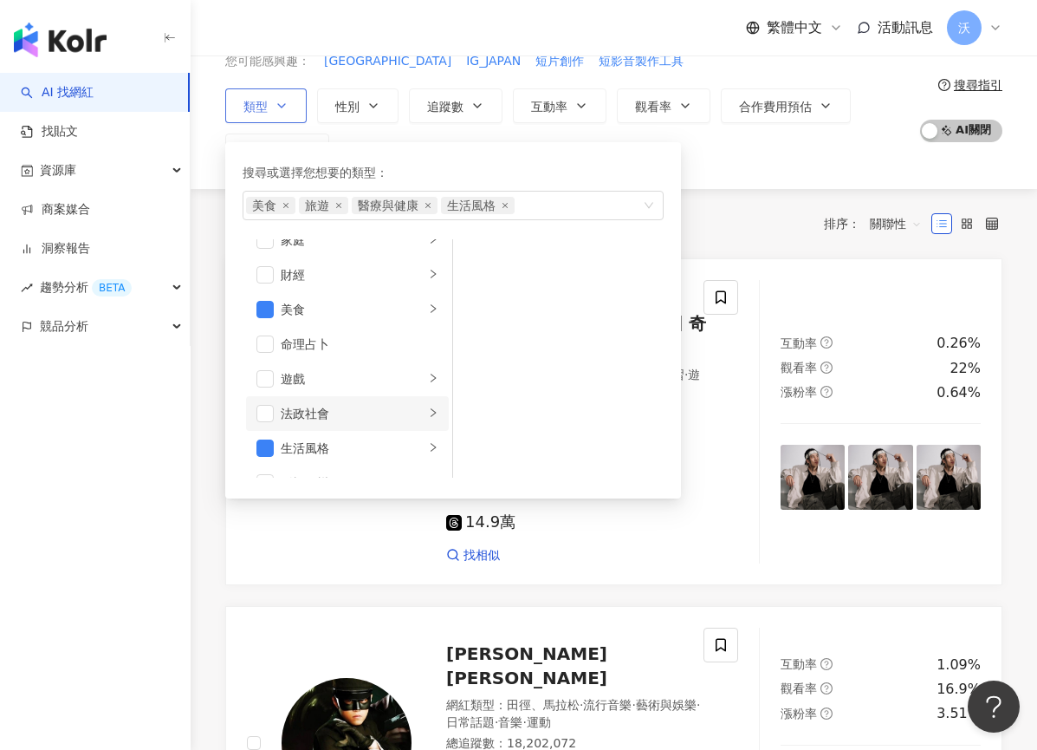
scroll to position [81, 0]
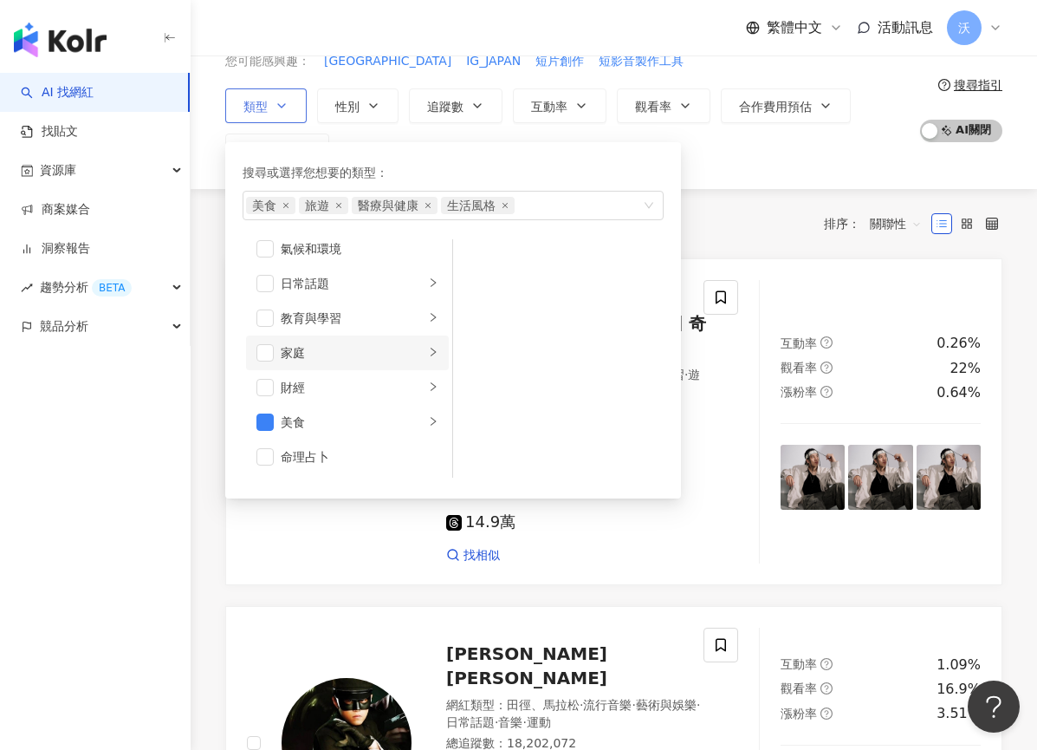
click at [253, 351] on li "家庭" at bounding box center [347, 352] width 203 height 35
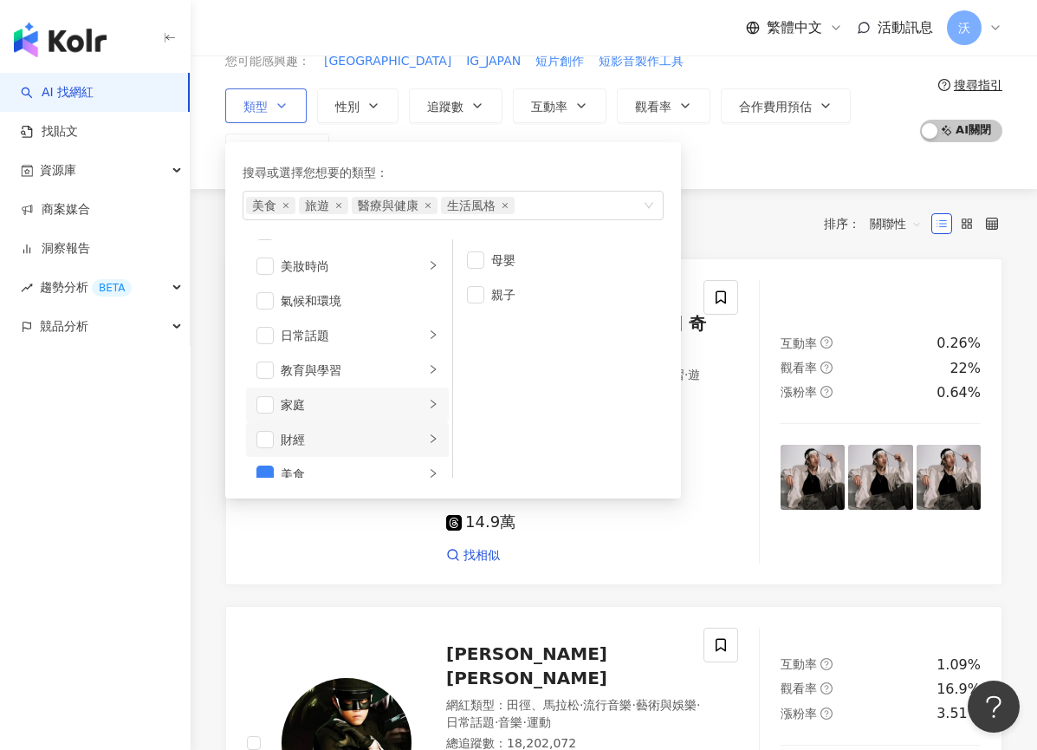
scroll to position [0, 0]
click at [260, 430] on span "button" at bounding box center [265, 433] width 17 height 17
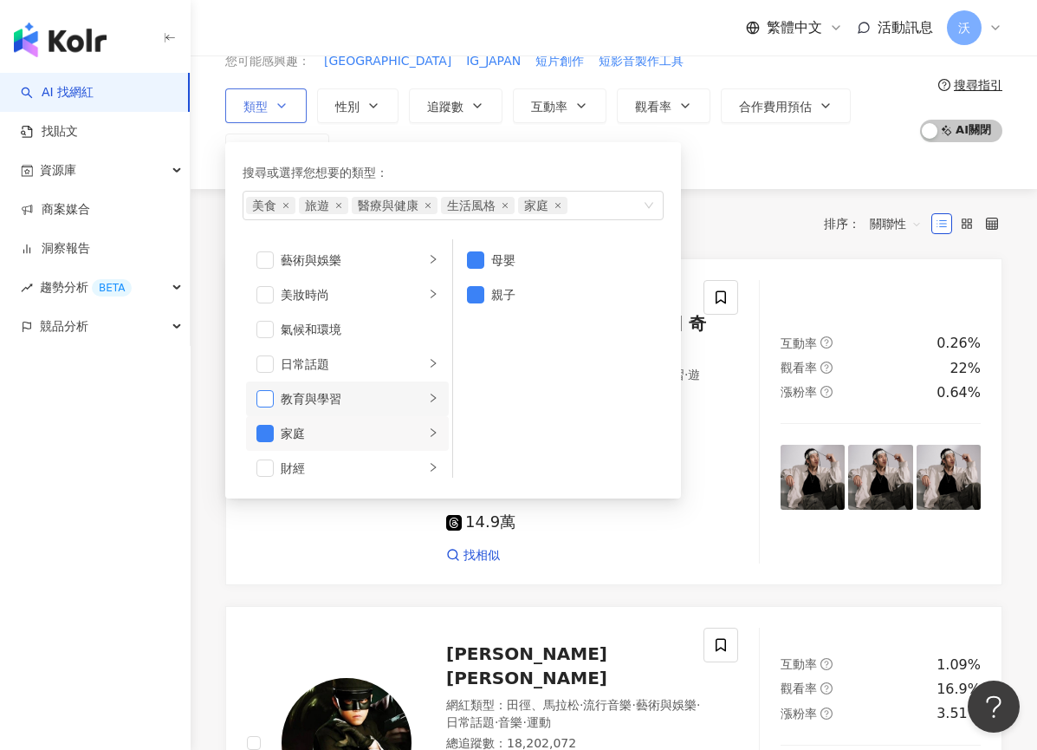
click at [260, 394] on span "button" at bounding box center [265, 398] width 17 height 17
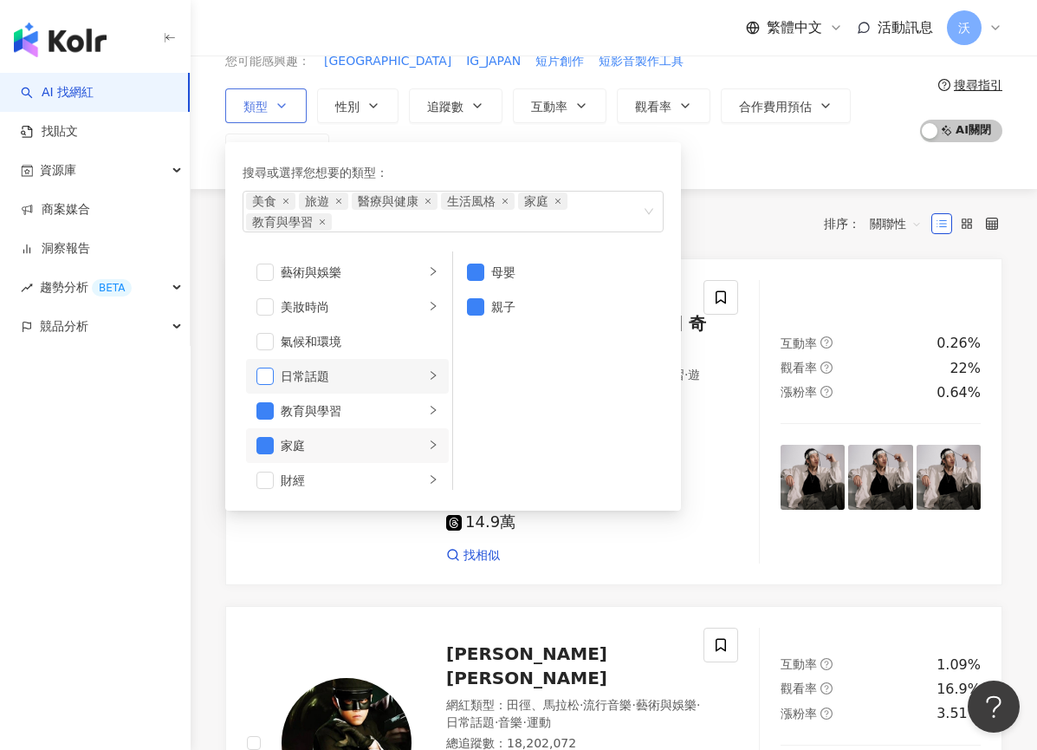
click at [263, 374] on span "button" at bounding box center [265, 375] width 17 height 17
click at [267, 411] on span "button" at bounding box center [265, 410] width 17 height 17
click at [266, 299] on span "button" at bounding box center [265, 306] width 17 height 17
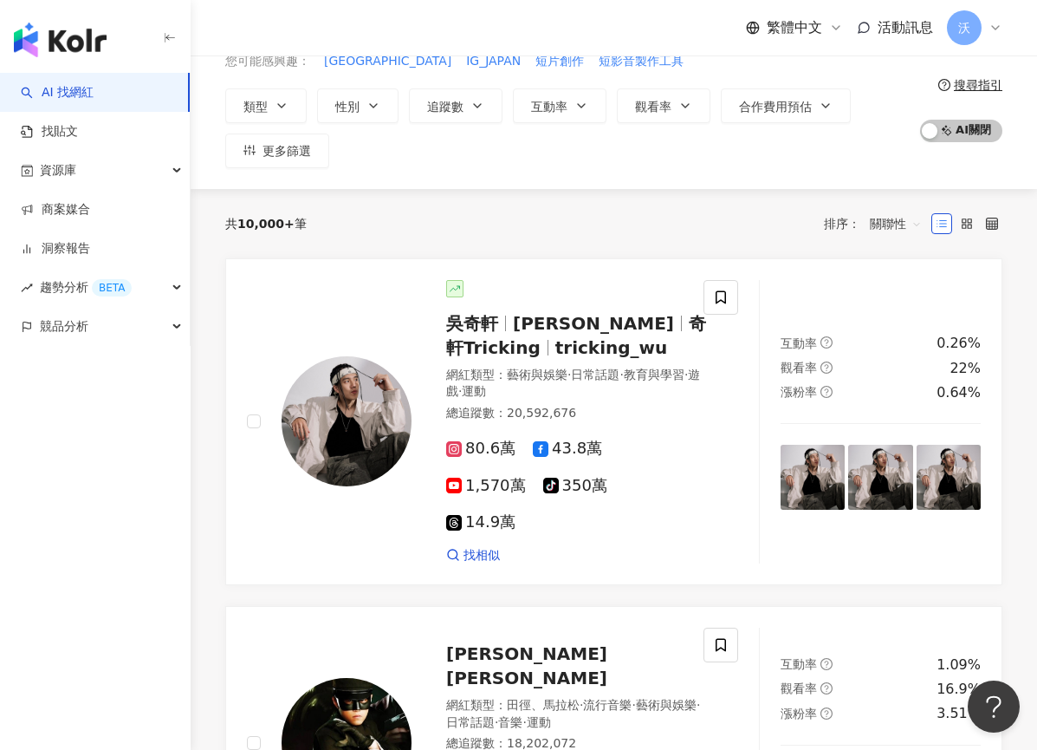
click at [741, 144] on div "類型 搜尋或選擇您想要的類型： 美食 旅遊 醫療與健康 生活風格 家庭 日常話題 美妝時尚 藝術與娛樂 美妝時尚 氣候和環境 日常話題 教育與學習 家庭 財經…" at bounding box center [568, 128] width 686 height 80
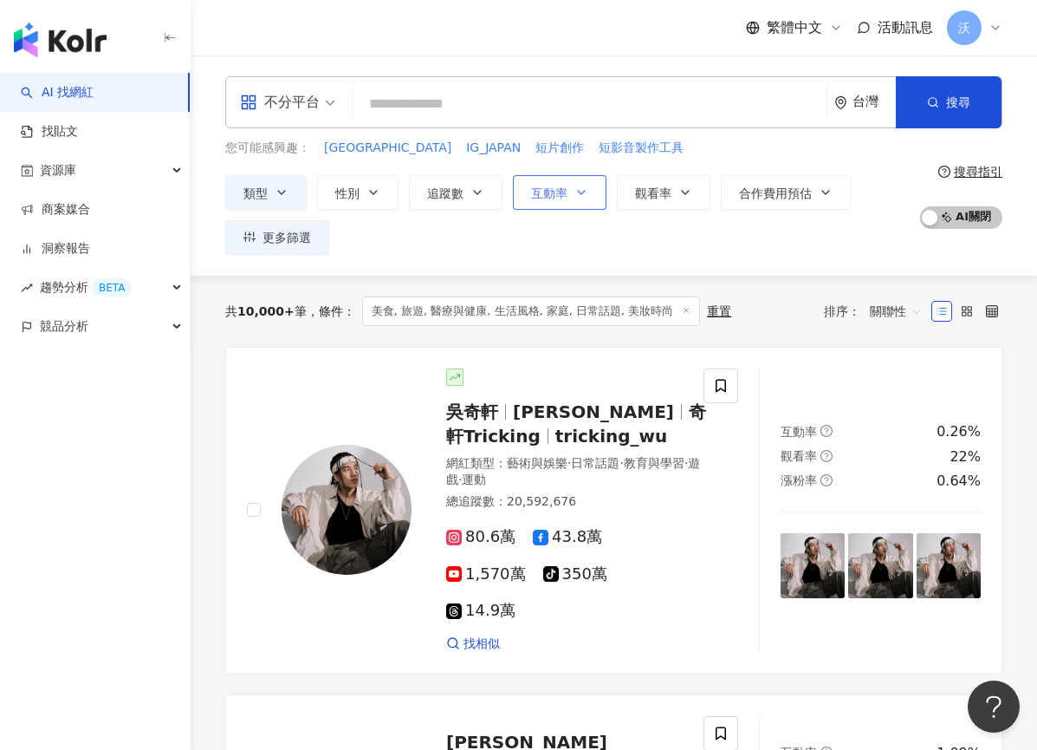
click at [556, 194] on span "互動率" at bounding box center [549, 193] width 36 height 14
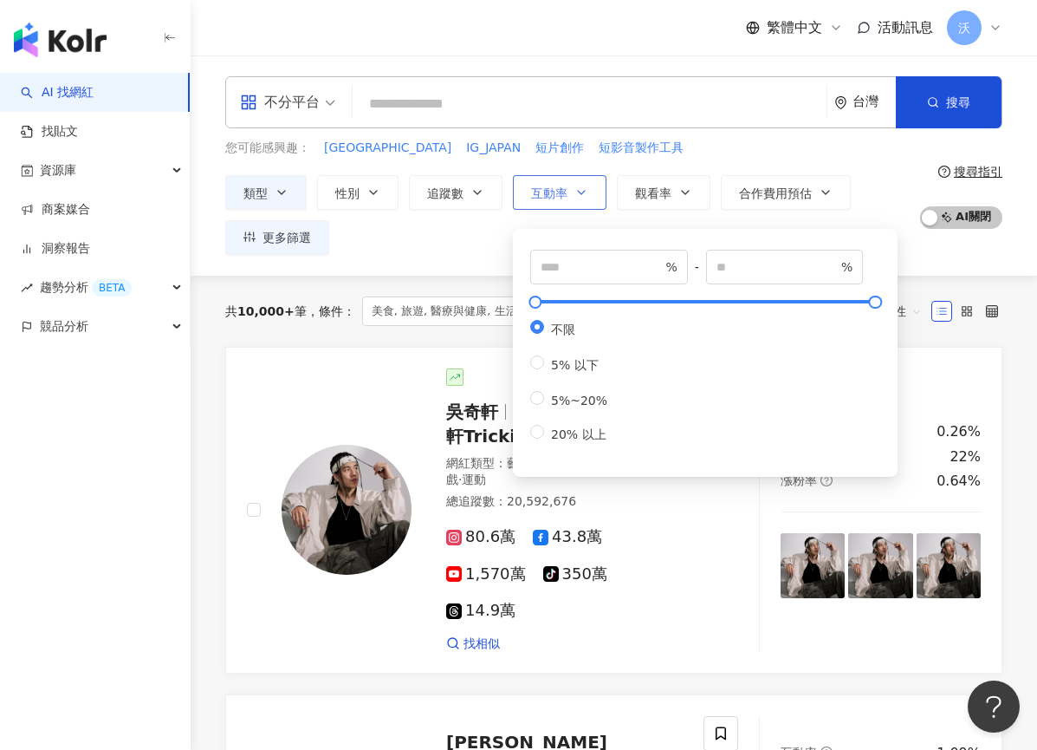
click at [575, 200] on button "互動率" at bounding box center [560, 192] width 94 height 35
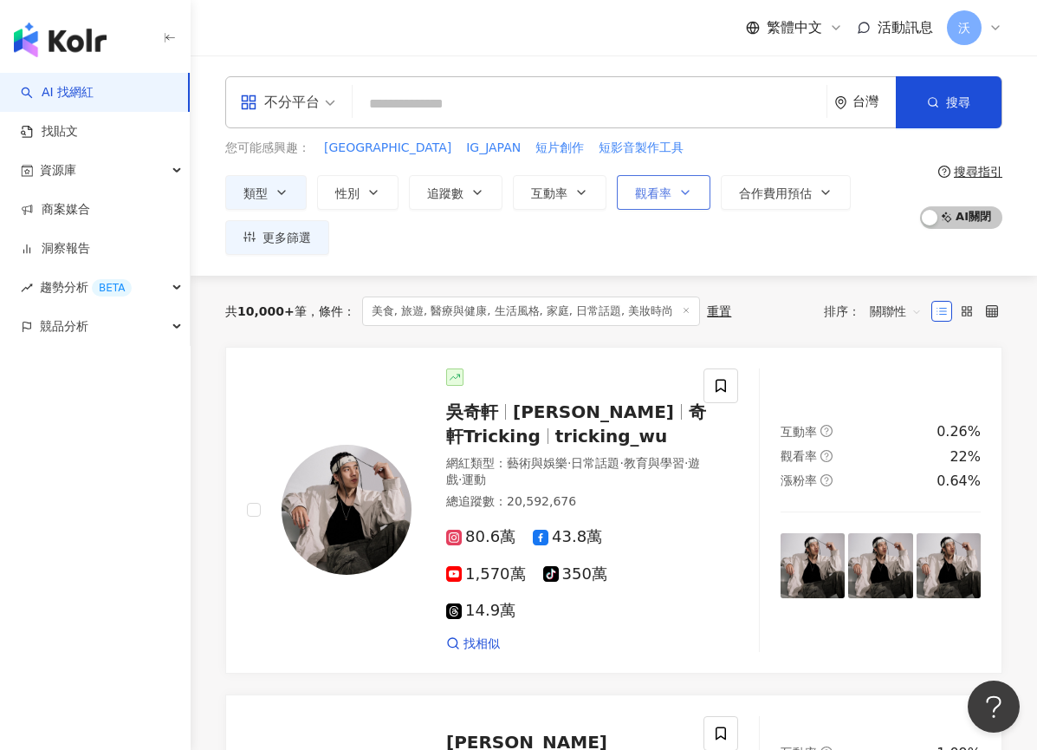
click at [668, 196] on span "觀看率" at bounding box center [653, 193] width 36 height 14
click at [447, 198] on span "追蹤數" at bounding box center [445, 193] width 36 height 14
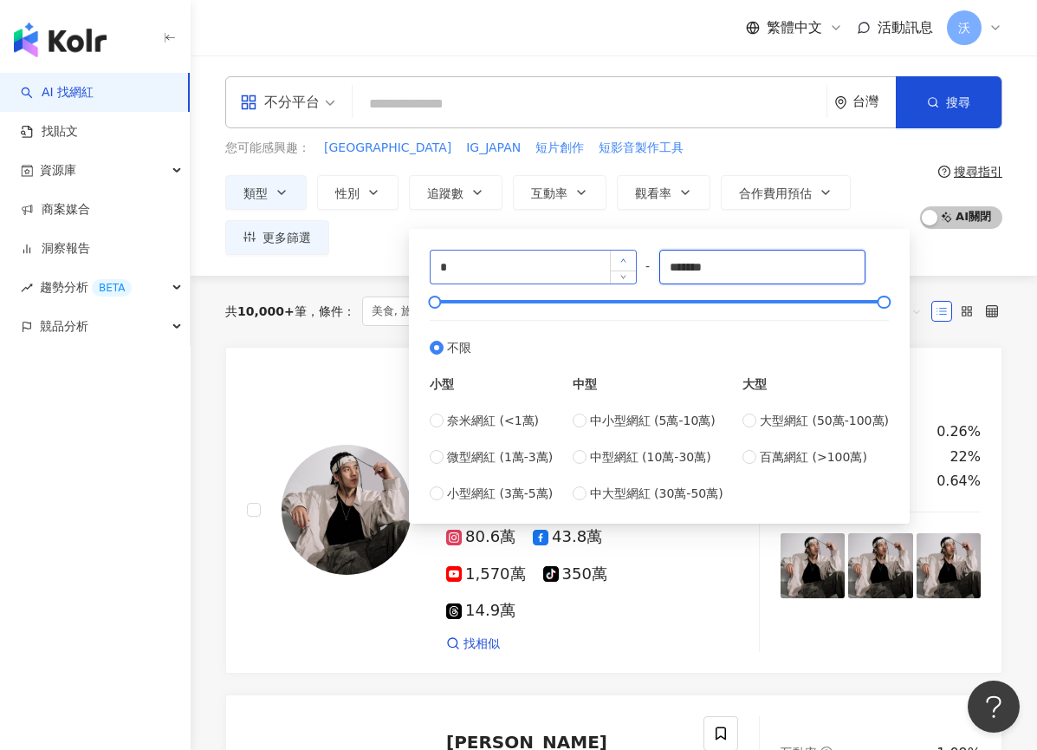
drag, startPoint x: 737, startPoint y: 266, endPoint x: 635, endPoint y: 262, distance: 101.5
click at [635, 262] on div "* - ******* 不限 小型 奈米網紅 (<1萬) 微型網紅 (1萬-3萬) 小型網紅 (3萬-5萬) 中型 中小型網紅 (5萬-10萬) 中型網紅 (…" at bounding box center [659, 376] width 459 height 253
type input "*****"
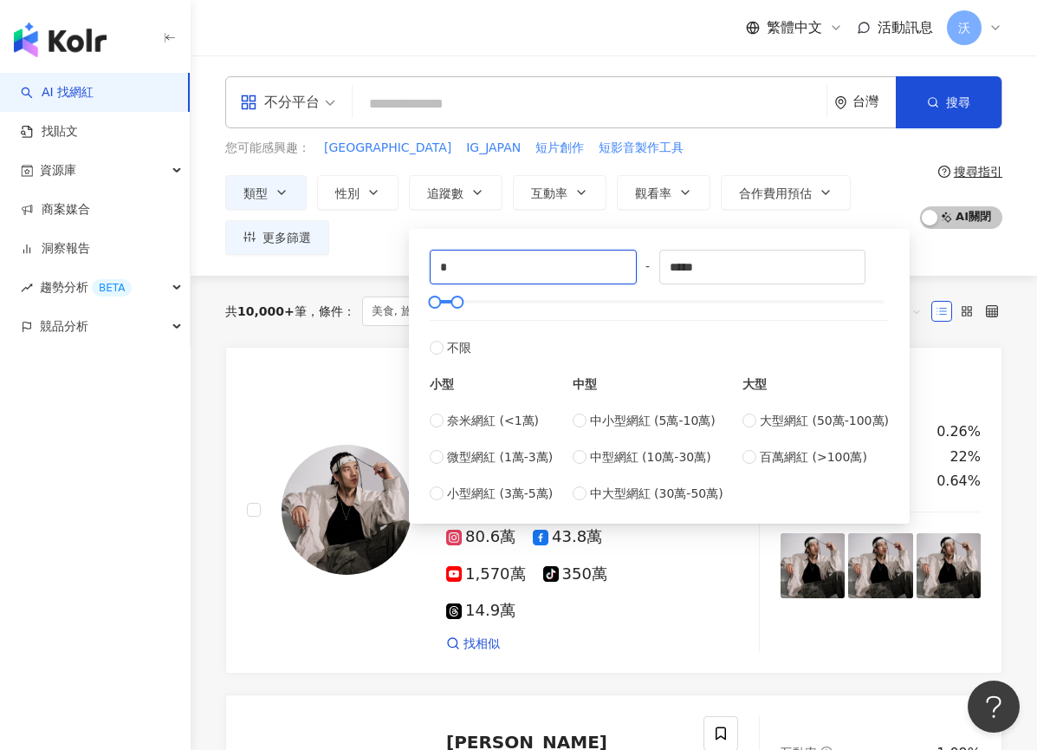
drag, startPoint x: 455, startPoint y: 276, endPoint x: 401, endPoint y: 230, distance: 71.3
click at [428, 263] on div "* - ***** 不限 小型 奈米網紅 (<1萬) 微型網紅 (1萬-3萬) 小型網紅 (3萬-5萬) 中型 中小型網紅 (5萬-10萬) 中型網紅 (10…" at bounding box center [659, 376] width 480 height 274
type input "*****"
click at [983, 256] on div "不分平台 台灣 搜尋 您可能感興趣： JAPAN IG_JAPAN 短片創作 短影音製作工具 類型 性別 追蹤數 互動率 觀看率 合作費用預估 更多篩選 % …" at bounding box center [614, 165] width 847 height 220
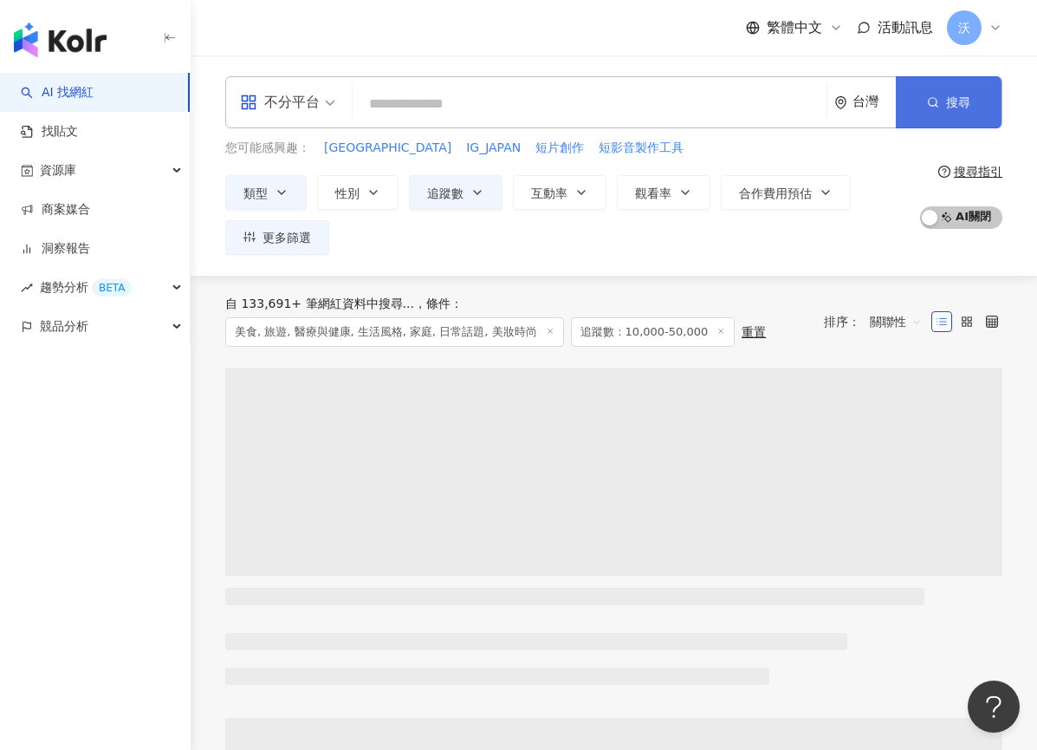
click at [943, 120] on button "搜尋" at bounding box center [949, 102] width 106 height 52
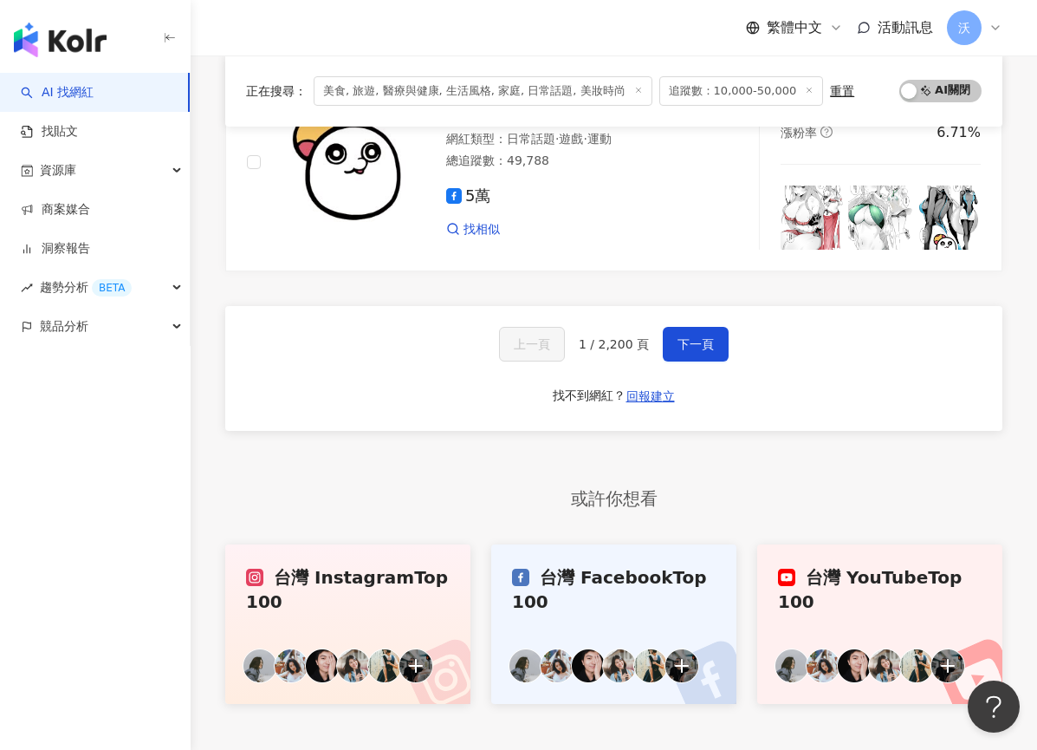
scroll to position [3078, 0]
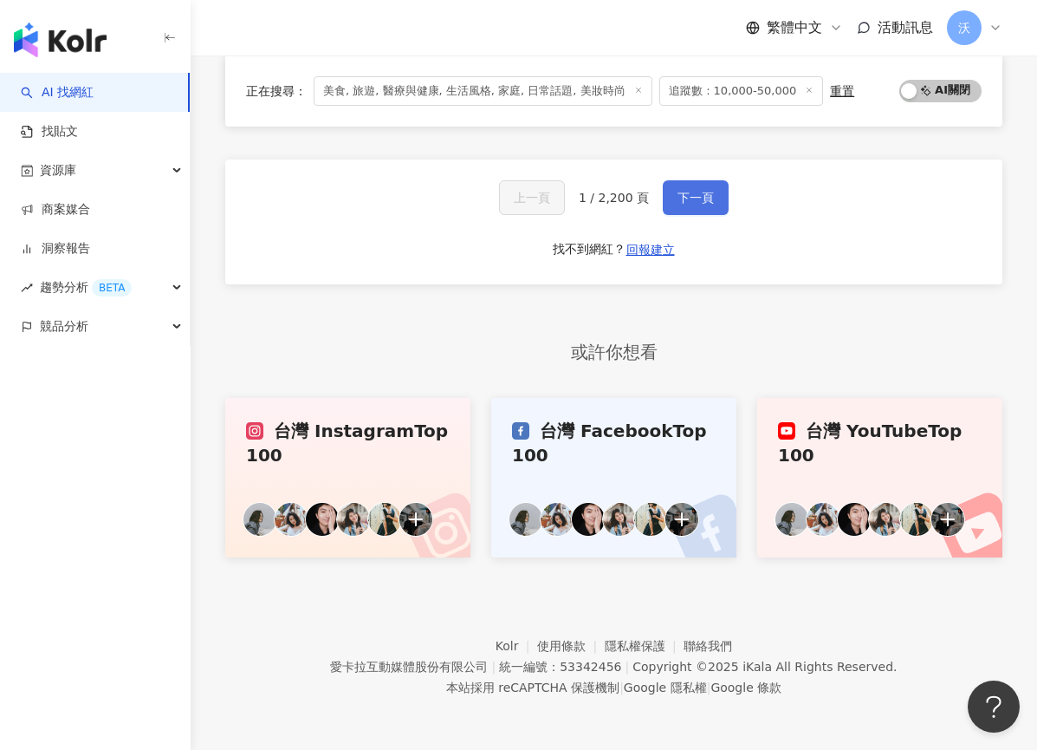
click at [684, 207] on button "下一頁" at bounding box center [696, 197] width 66 height 35
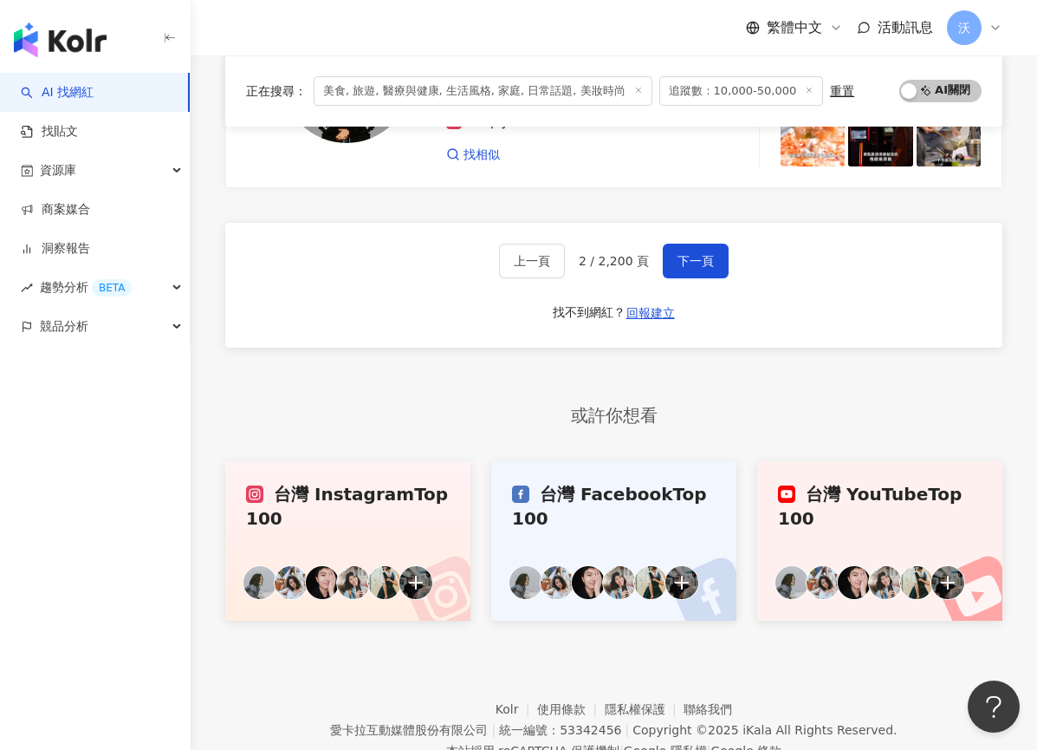
scroll to position [3094, 0]
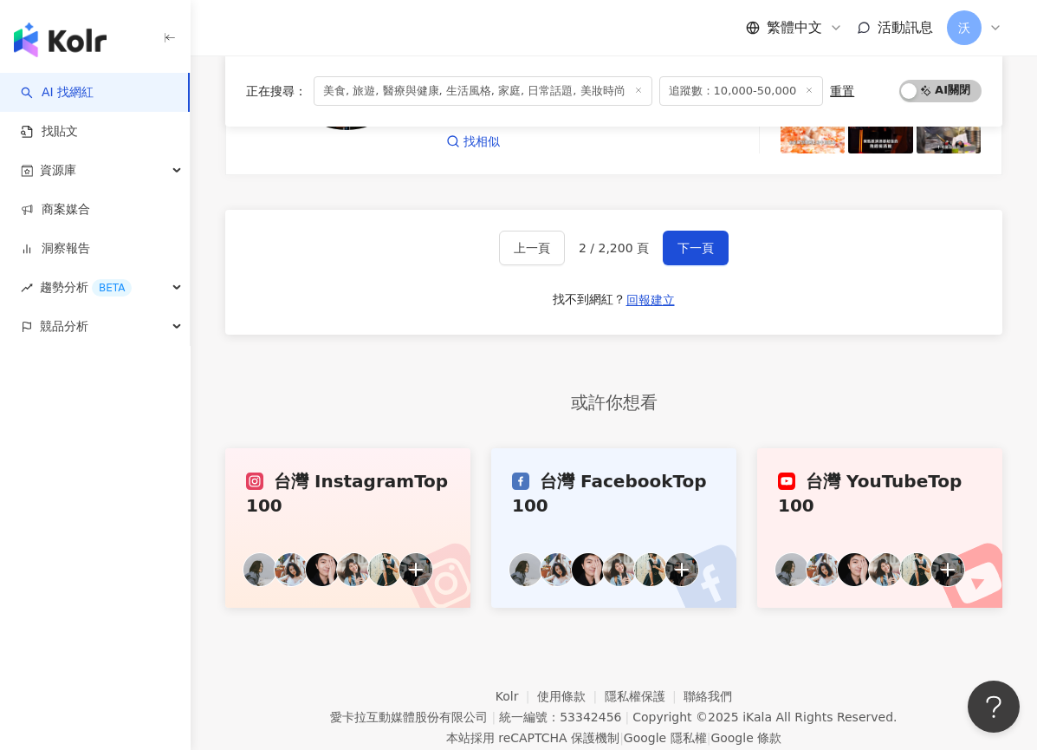
click at [671, 210] on div "上一頁 2 / 2,200 頁 下一頁 找不到網紅？ 回報建立" at bounding box center [613, 272] width 777 height 125
click at [679, 241] on span "下一頁" at bounding box center [696, 248] width 36 height 14
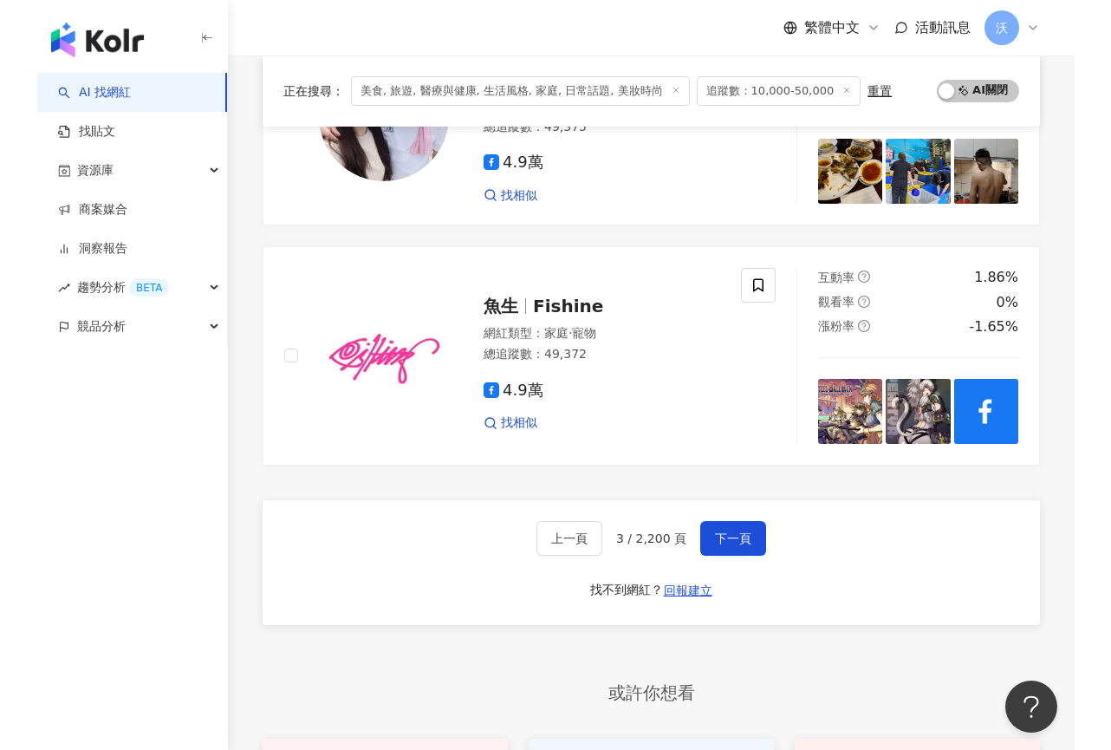
scroll to position [2728, 0]
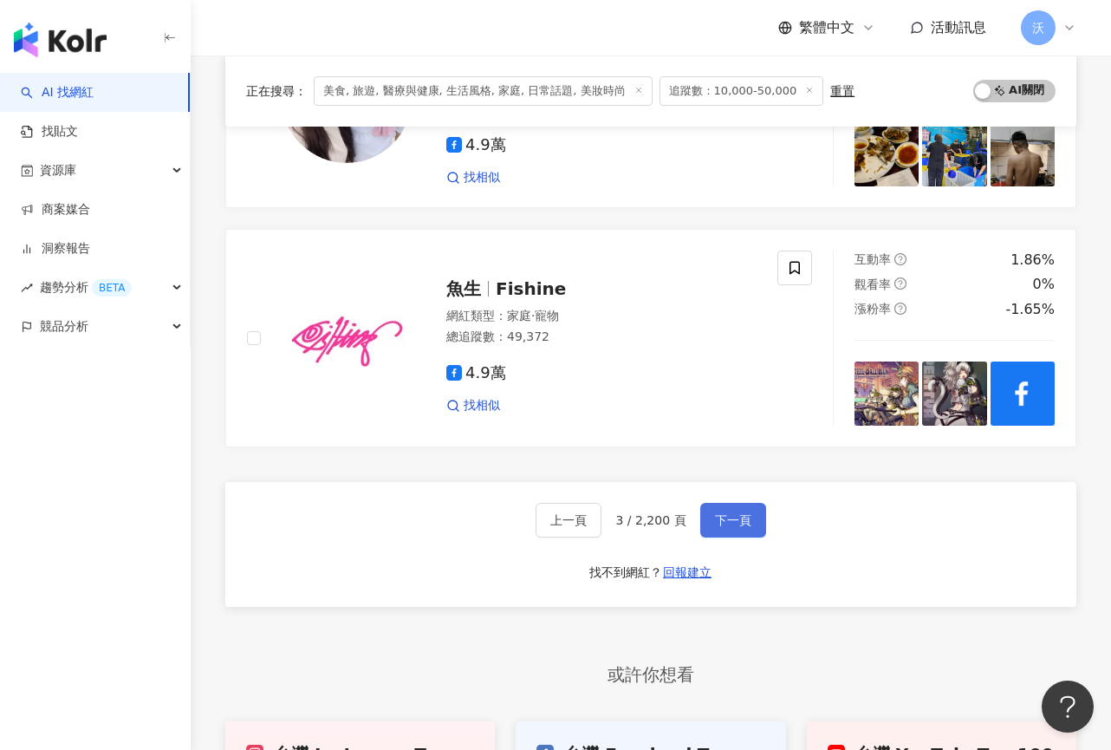
click at [734, 513] on span "下一頁" at bounding box center [733, 520] width 36 height 14
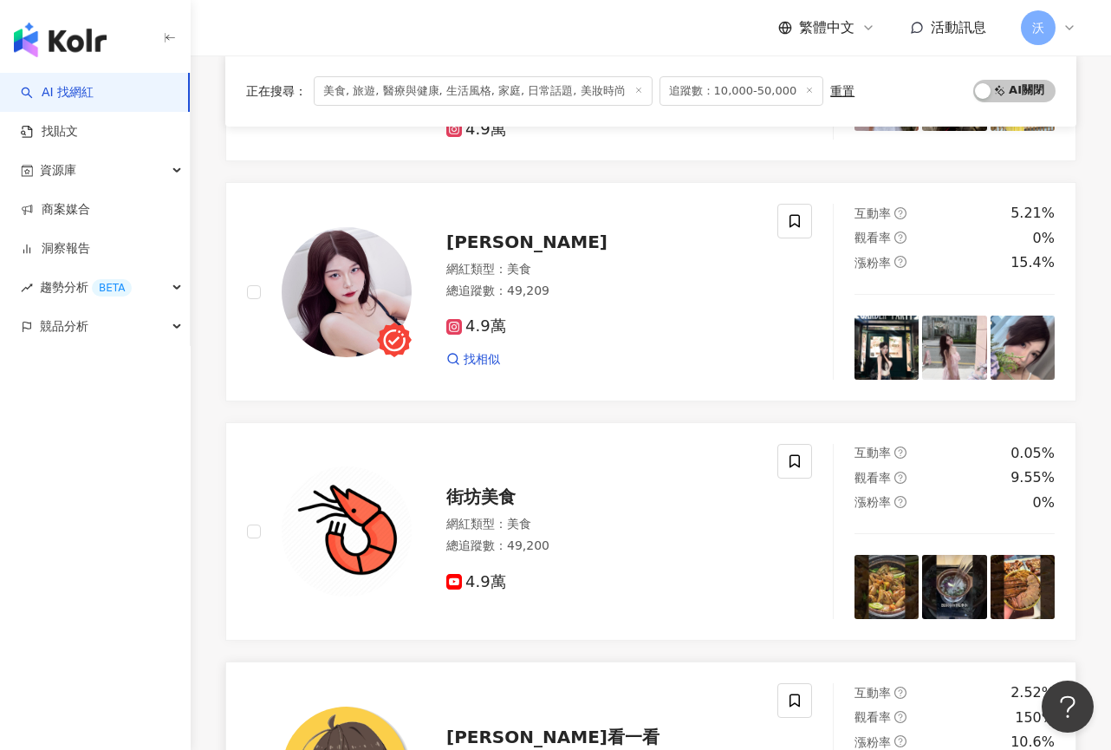
scroll to position [2600, 0]
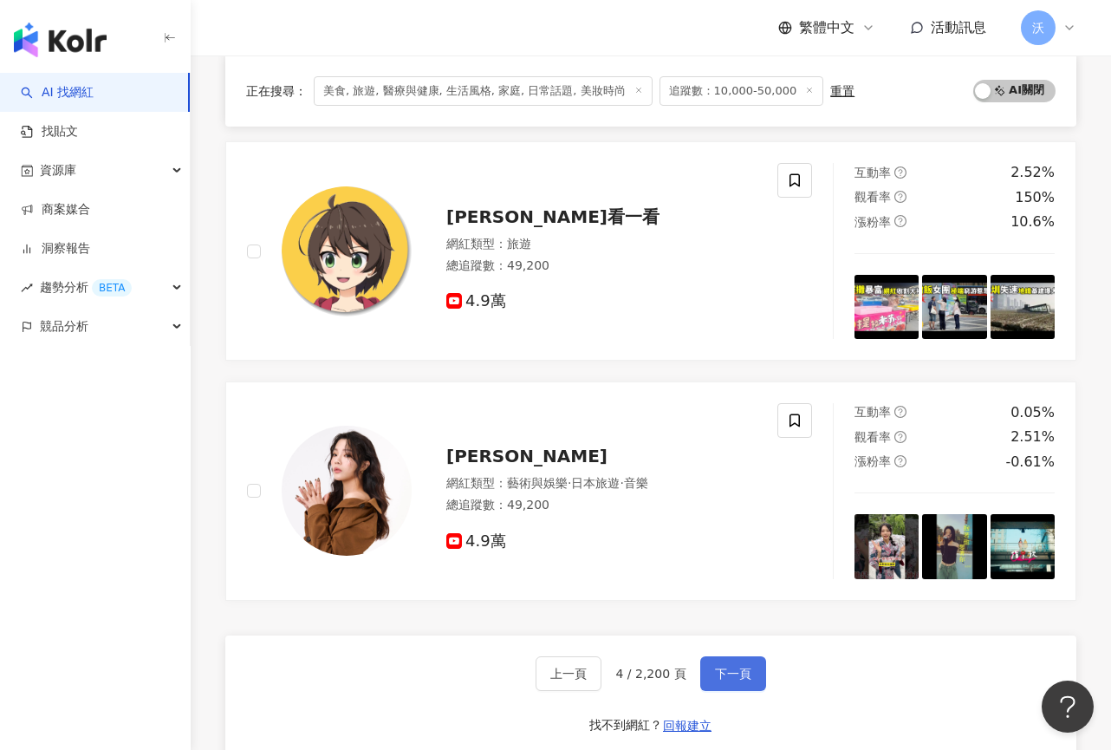
click at [710, 656] on button "下一頁" at bounding box center [733, 673] width 66 height 35
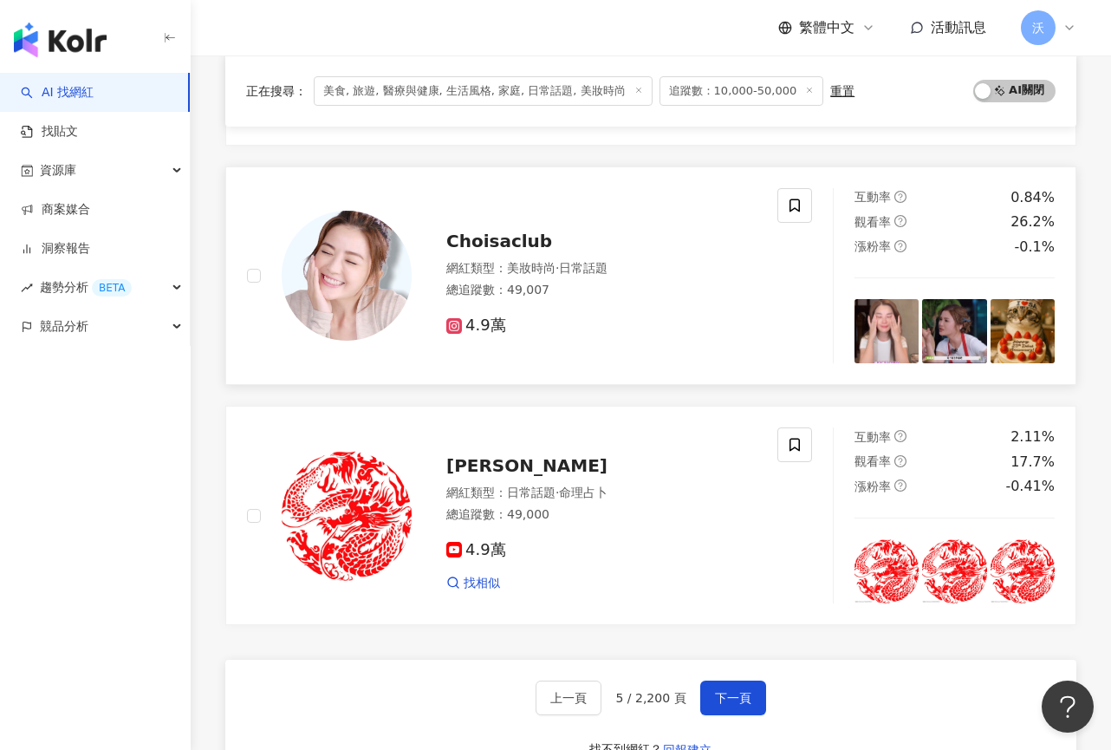
click at [520, 231] on span "Choisaclub" at bounding box center [499, 241] width 106 height 21
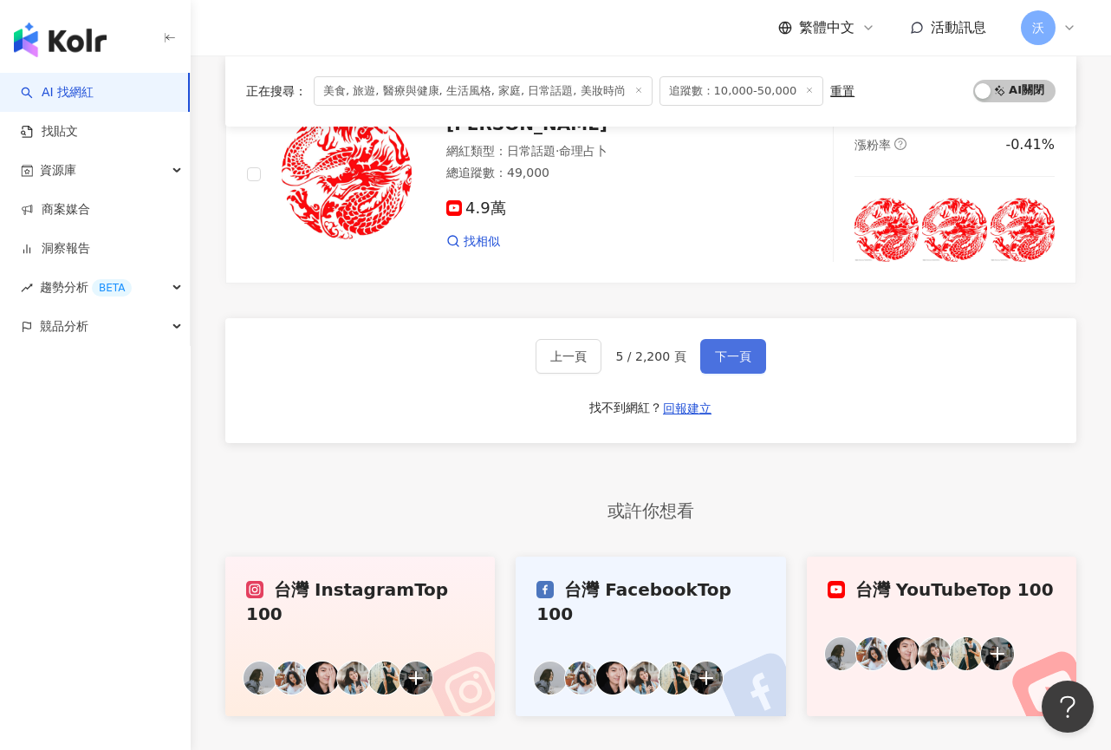
scroll to position [2922, 0]
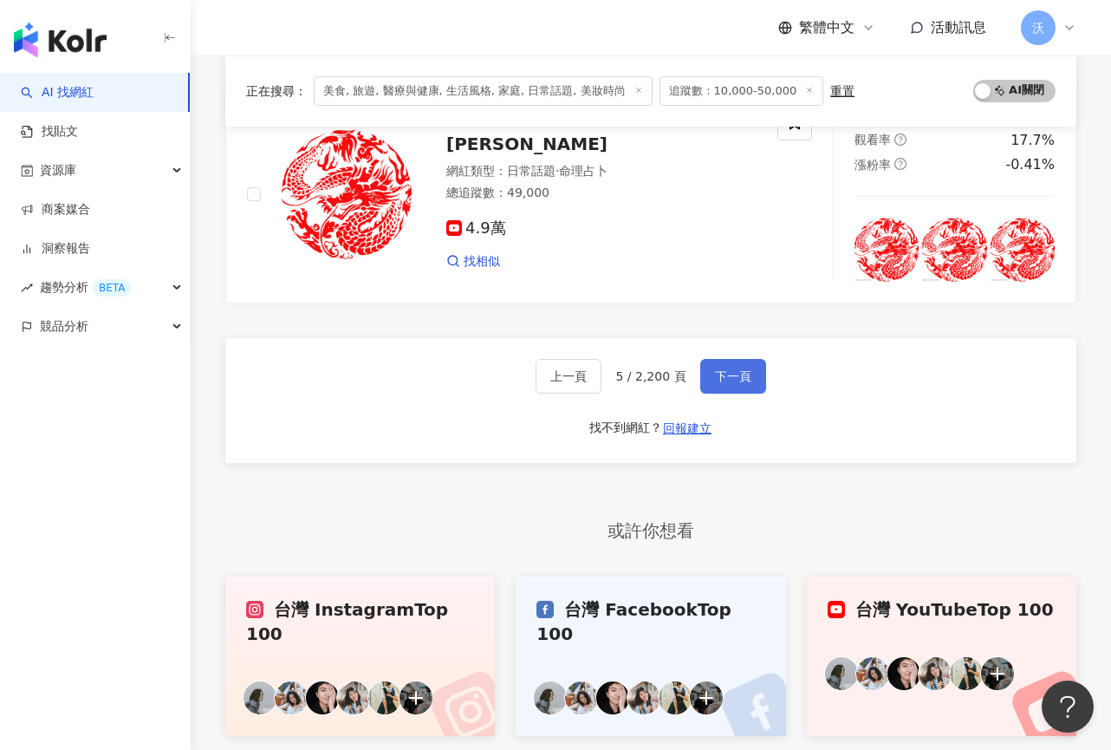
click at [725, 369] on span "下一頁" at bounding box center [733, 376] width 36 height 14
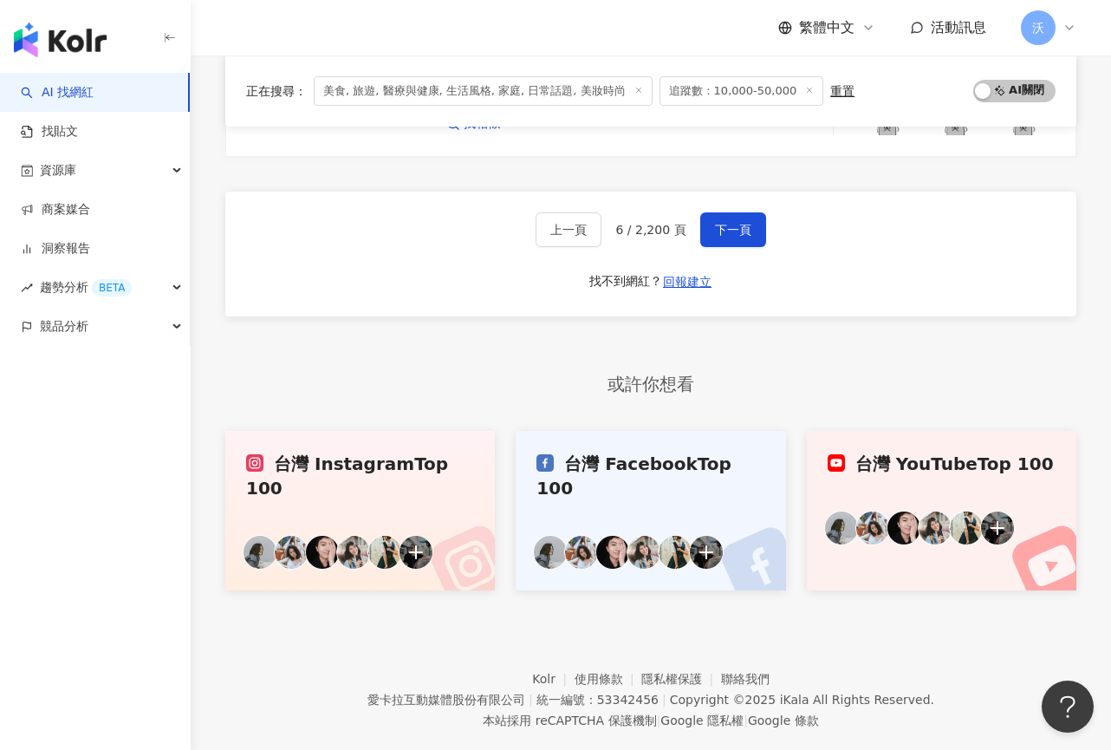
scroll to position [3064, 0]
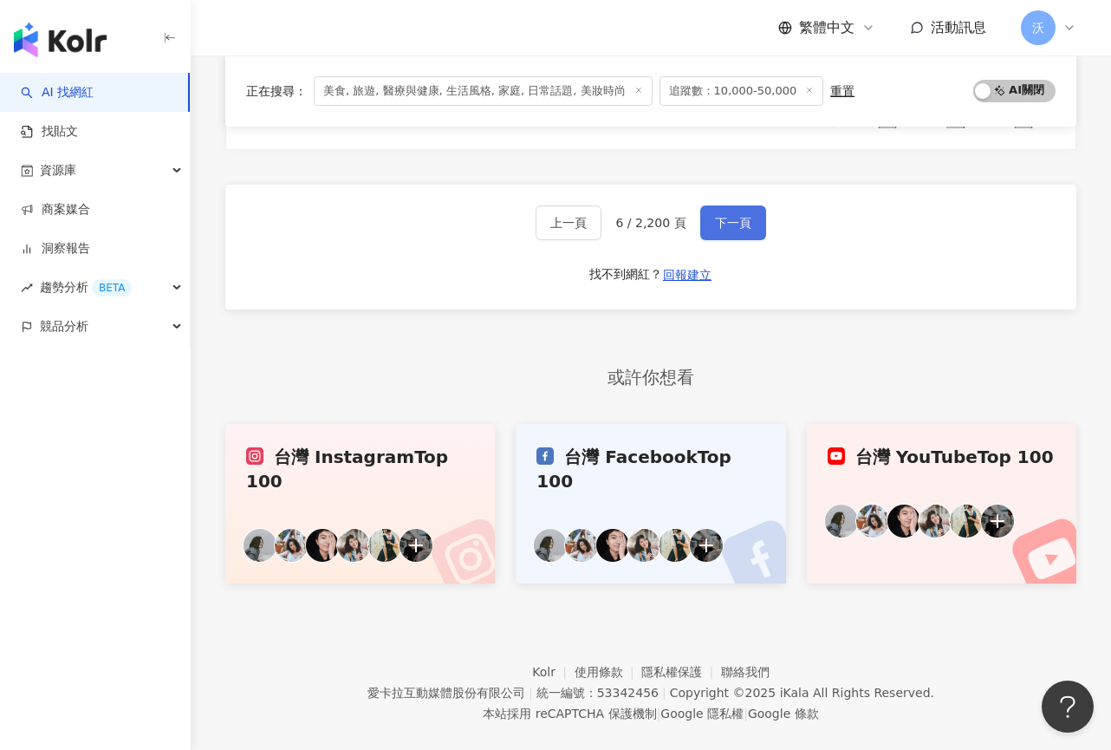
click at [711, 232] on button "下一頁" at bounding box center [733, 222] width 66 height 35
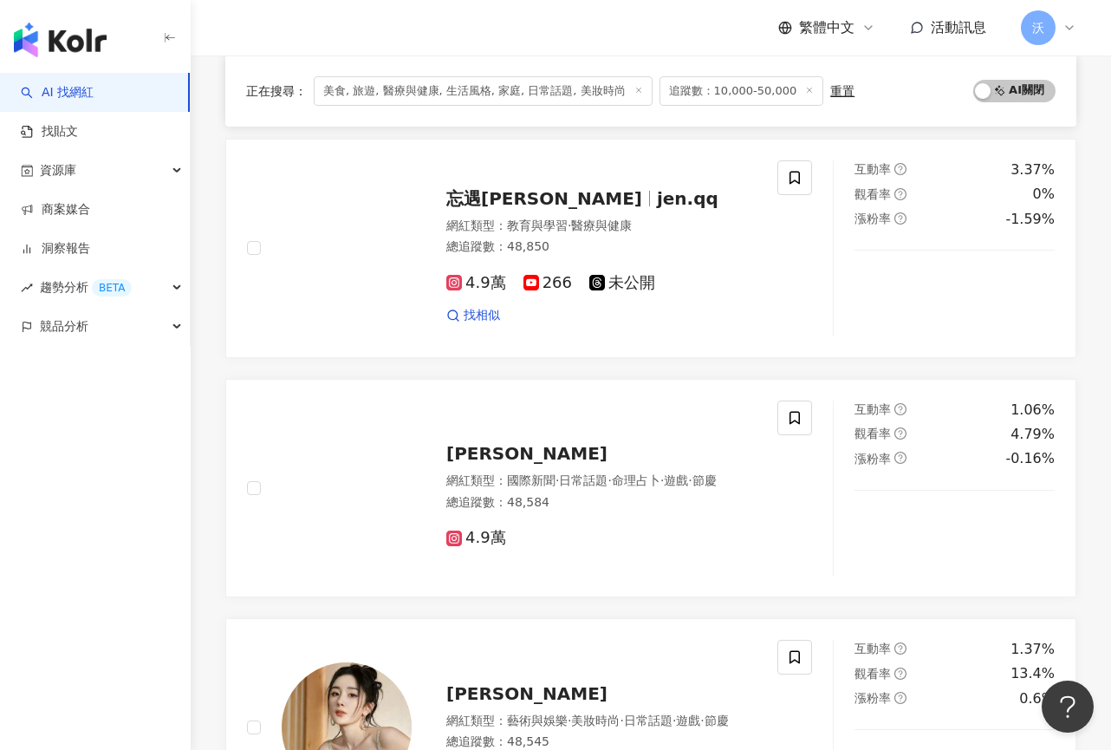
scroll to position [2768, 0]
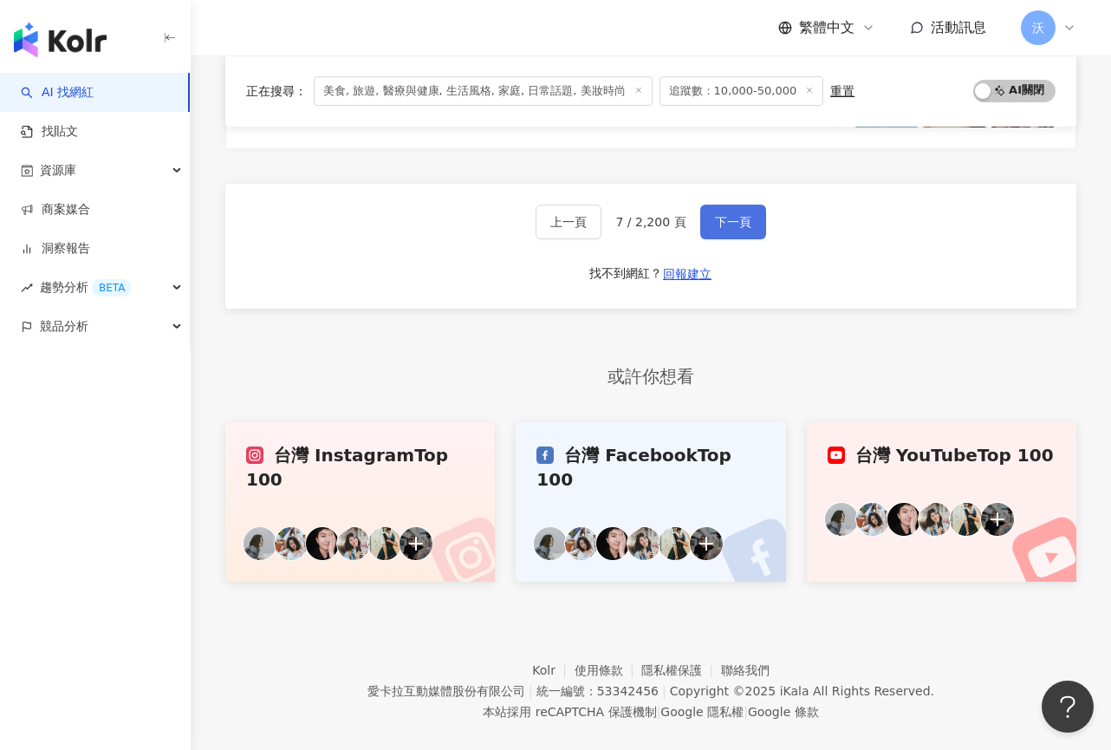
click at [727, 206] on button "下一頁" at bounding box center [733, 222] width 66 height 35
click at [727, 211] on button "下一頁" at bounding box center [733, 222] width 66 height 35
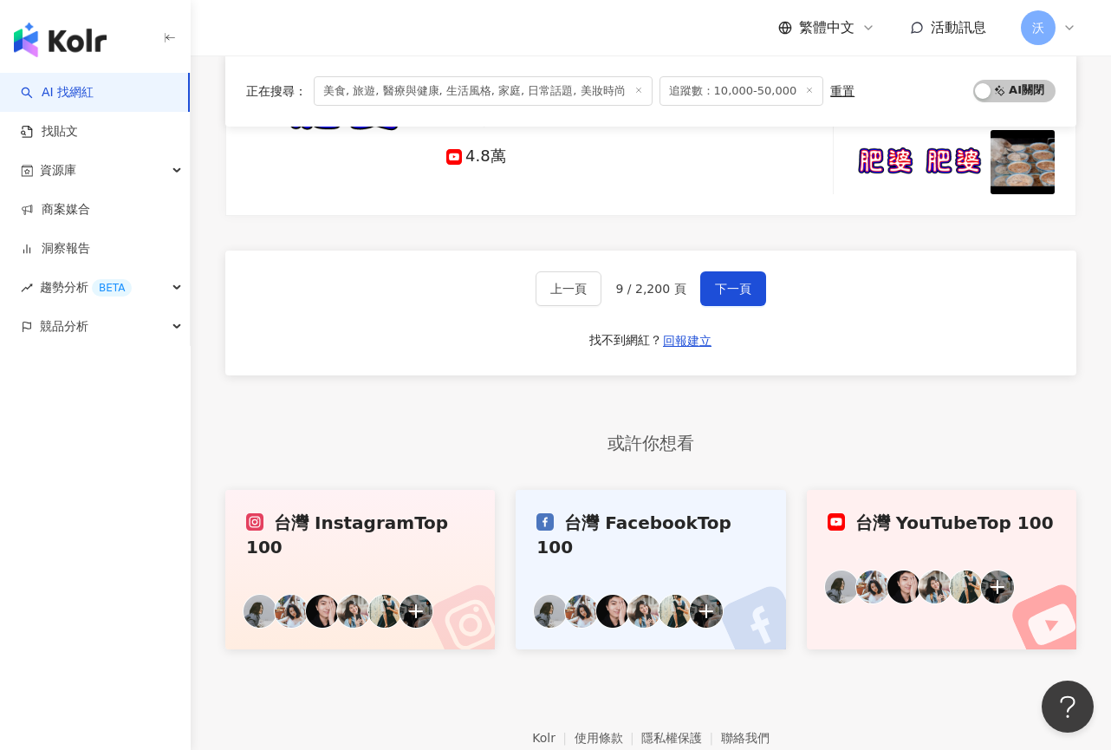
scroll to position [2773, 0]
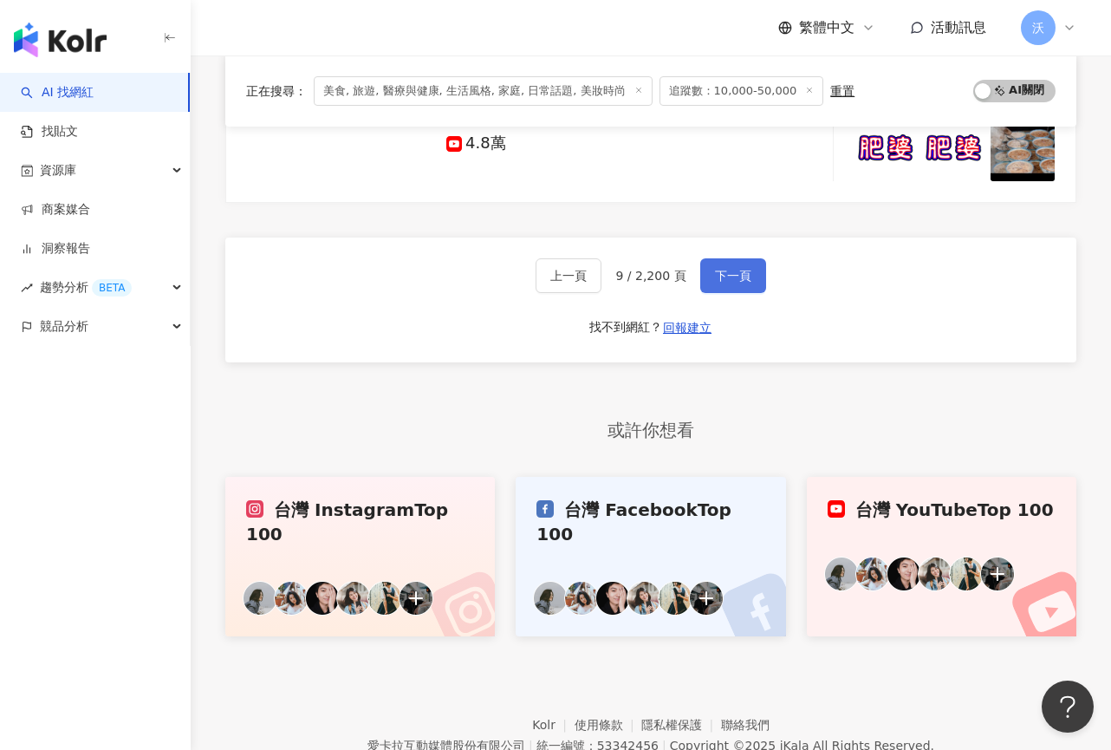
click at [724, 260] on button "下一頁" at bounding box center [733, 275] width 66 height 35
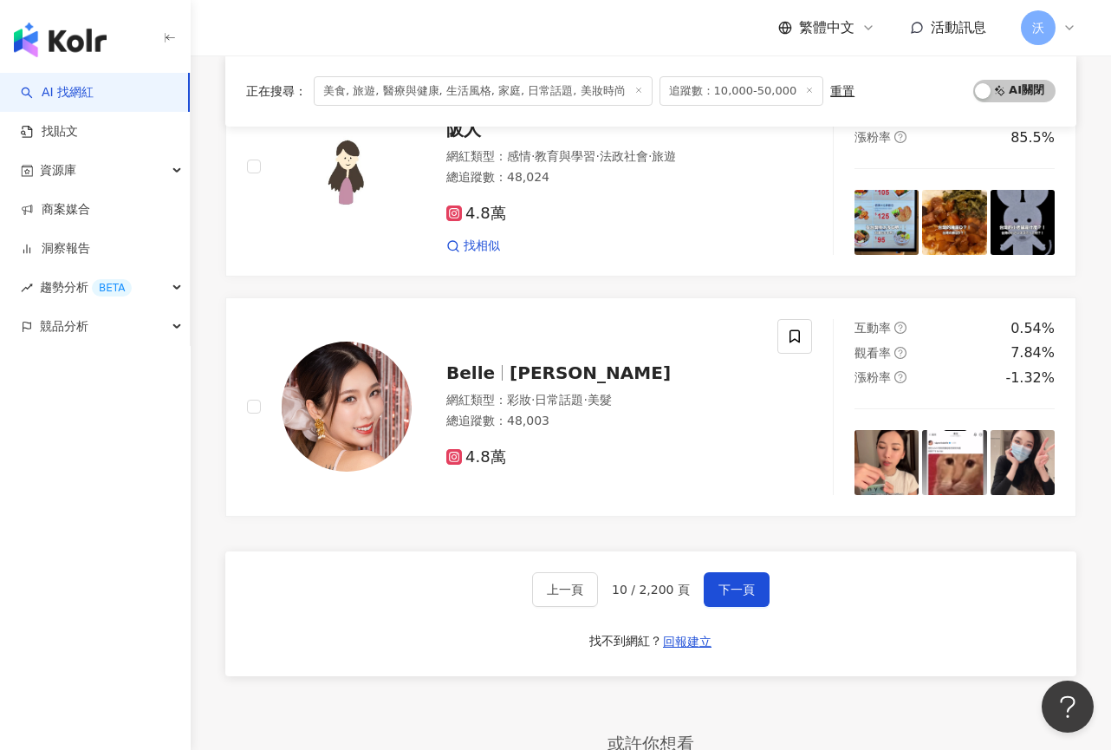
scroll to position [2768, 0]
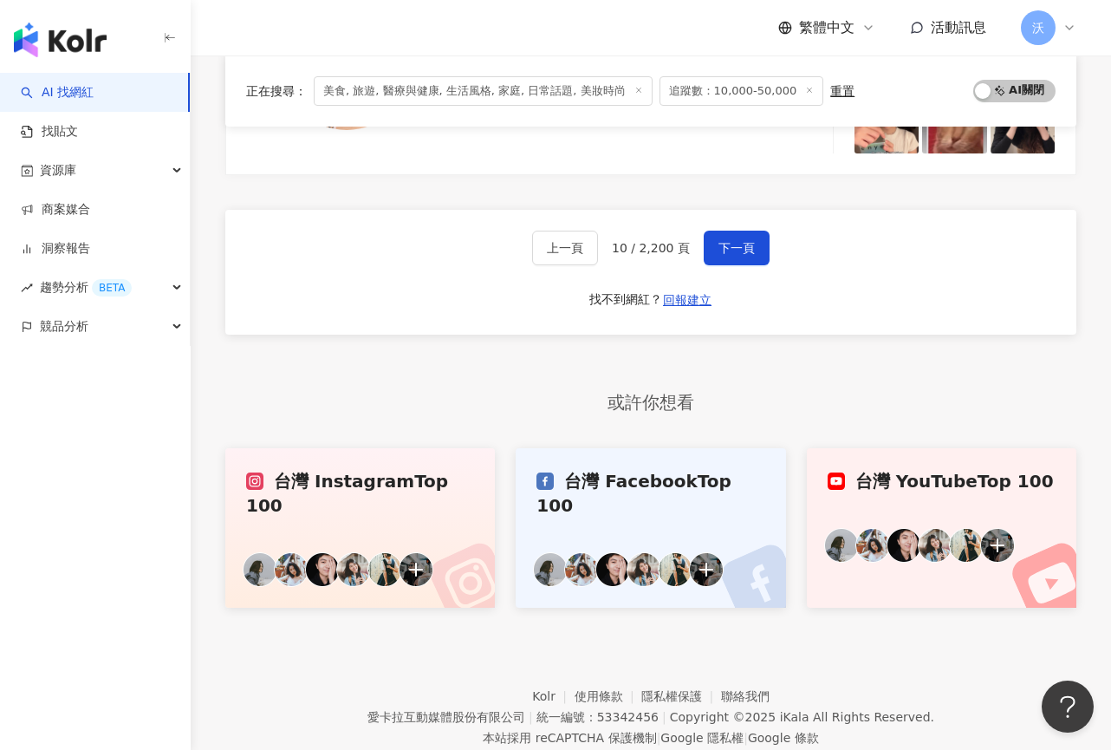
click at [478, 299] on div "上一頁 10 / 2,200 頁 下一頁 找不到網紅？ 回報建立" at bounding box center [650, 272] width 851 height 125
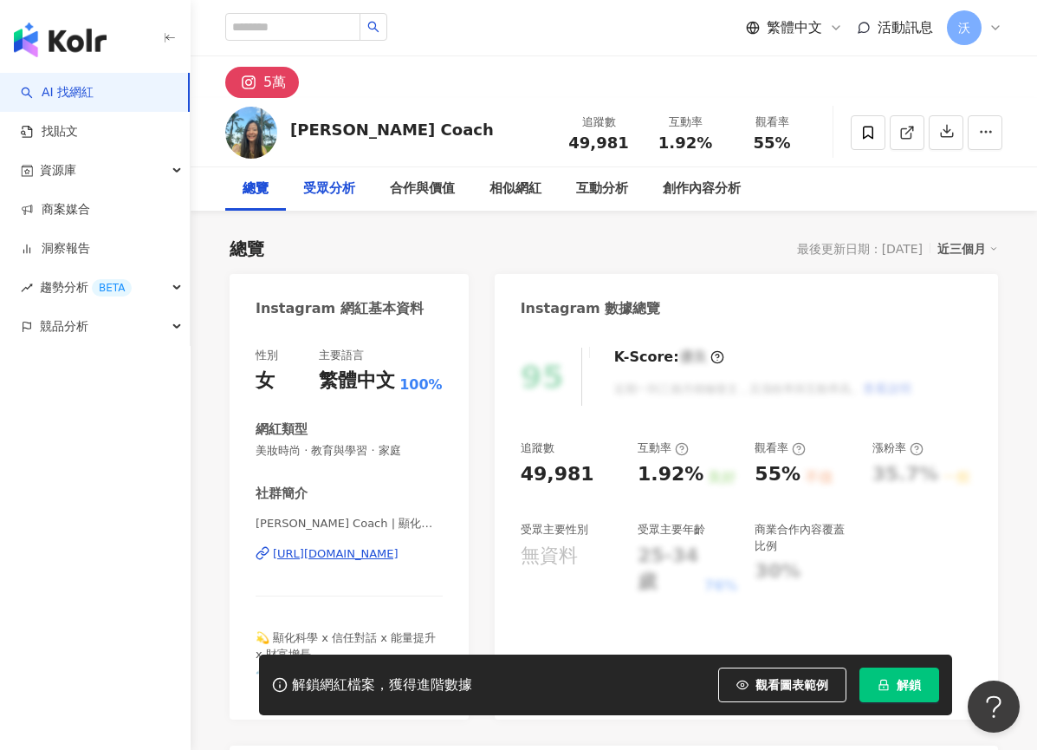
click at [324, 182] on div "受眾分析" at bounding box center [329, 189] width 52 height 21
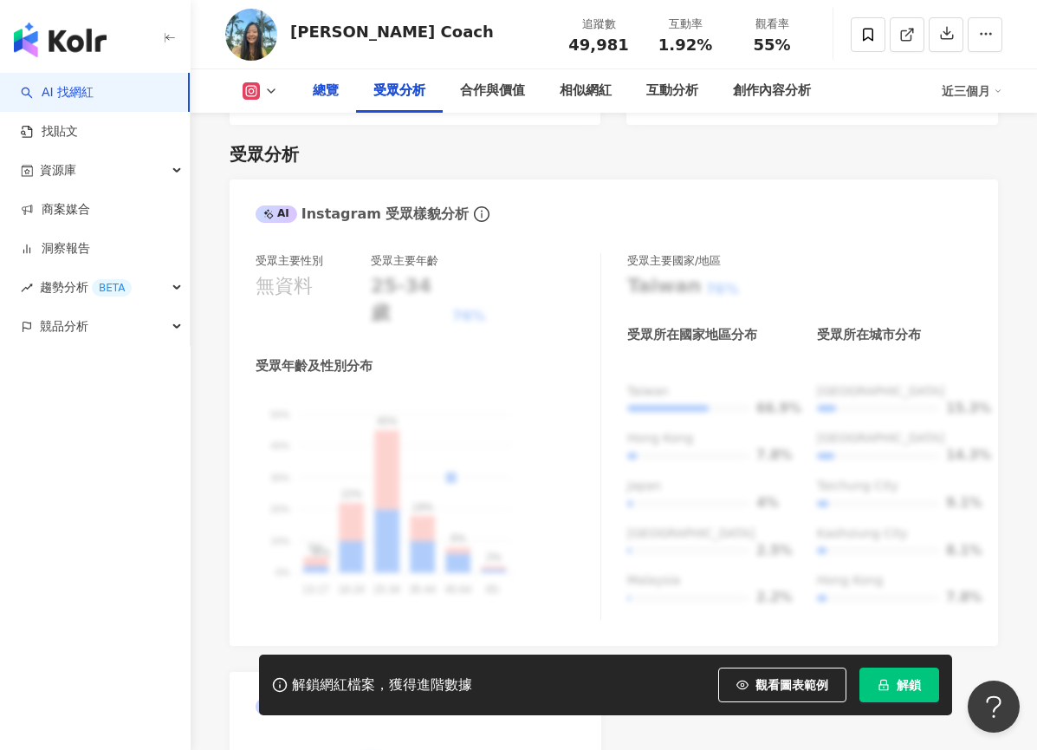
click at [333, 94] on div "總覽" at bounding box center [326, 91] width 26 height 21
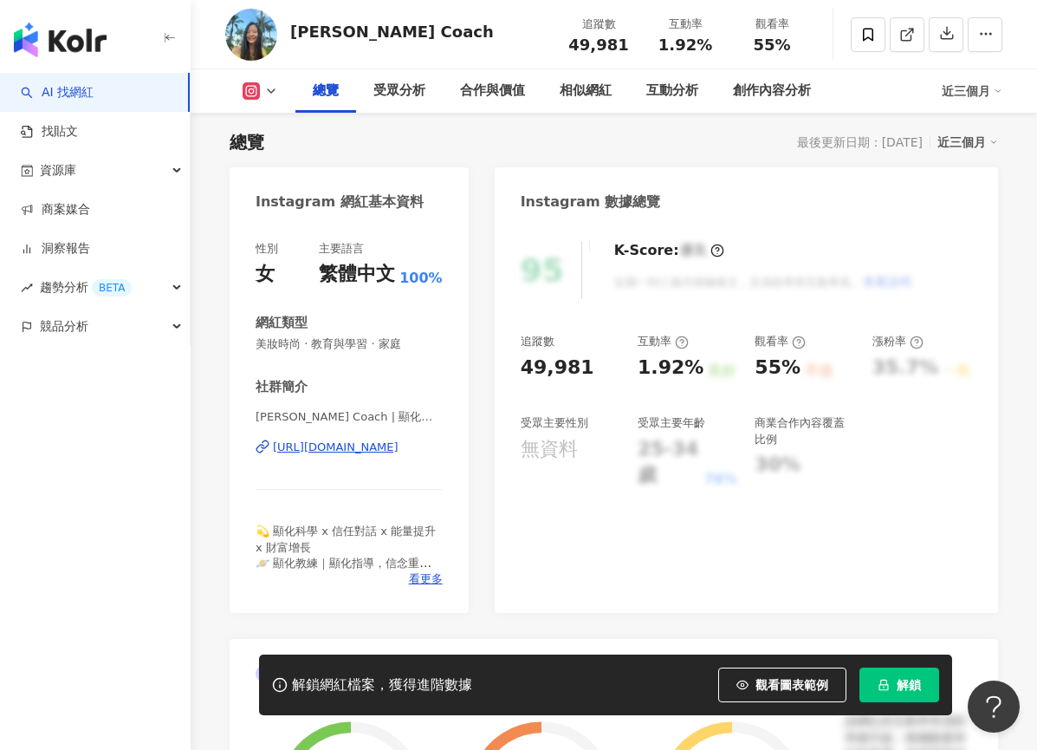
click at [335, 446] on div "[URL][DOMAIN_NAME]" at bounding box center [336, 447] width 126 height 16
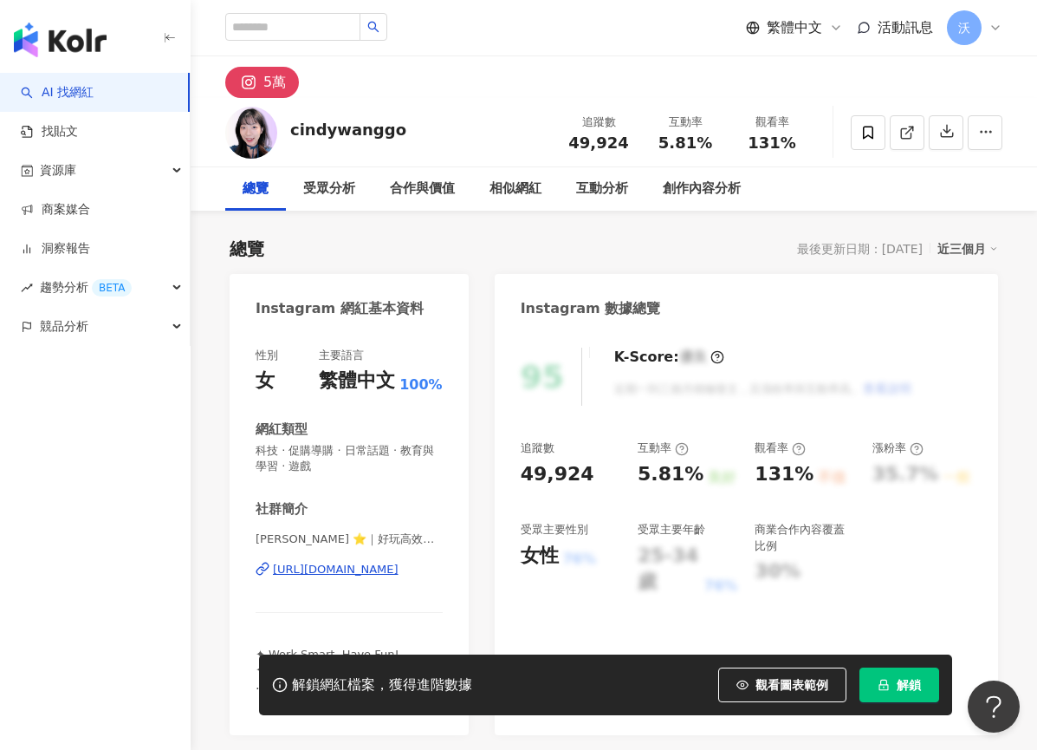
click at [351, 565] on div "https://www.instagram.com/cindywanggo/" at bounding box center [336, 570] width 126 height 16
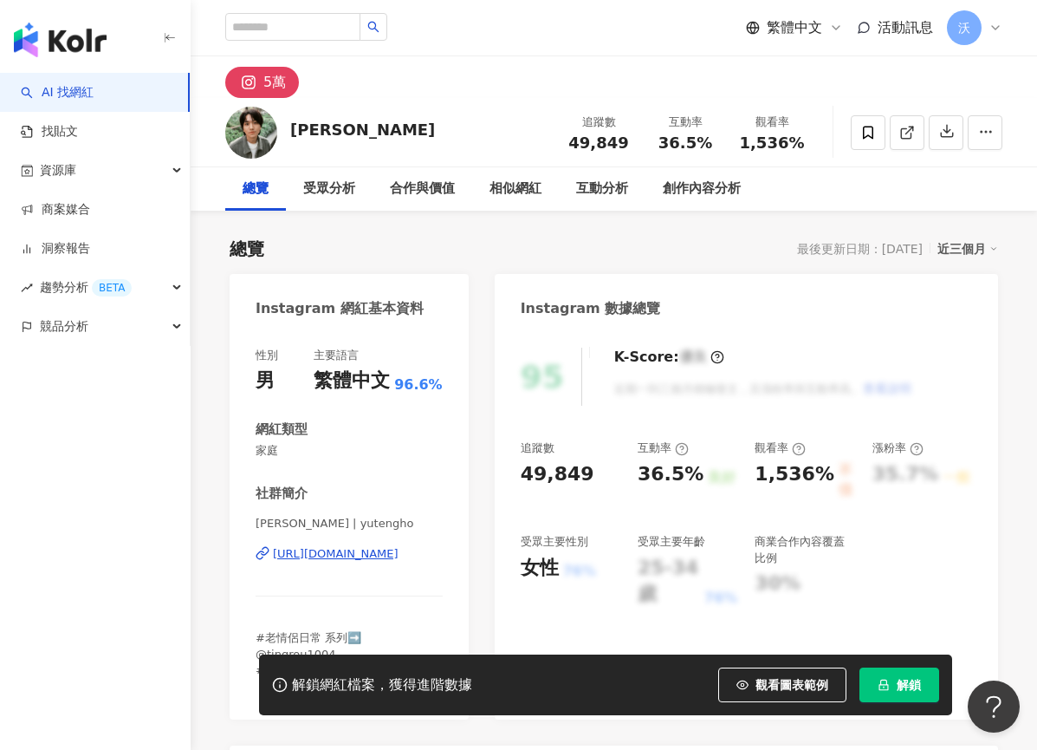
click at [345, 560] on div "[URL][DOMAIN_NAME]" at bounding box center [336, 554] width 126 height 16
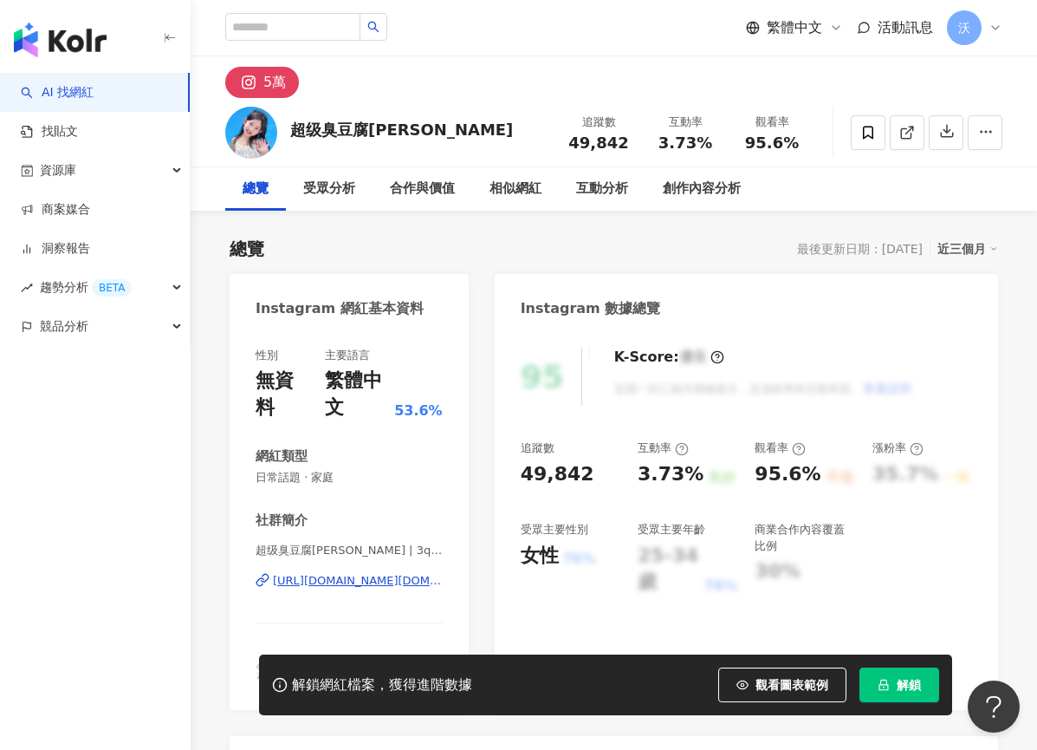
click at [375, 576] on div "https://www.instagram.com/3q_very.much/" at bounding box center [358, 581] width 170 height 16
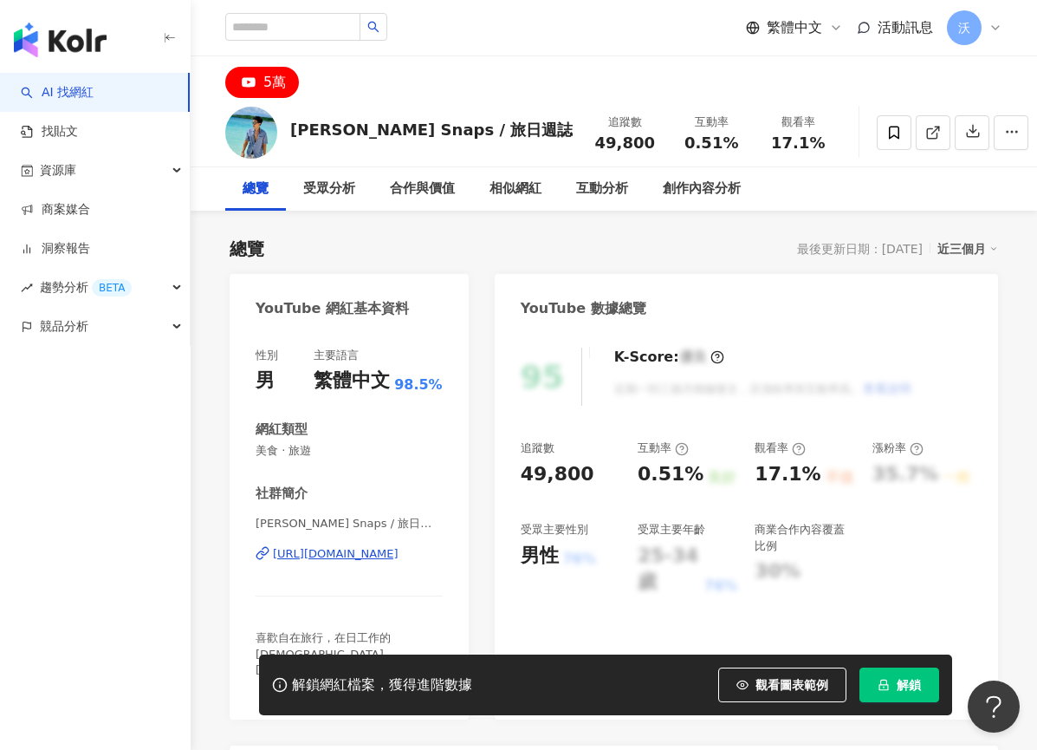
click at [355, 549] on div "https://www.youtube.com/channel/UC3rKv0SBHUhUzAeRMX_zKsw" at bounding box center [336, 554] width 126 height 16
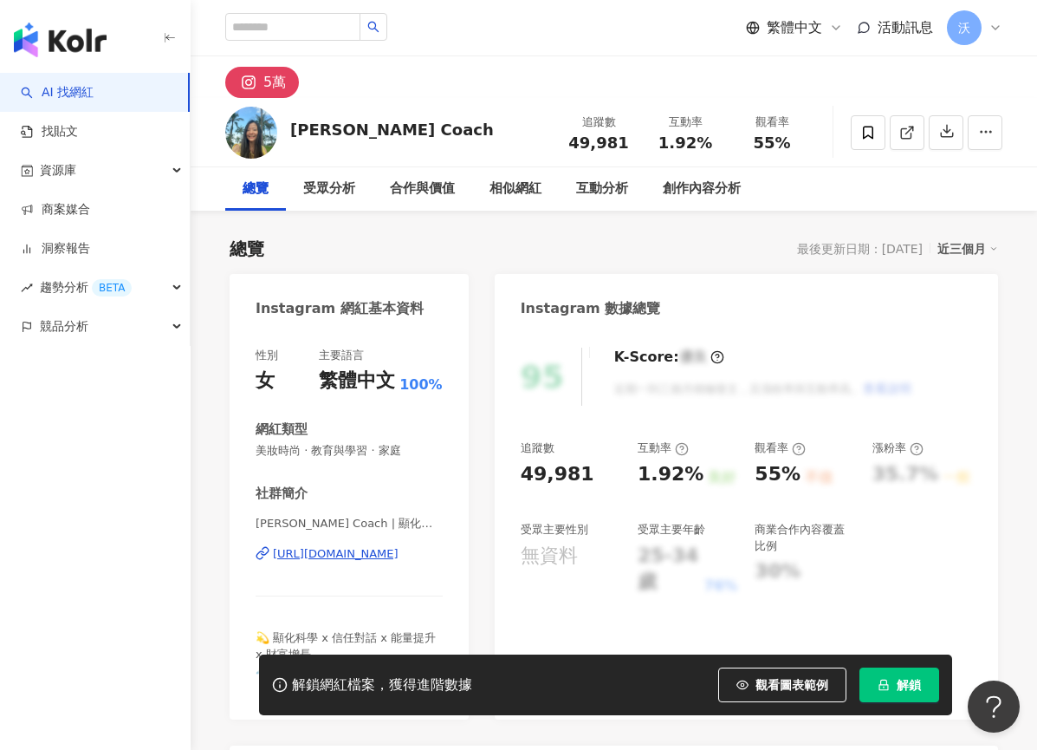
click at [374, 558] on div "https://www.instagram.com/angelcoach2024/" at bounding box center [336, 554] width 126 height 16
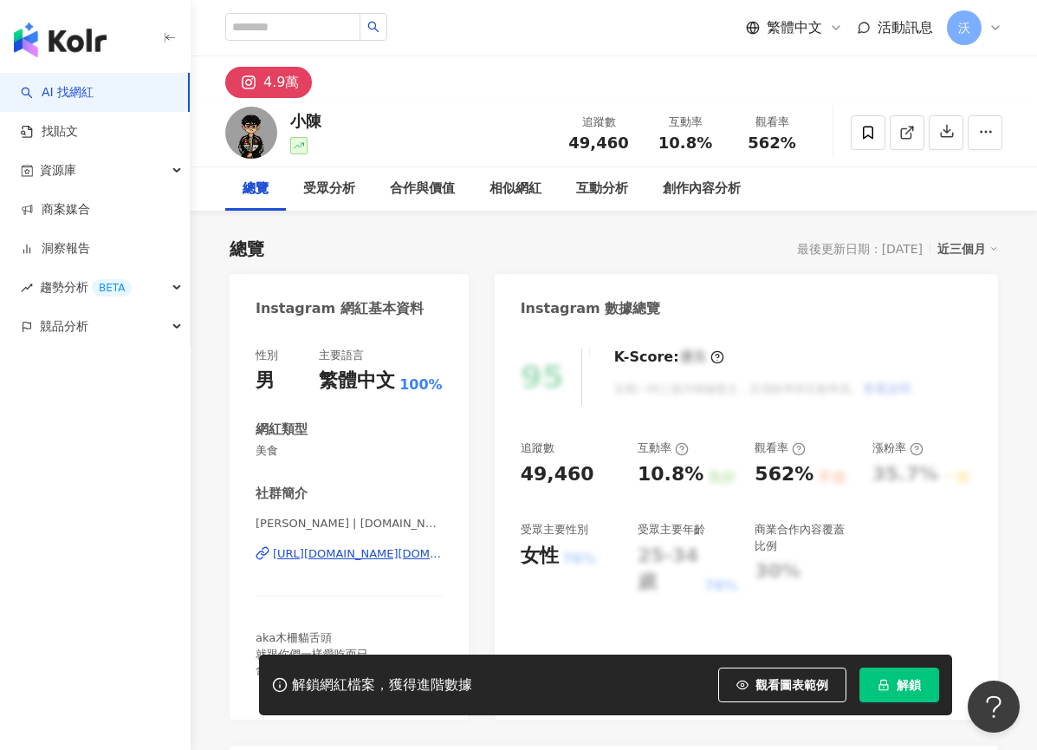
click at [372, 557] on div "https://www.instagram.com/1.st_chen/" at bounding box center [358, 554] width 170 height 16
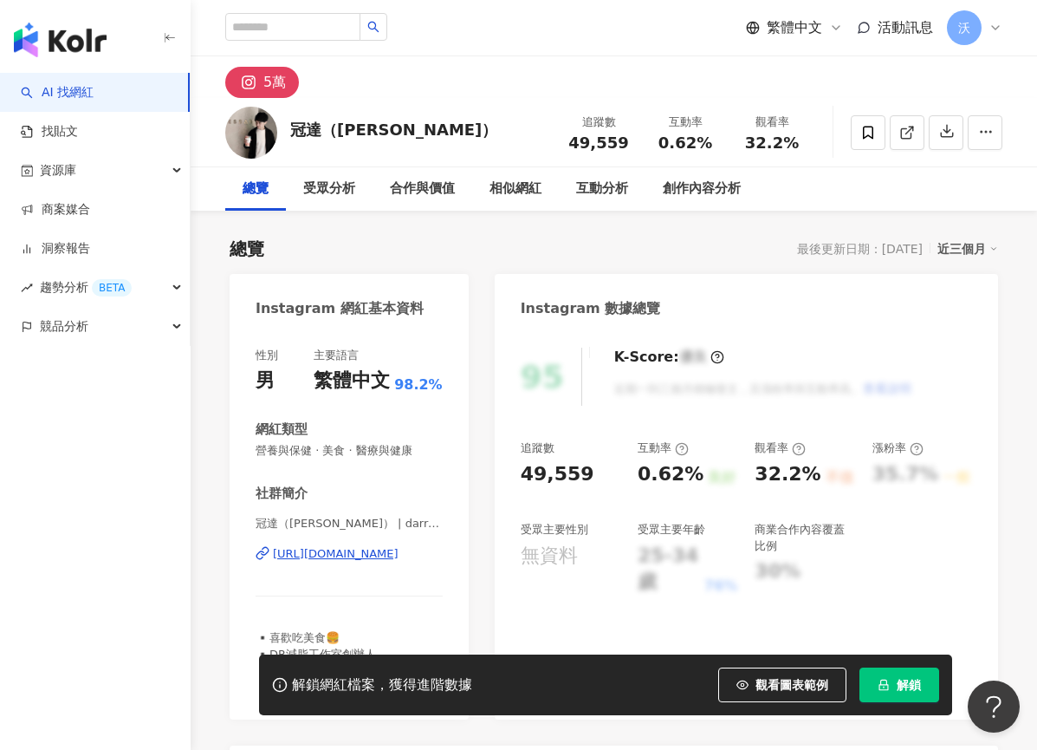
click at [362, 566] on div "冠達（[PERSON_NAME]） | darren_8080 [URL][DOMAIN_NAME]" at bounding box center [349, 566] width 187 height 101
click at [365, 556] on div "[URL][DOMAIN_NAME]" at bounding box center [336, 554] width 126 height 16
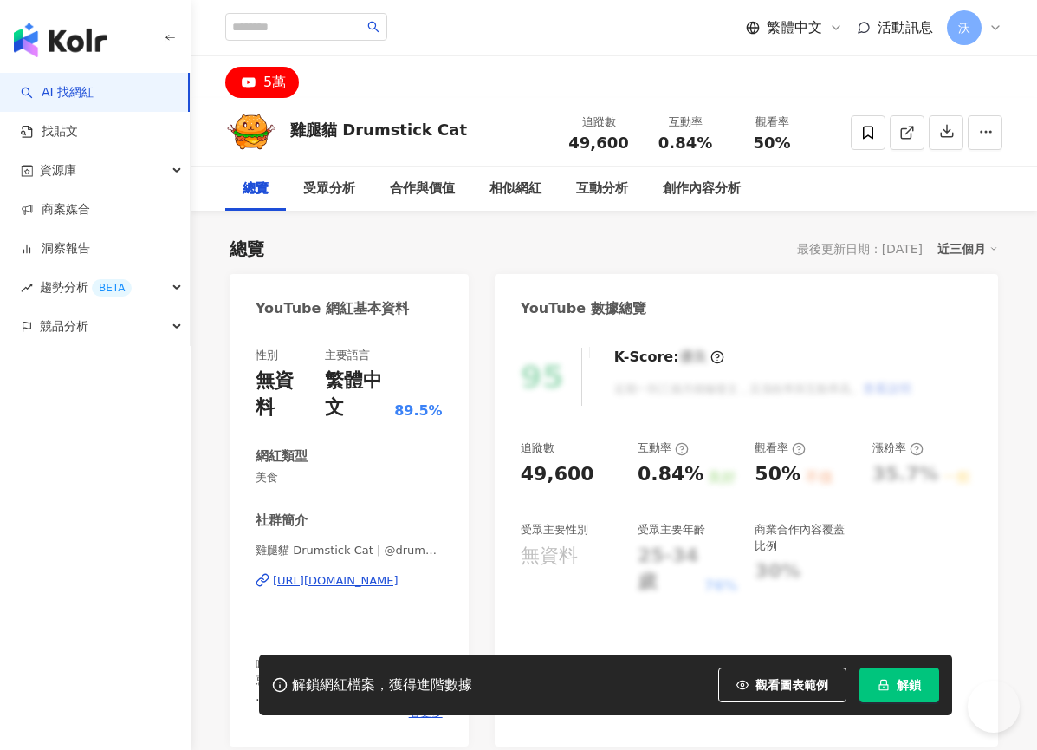
click at [348, 588] on div "https://www.youtube.com/channel/UCnz_j3P4UlpsbeA77xWG3iQ" at bounding box center [336, 581] width 126 height 16
click at [389, 583] on div "https://www.youtube.com/channel/UCnz_j3P4UlpsbeA77xWG3iQ" at bounding box center [336, 581] width 126 height 16
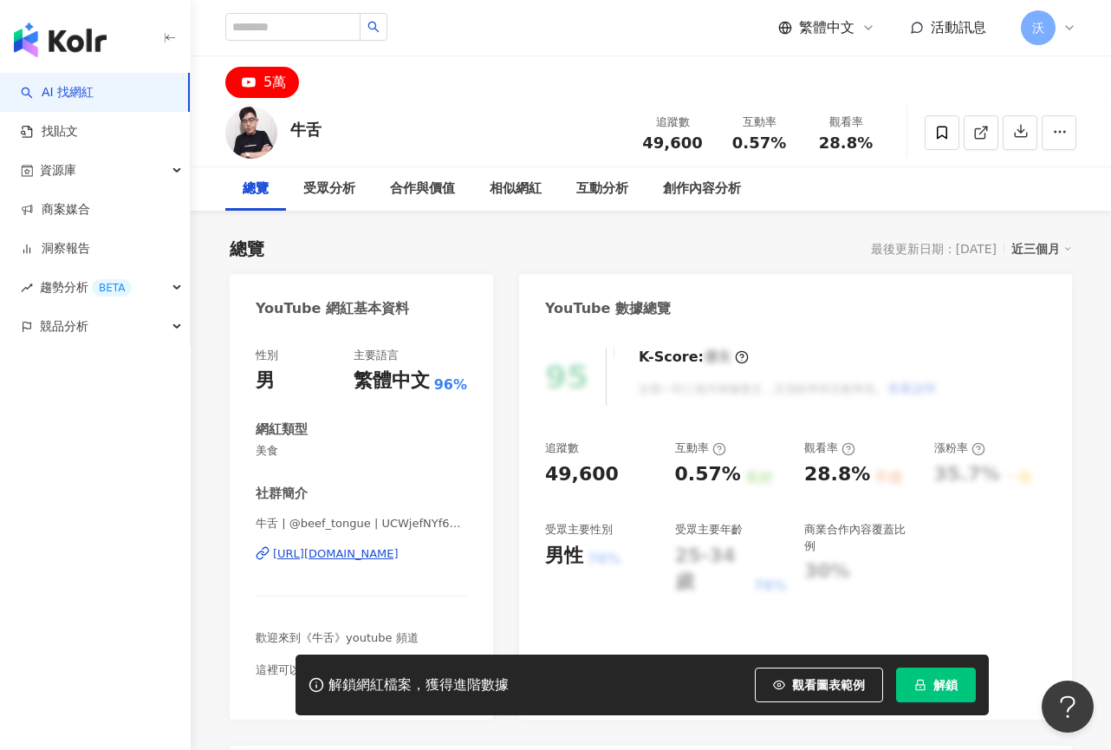
click at [399, 552] on div "[URL][DOMAIN_NAME]" at bounding box center [336, 554] width 126 height 16
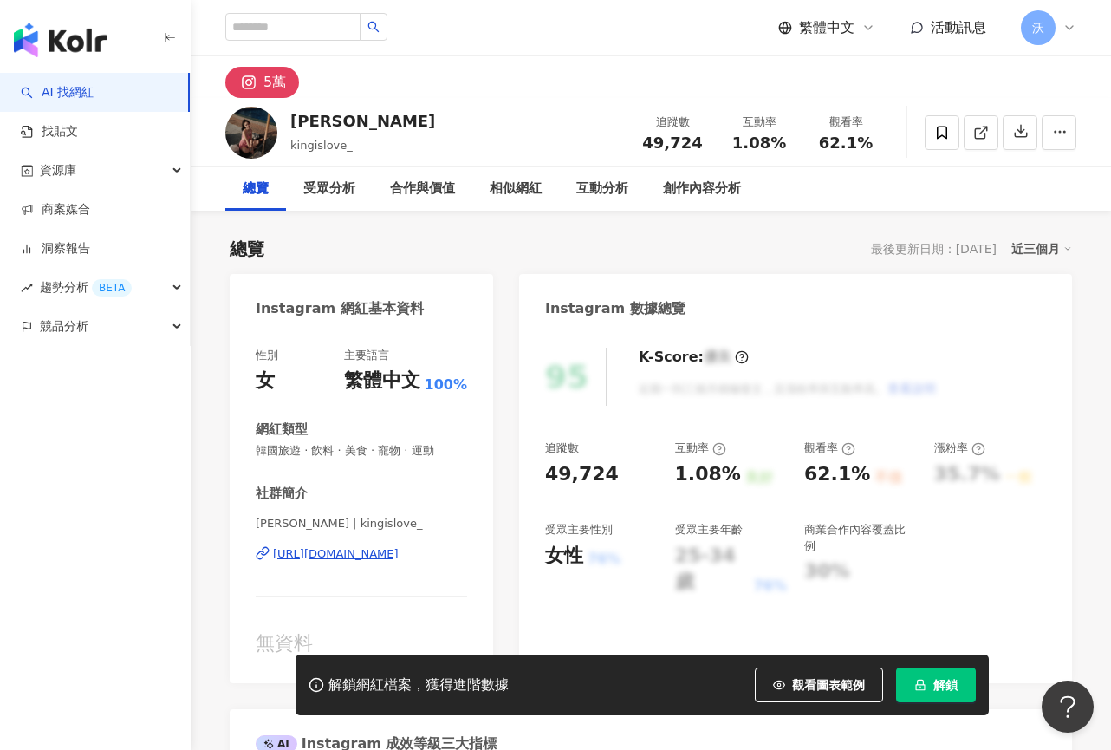
click at [399, 549] on div "[URL][DOMAIN_NAME]" at bounding box center [336, 554] width 126 height 16
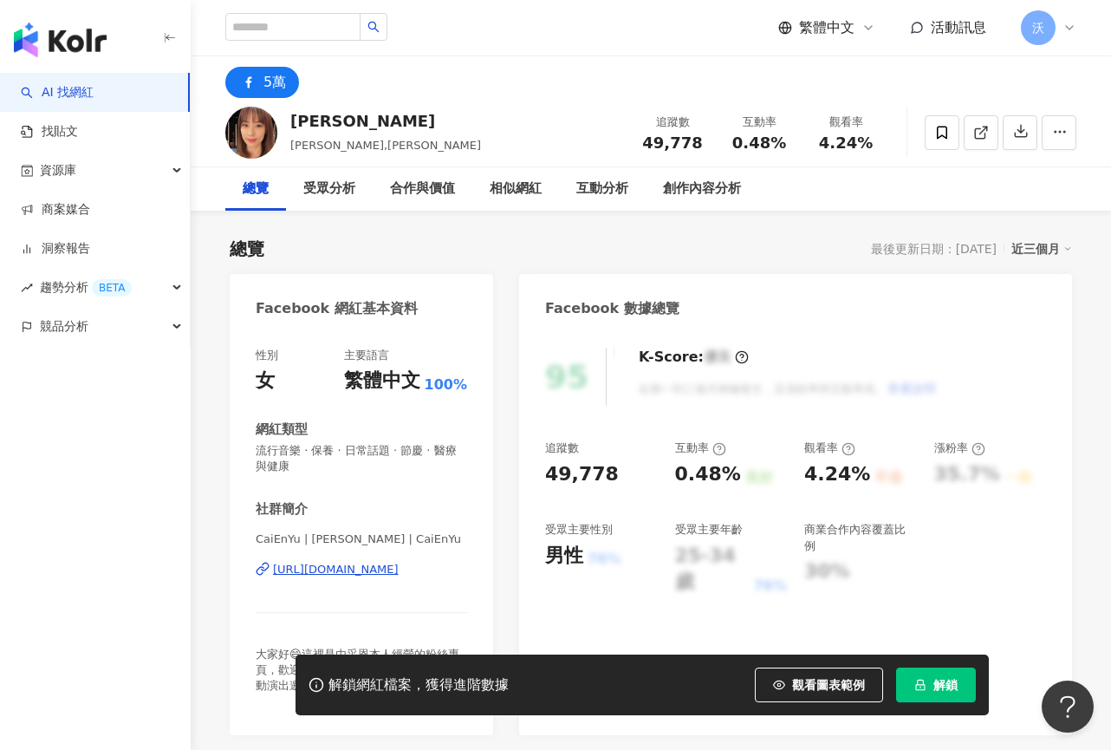
click at [388, 569] on div "https://www.facebook.com/200480639962790" at bounding box center [336, 570] width 126 height 16
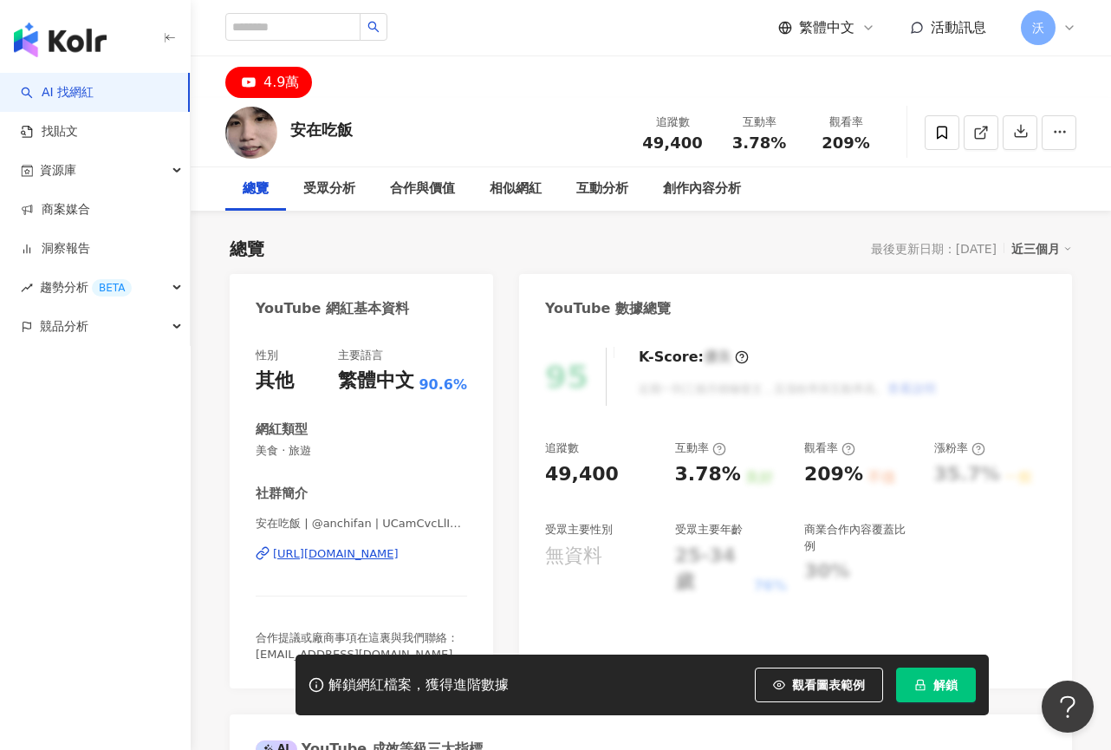
click at [377, 546] on div "https://www.youtube.com/channel/UCamCvcLlI9PxGPe92mAsMaw" at bounding box center [336, 554] width 126 height 16
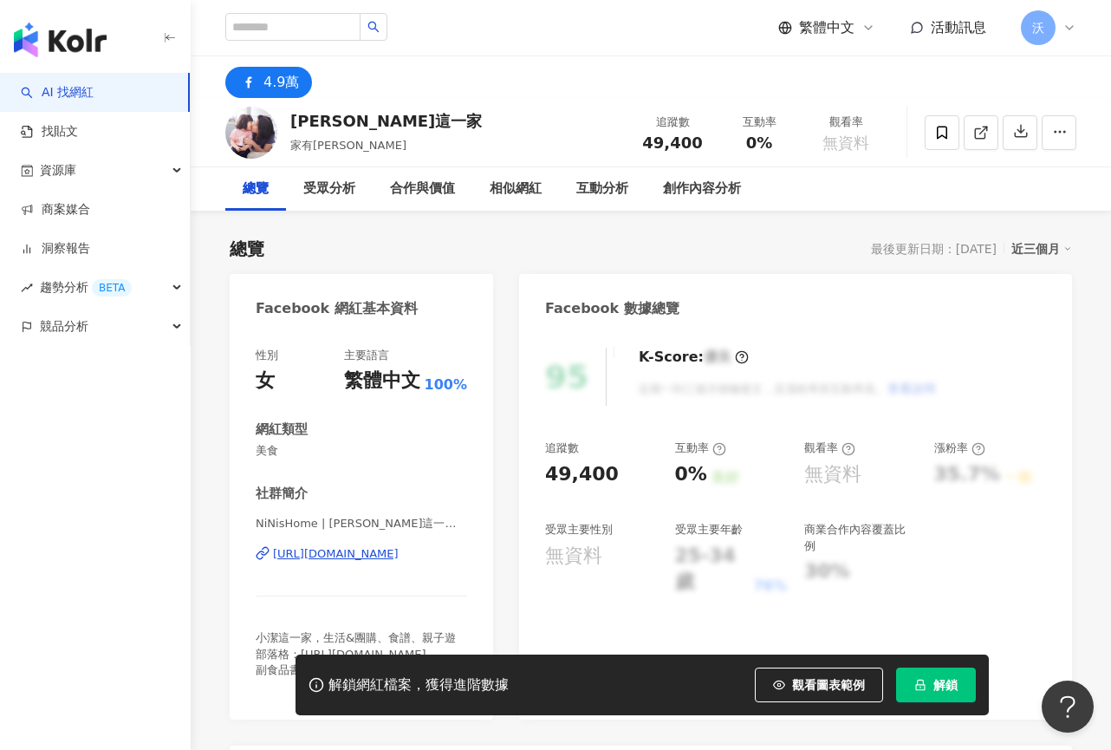
click at [362, 550] on div "[URL][DOMAIN_NAME]" at bounding box center [336, 554] width 126 height 16
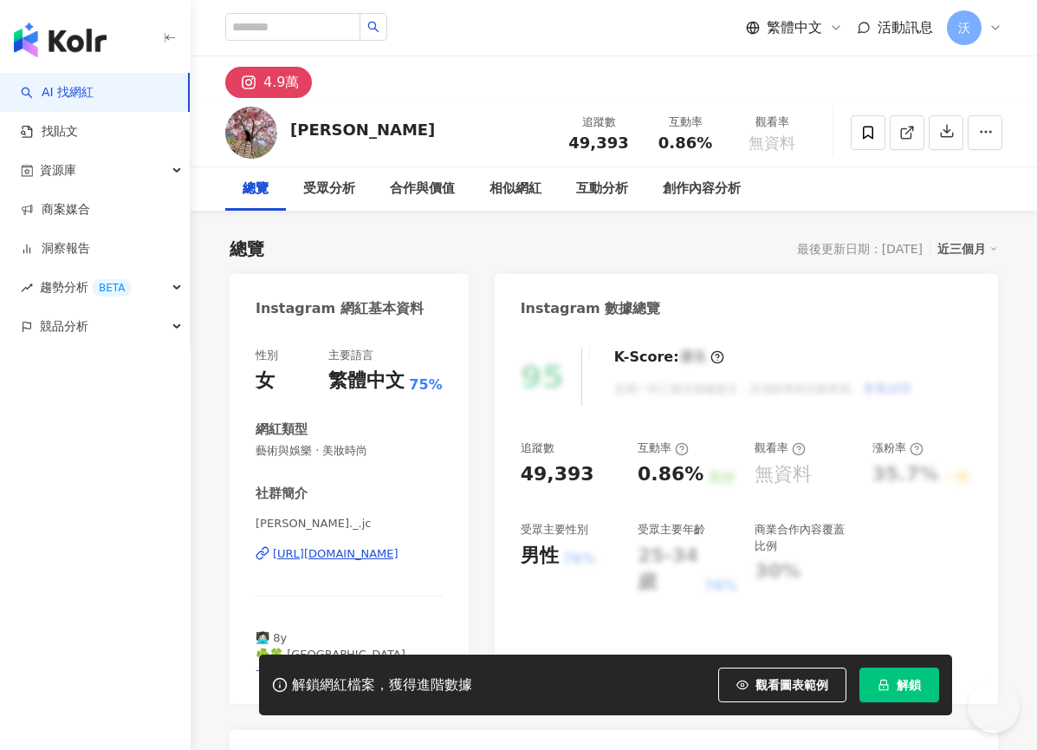
click at [342, 550] on div "https://www.instagram.com/jessie._.jc/" at bounding box center [336, 554] width 126 height 16
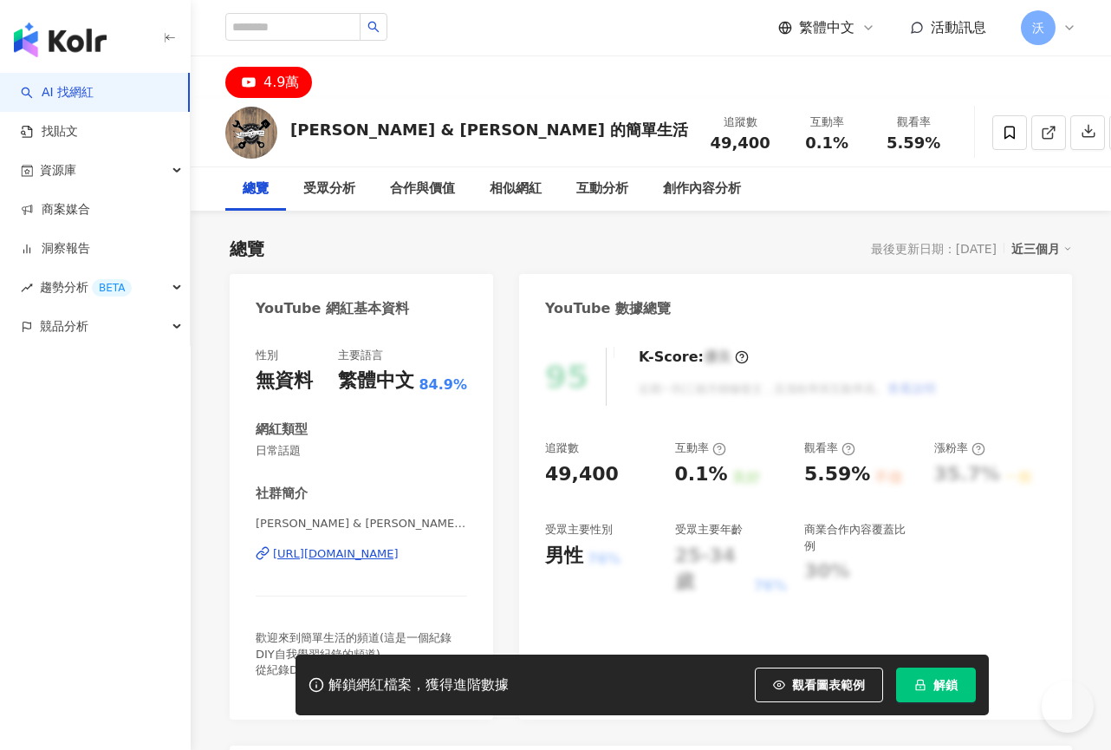
click at [399, 553] on div "https://www.youtube.com/channel/UCTHgZseiNxrD8ZTE61kaz9g" at bounding box center [336, 554] width 126 height 16
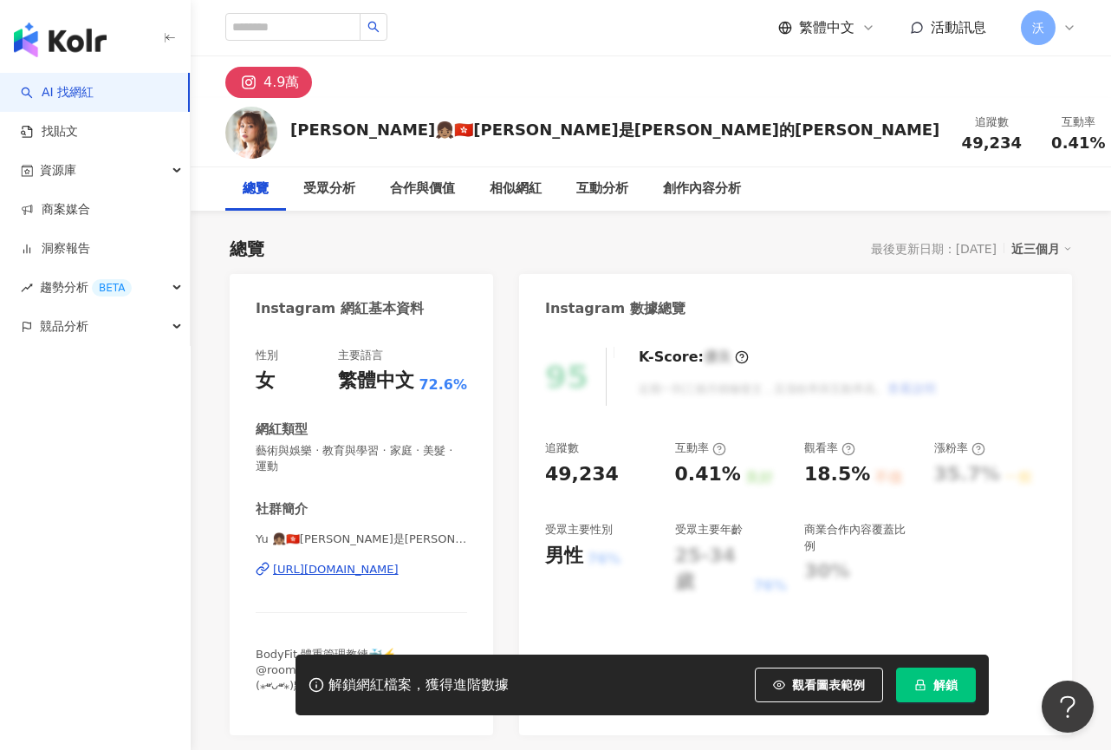
click at [370, 567] on div "[URL][DOMAIN_NAME]" at bounding box center [336, 570] width 126 height 16
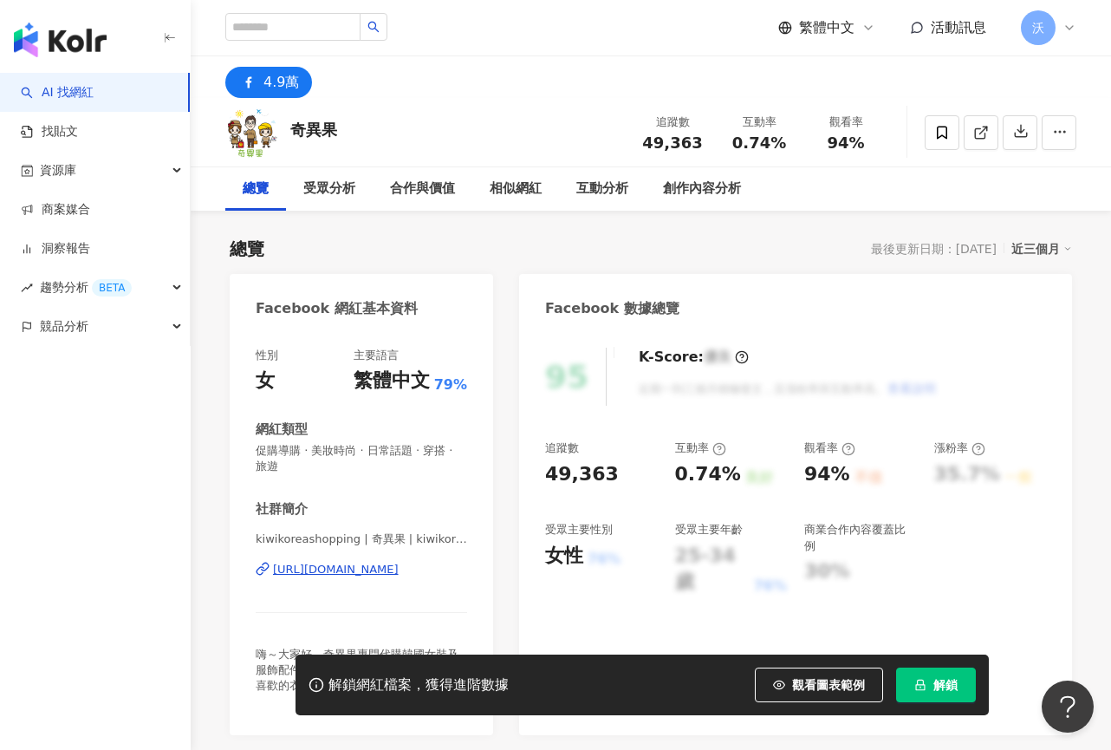
click at [399, 562] on div "https://www.facebook.com/1124367211015009" at bounding box center [336, 570] width 126 height 16
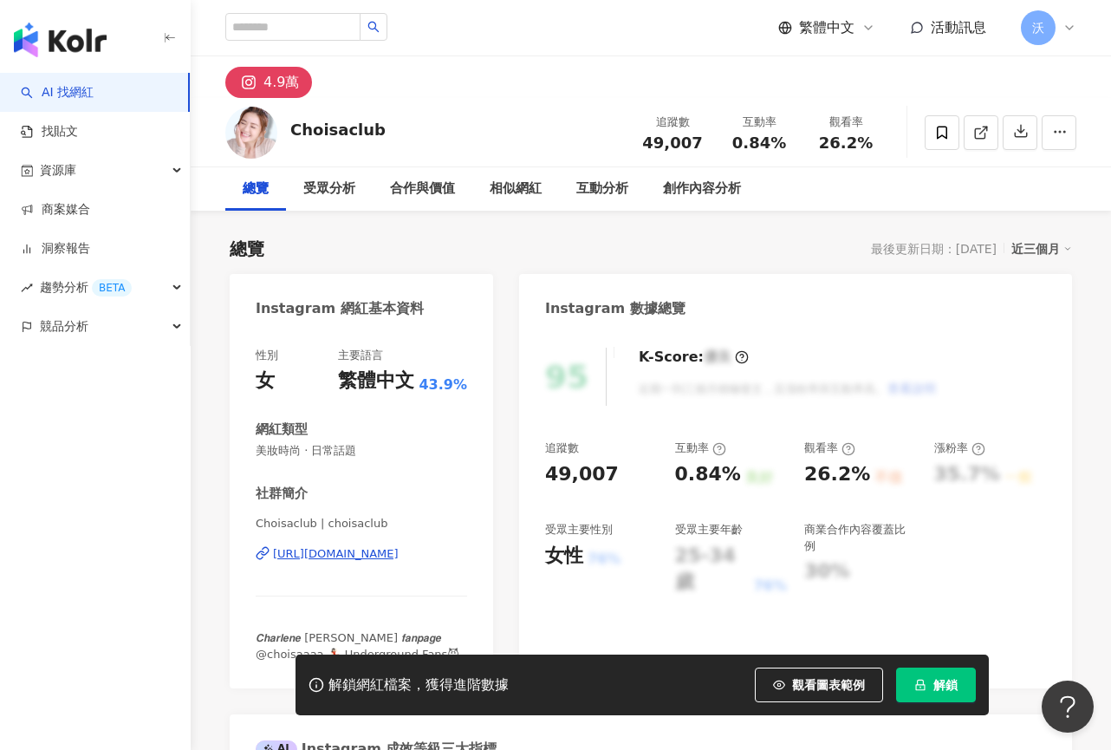
click at [382, 558] on div "https://www.instagram.com/choisaclub/" at bounding box center [336, 554] width 126 height 16
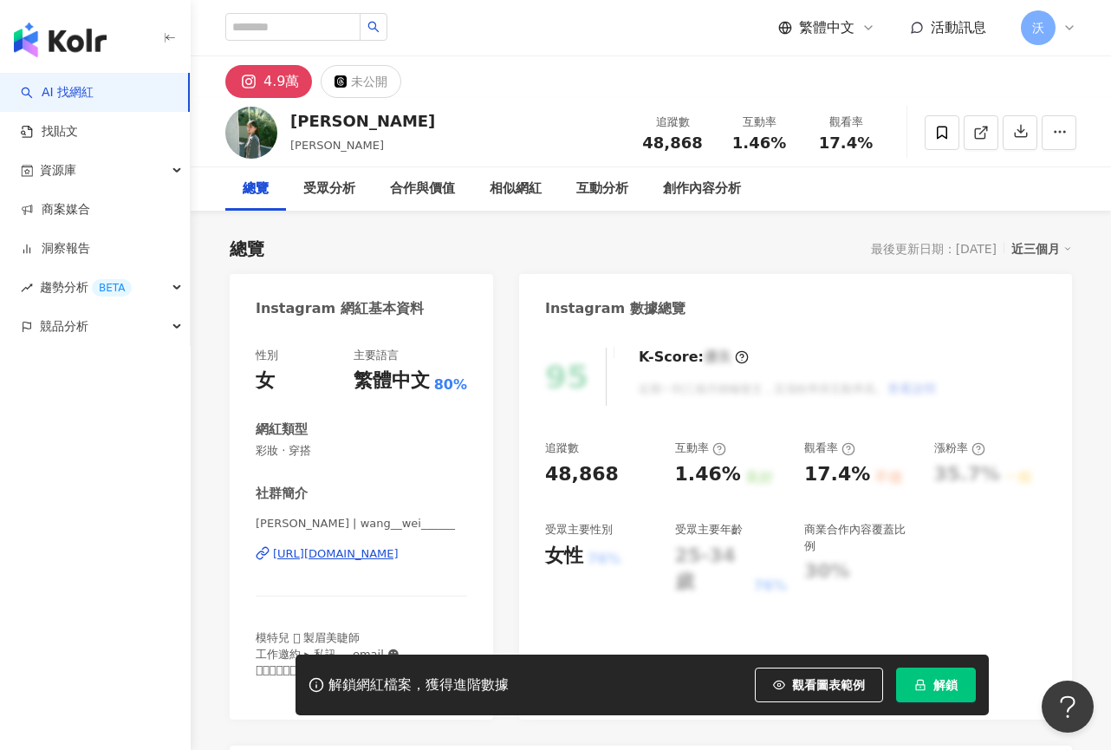
click at [377, 555] on div "[URL][DOMAIN_NAME]" at bounding box center [336, 554] width 126 height 16
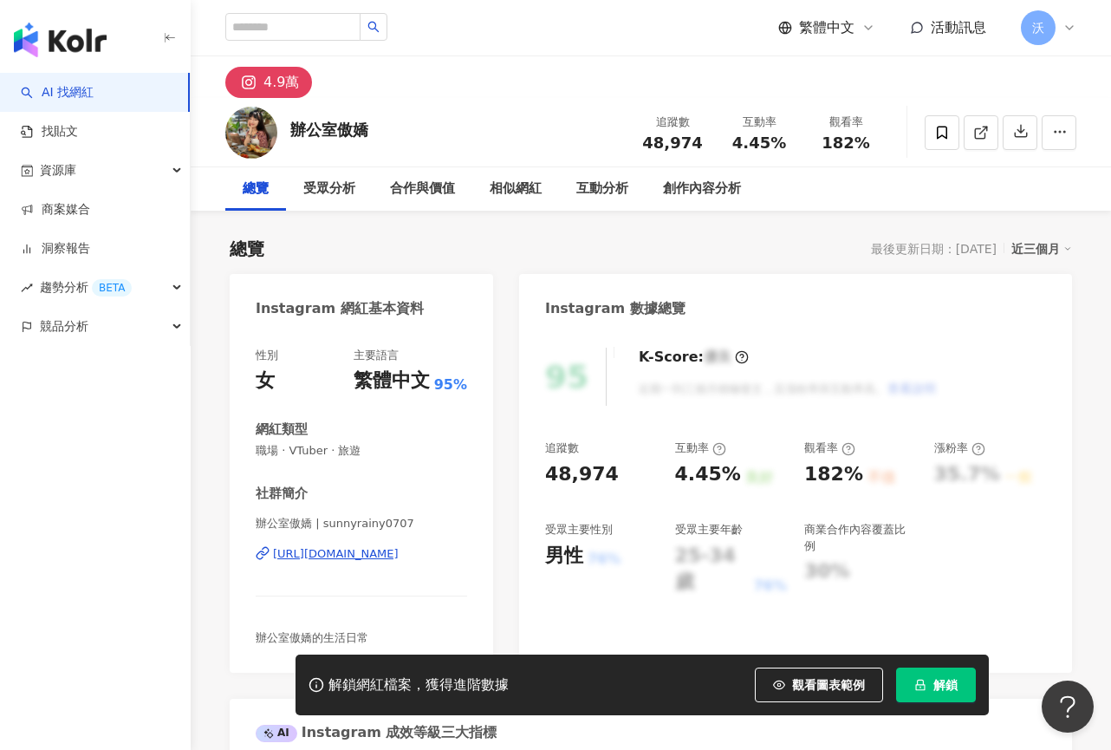
click at [398, 553] on div "https://www.instagram.com/sunnyrainy0707/" at bounding box center [336, 554] width 126 height 16
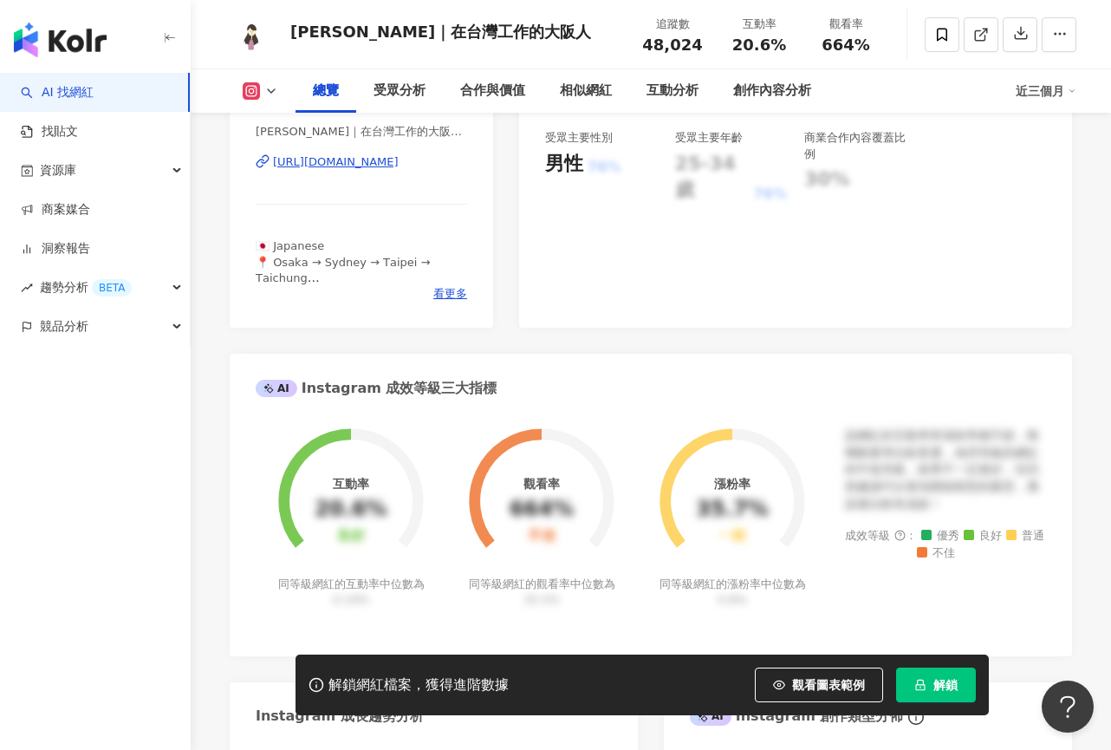
scroll to position [173, 0]
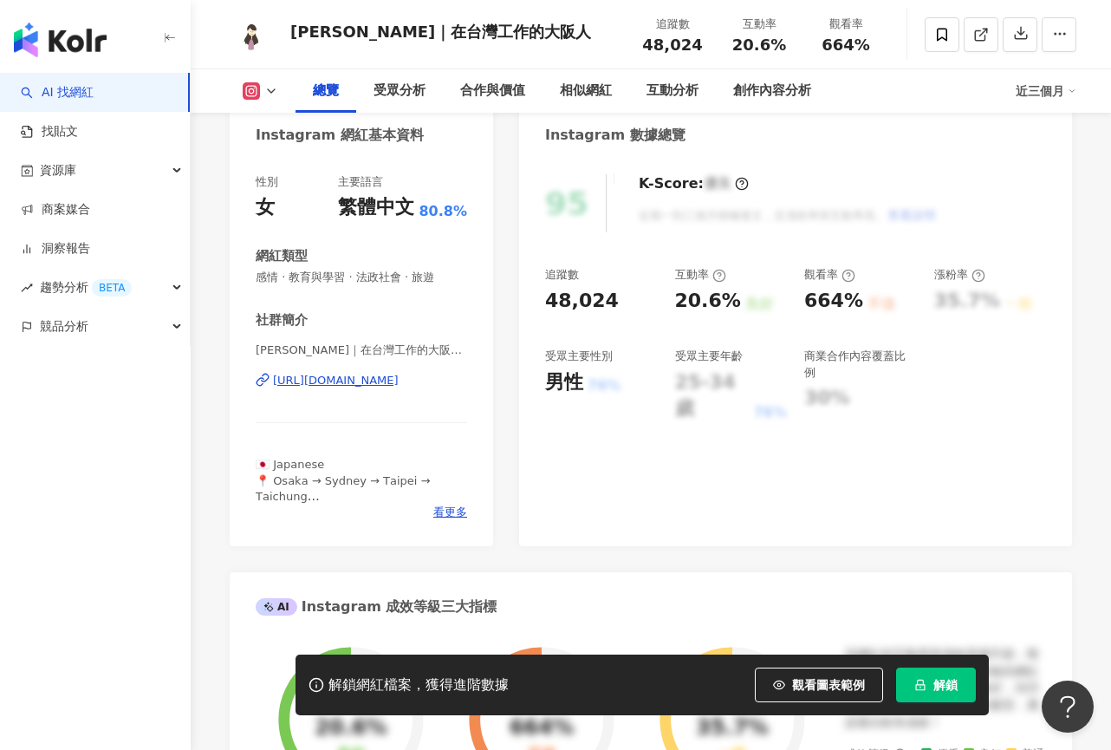
click at [366, 381] on div "https://www.instagram.com/ericatw520/" at bounding box center [336, 381] width 126 height 16
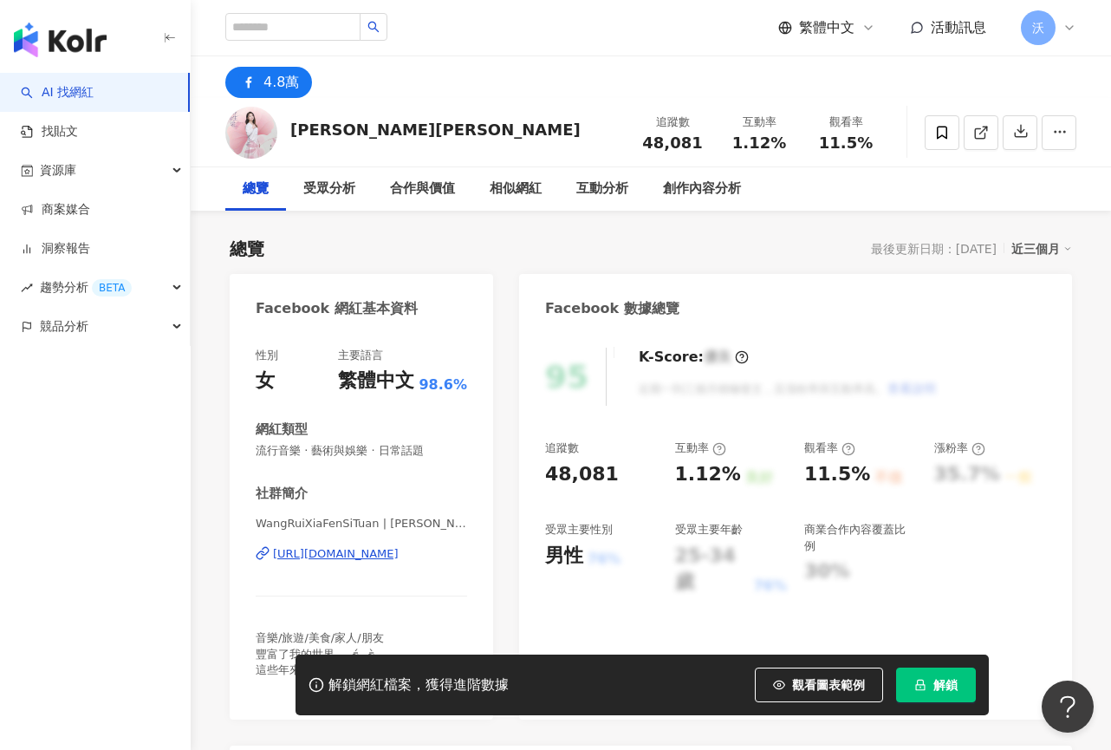
click at [355, 560] on div "[URL][DOMAIN_NAME]" at bounding box center [336, 554] width 126 height 16
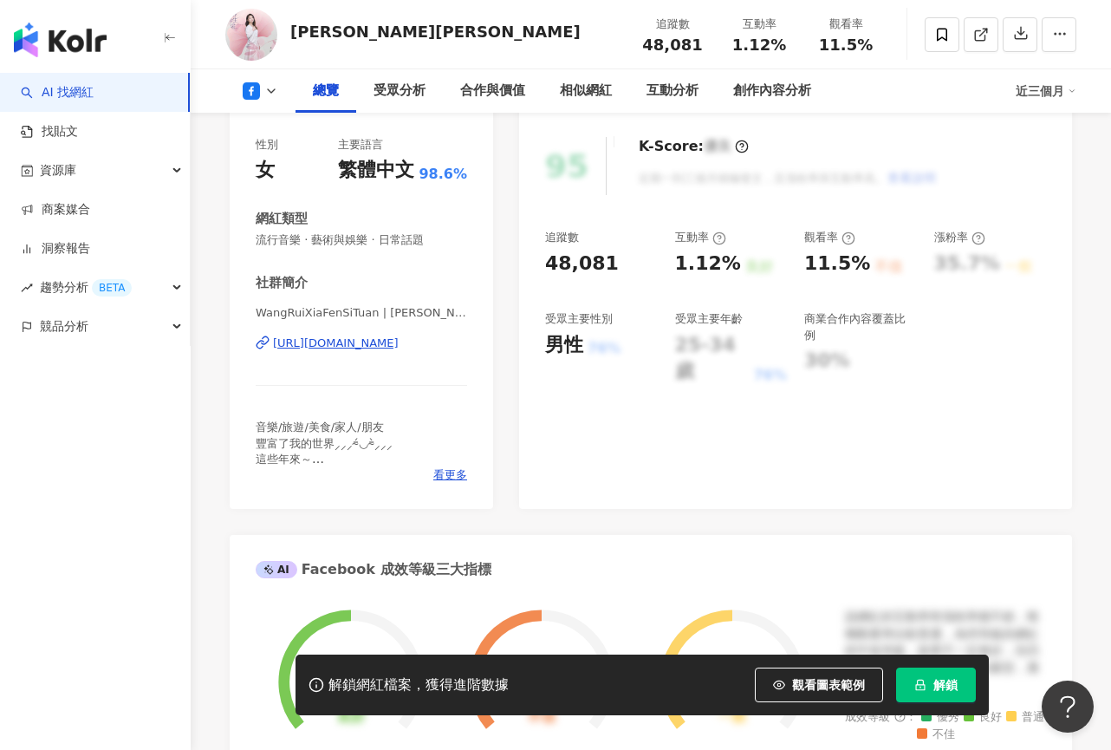
scroll to position [693, 0]
